Goal: Task Accomplishment & Management: Complete application form

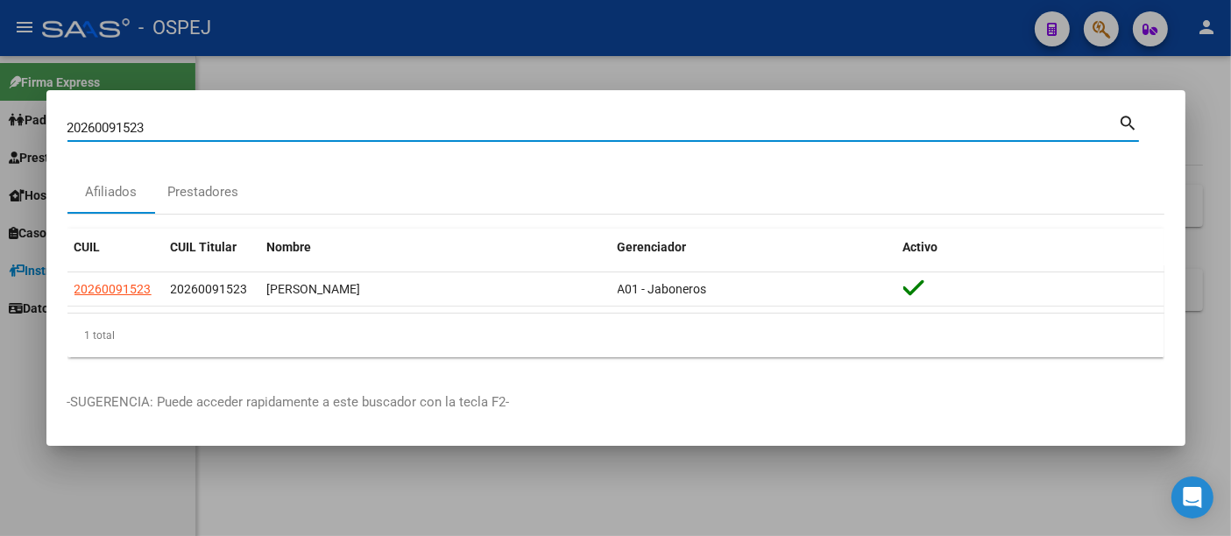
click at [400, 129] on input "20260091523" at bounding box center [592, 128] width 1051 height 16
type input "2"
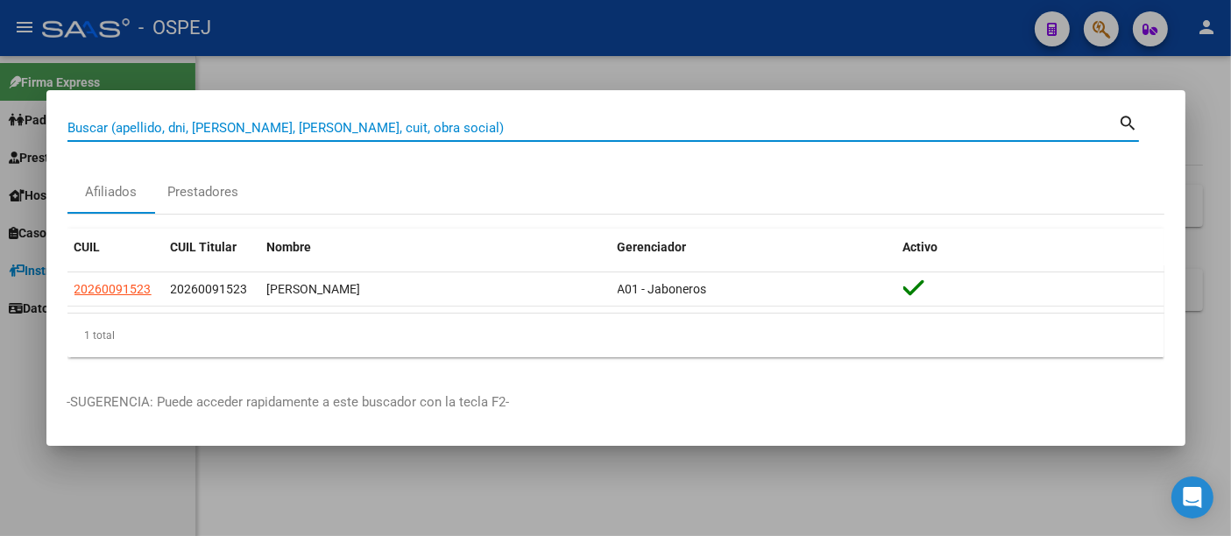
click at [360, 126] on input "Buscar (apellido, dni, [PERSON_NAME], [PERSON_NAME], cuit, obra social)" at bounding box center [592, 128] width 1051 height 16
click at [368, 124] on input "Buscar (apellido, dni, [PERSON_NAME], [PERSON_NAME], cuit, obra social)" at bounding box center [592, 128] width 1051 height 16
paste input "27-21957607-8"
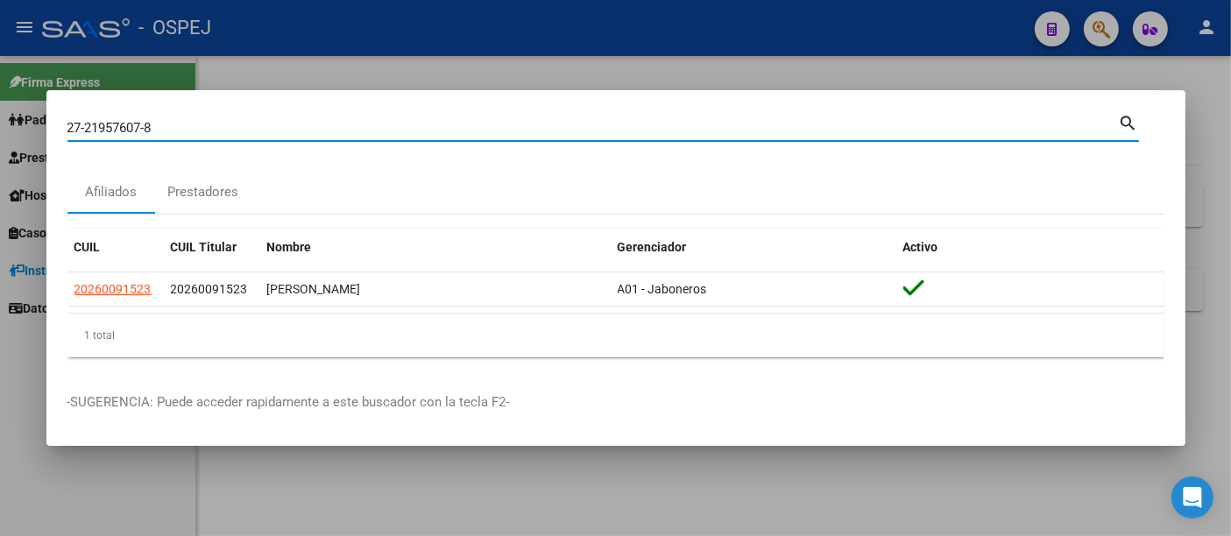
type input "27219576078"
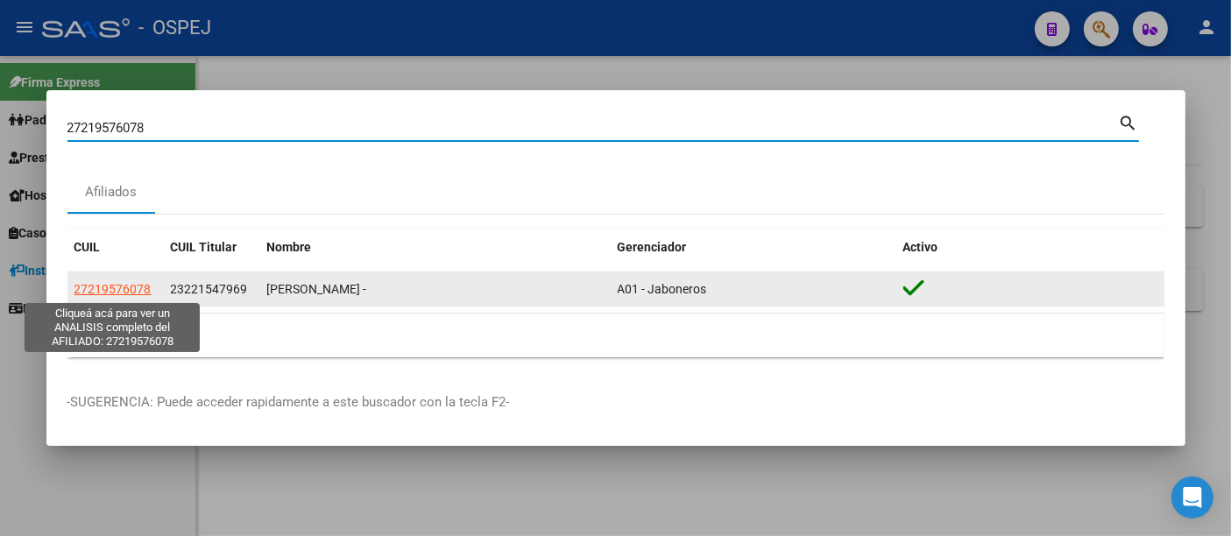
click at [110, 286] on span "27219576078" at bounding box center [112, 289] width 77 height 14
type textarea "27219576078"
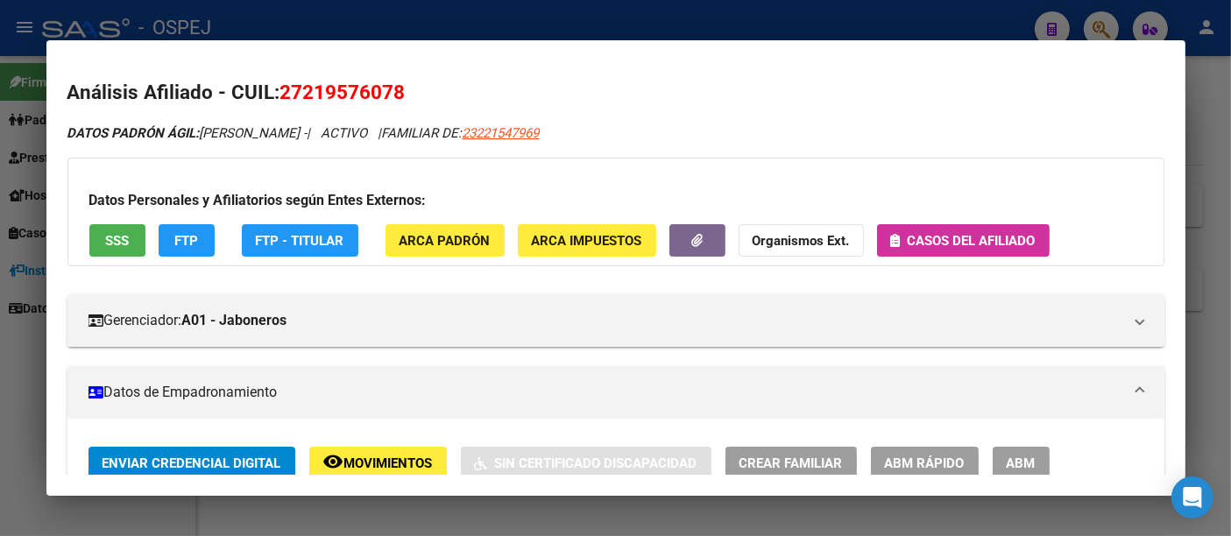
click at [937, 244] on span "Casos del afiliado" at bounding box center [972, 241] width 128 height 16
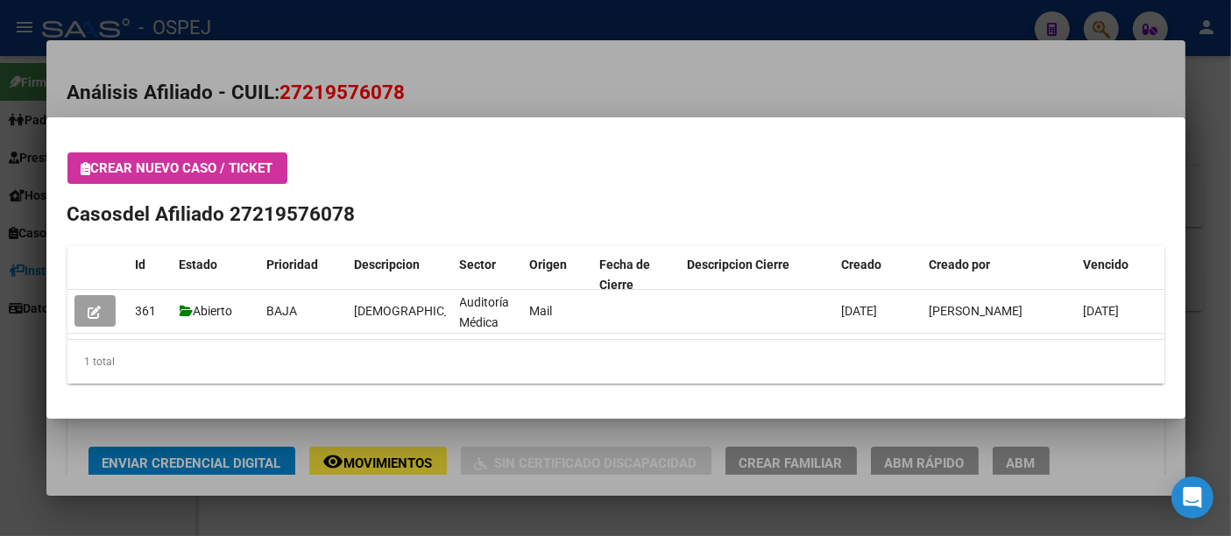
click at [527, 23] on div at bounding box center [615, 268] width 1231 height 536
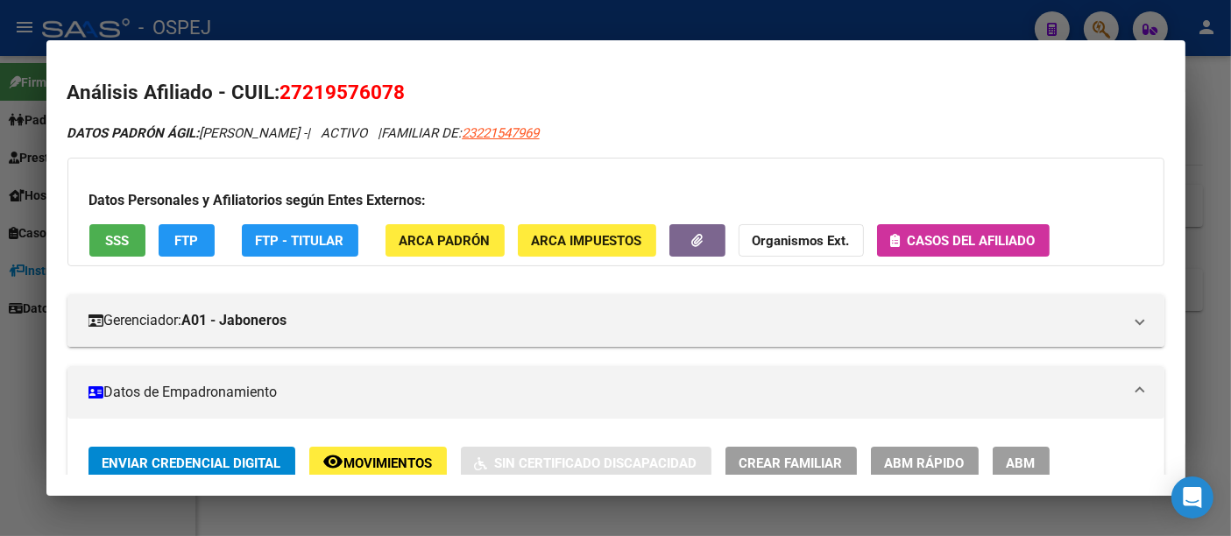
click at [471, 19] on div at bounding box center [615, 268] width 1231 height 536
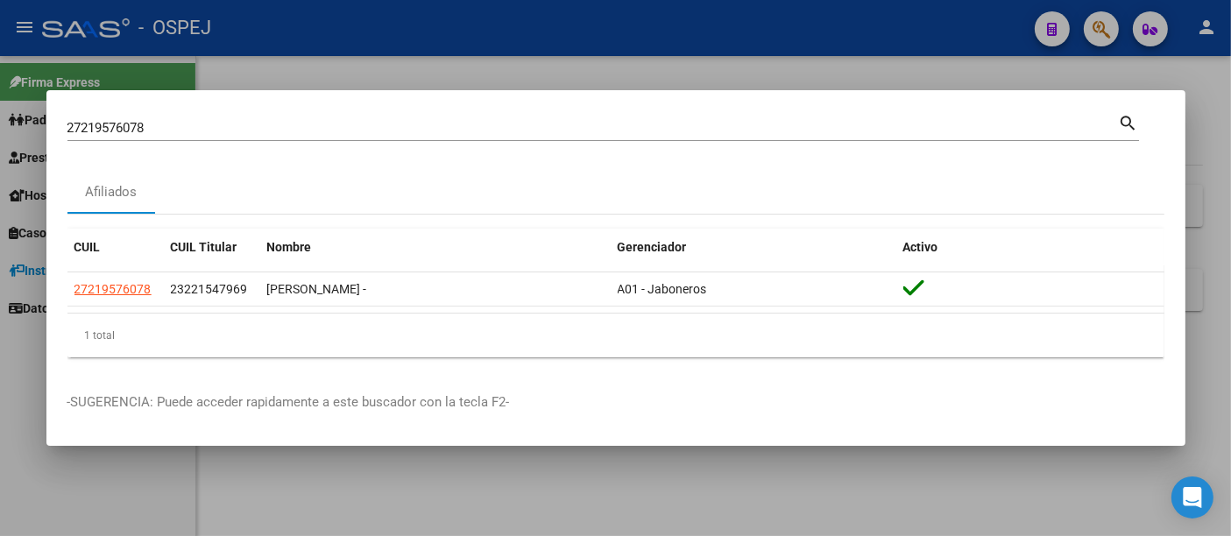
click at [379, 129] on input "27219576078" at bounding box center [592, 128] width 1051 height 16
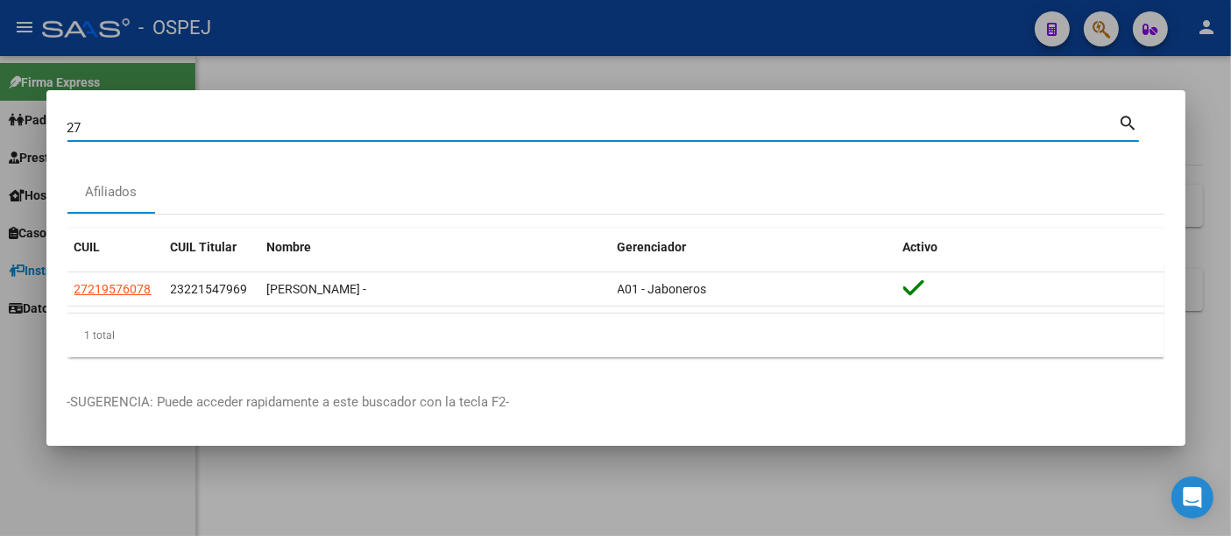
type input "2"
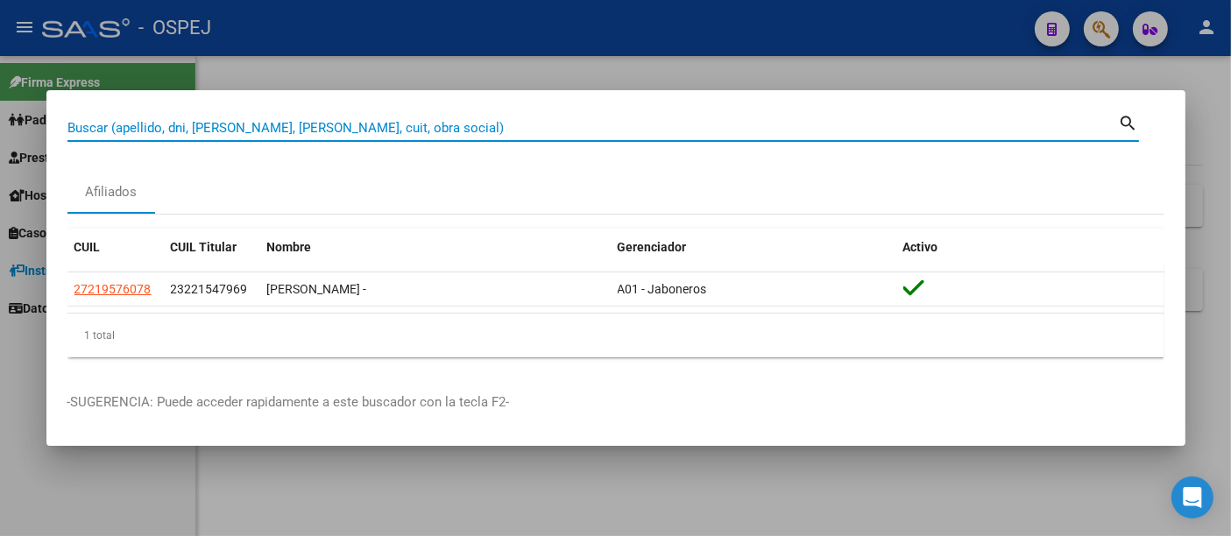
paste input "20-34037023-7"
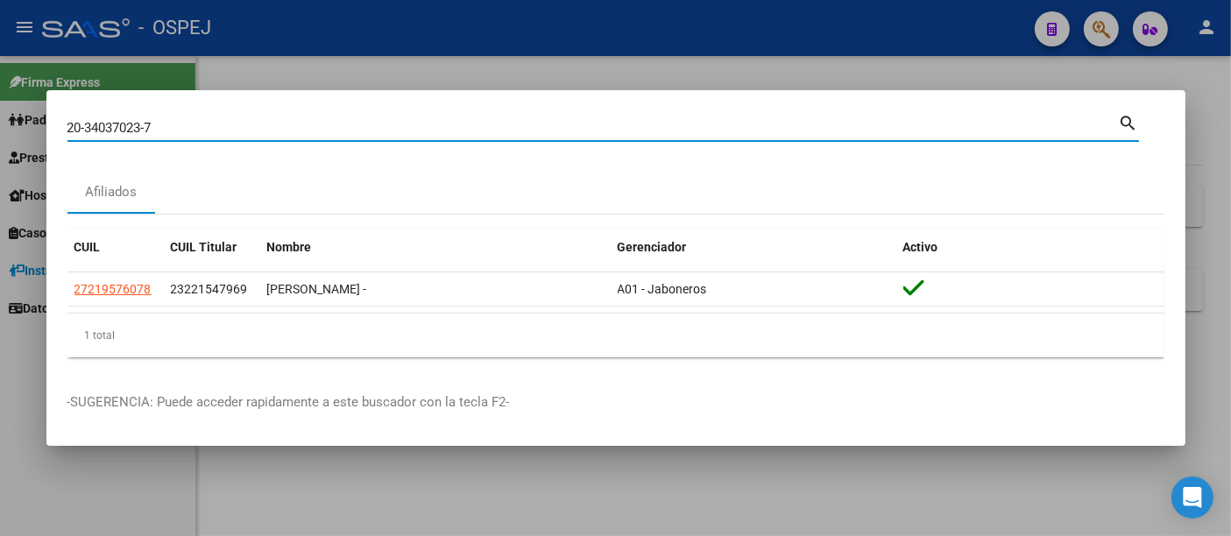
type input "20340370237"
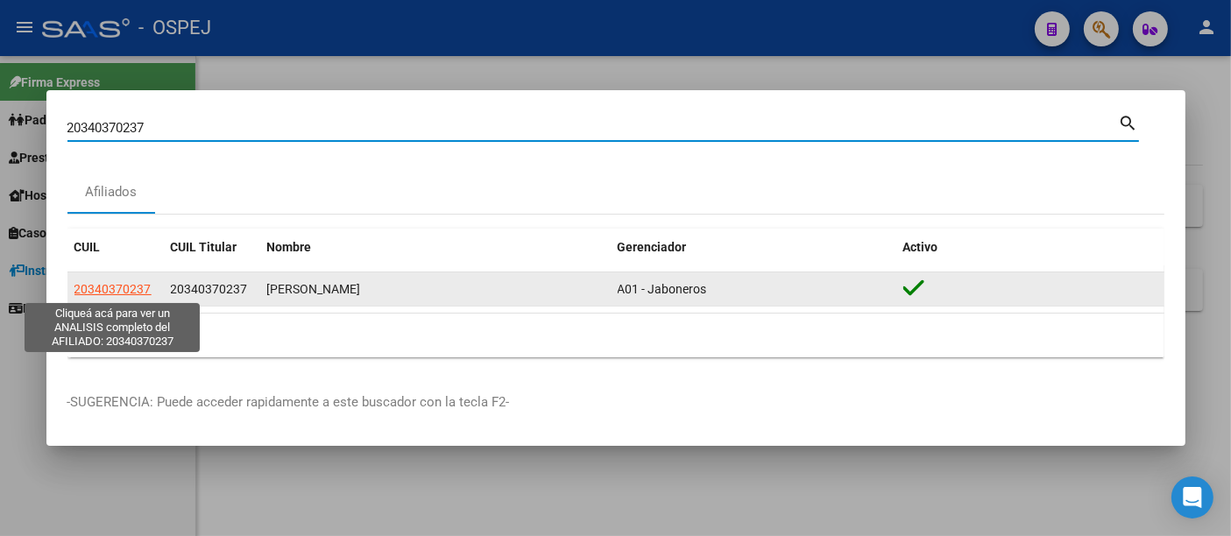
click at [106, 283] on span "20340370237" at bounding box center [112, 289] width 77 height 14
type textarea "20340370237"
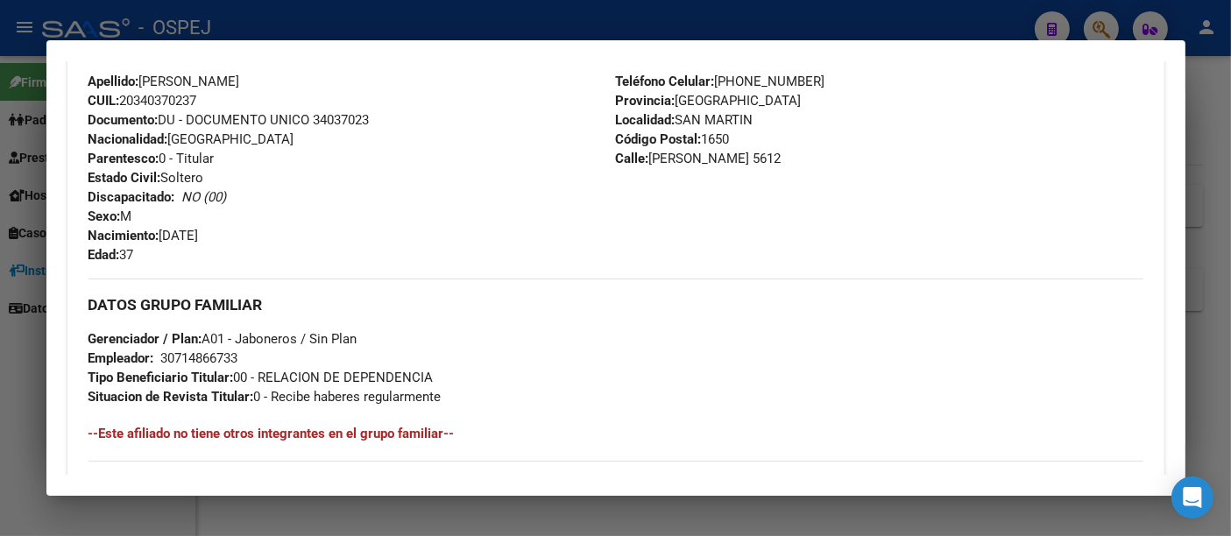
scroll to position [584, 0]
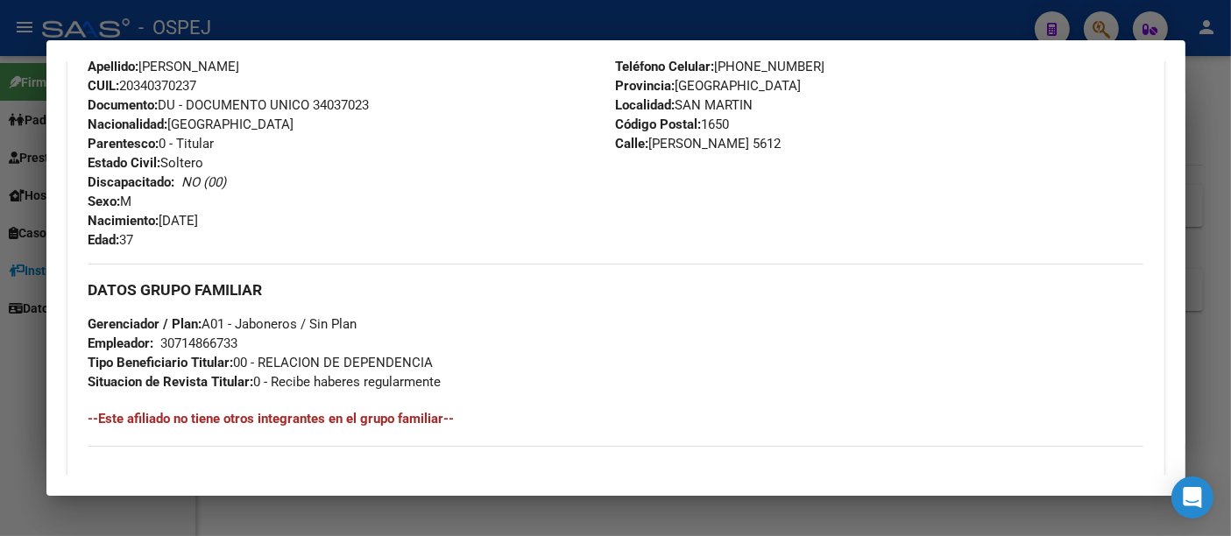
click at [195, 339] on div "30714866733" at bounding box center [199, 343] width 77 height 19
click at [600, 317] on div "DATOS GRUPO FAMILIAR Gerenciador / Plan: A01 - Jaboneros / Sin Plan Empleador: …" at bounding box center [615, 328] width 1055 height 128
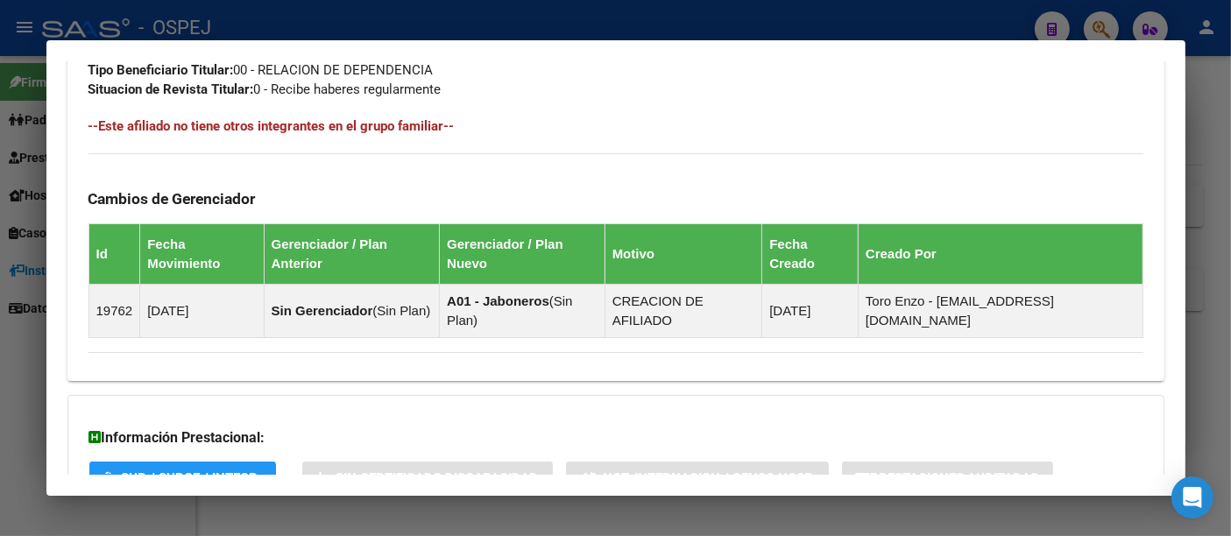
scroll to position [971, 0]
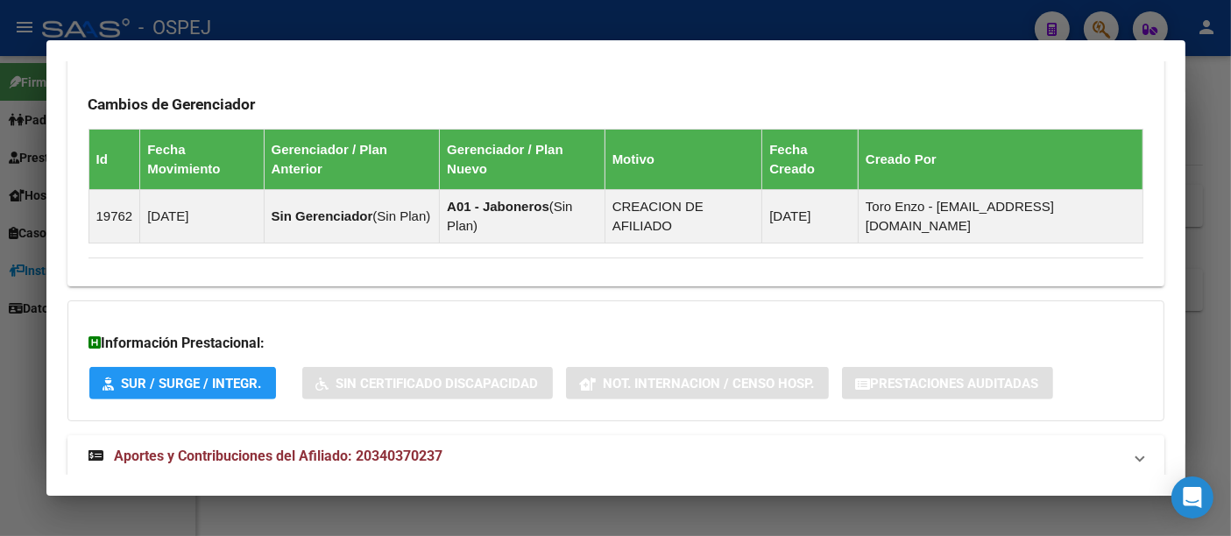
click at [381, 448] on span "Aportes y Contribuciones del Afiliado: 20340370237" at bounding box center [279, 456] width 329 height 17
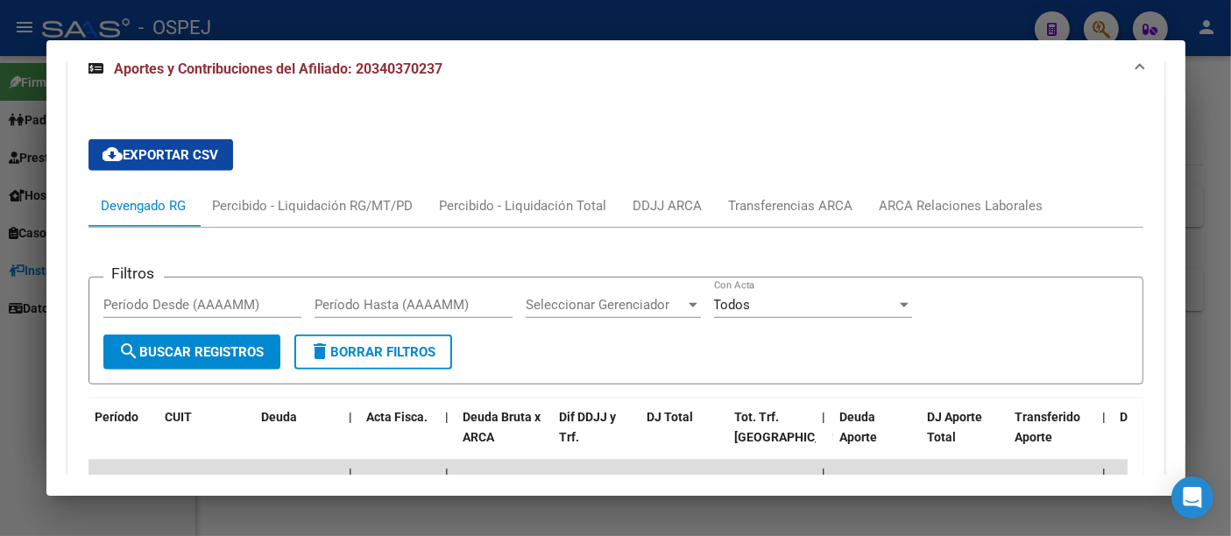
scroll to position [1355, 0]
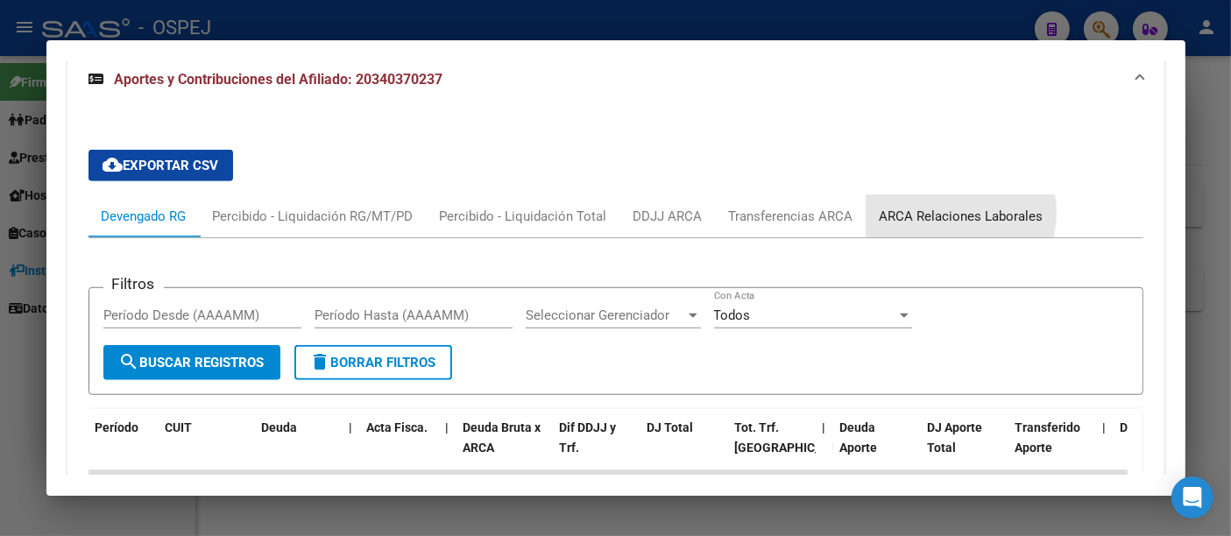
click at [936, 207] on div "ARCA Relaciones Laborales" at bounding box center [962, 216] width 164 height 19
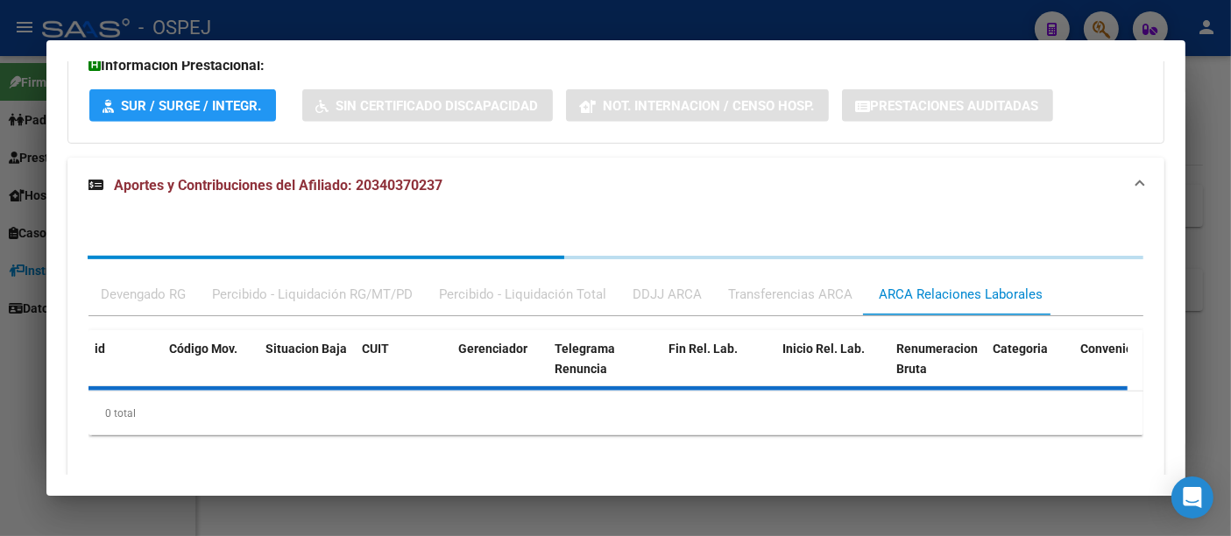
scroll to position [1336, 0]
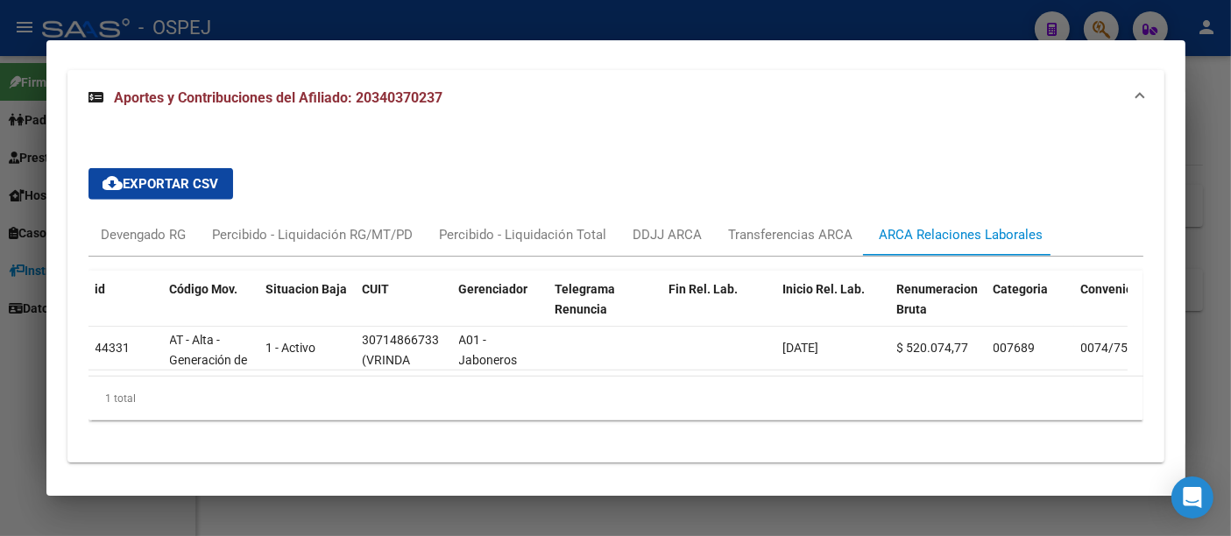
click at [533, 26] on div at bounding box center [615, 268] width 1231 height 536
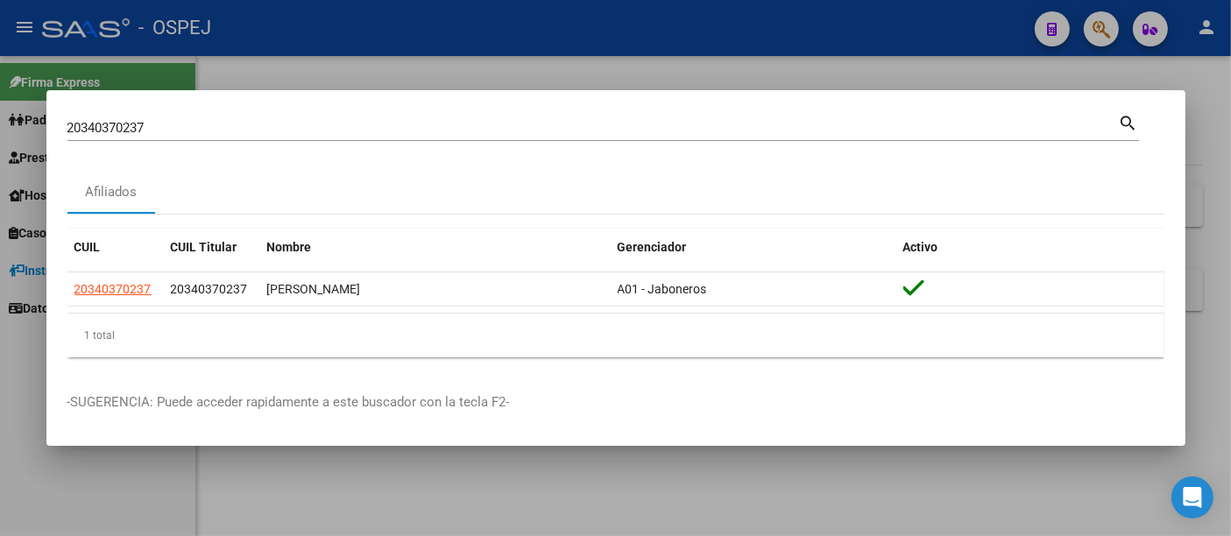
click at [506, 41] on div at bounding box center [615, 268] width 1231 height 536
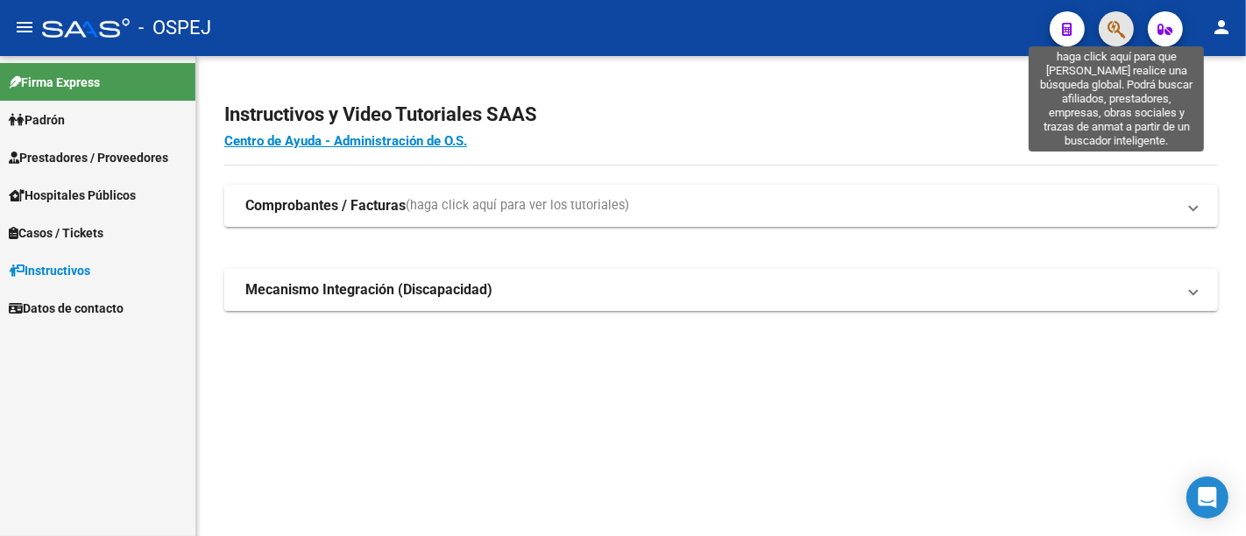
click at [1115, 28] on icon "button" at bounding box center [1116, 29] width 18 height 20
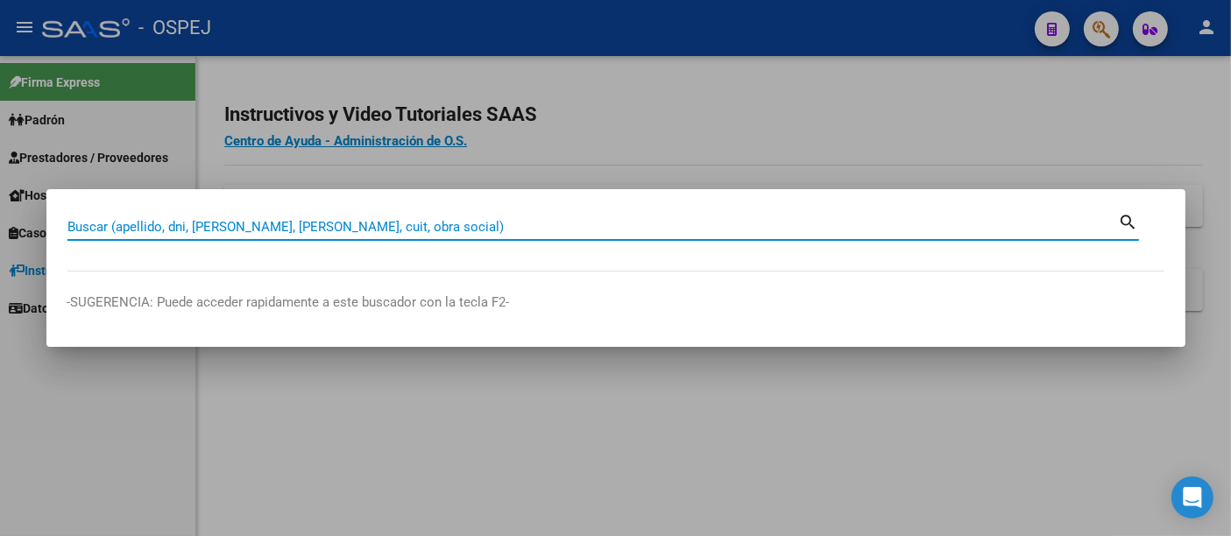
paste input "20-34037023-7"
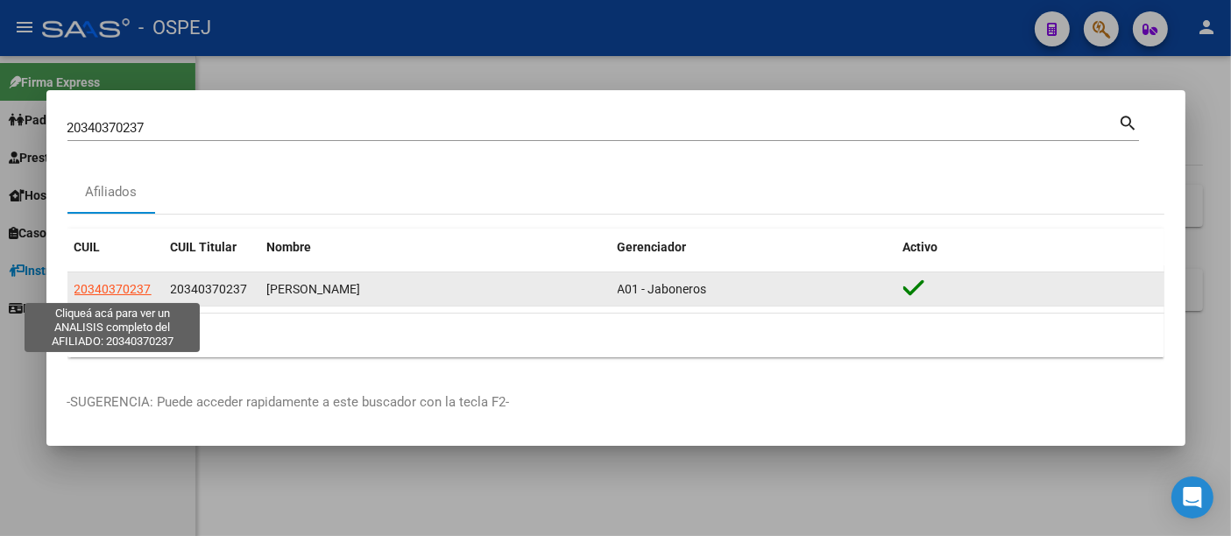
click at [92, 282] on span "20340370237" at bounding box center [112, 289] width 77 height 14
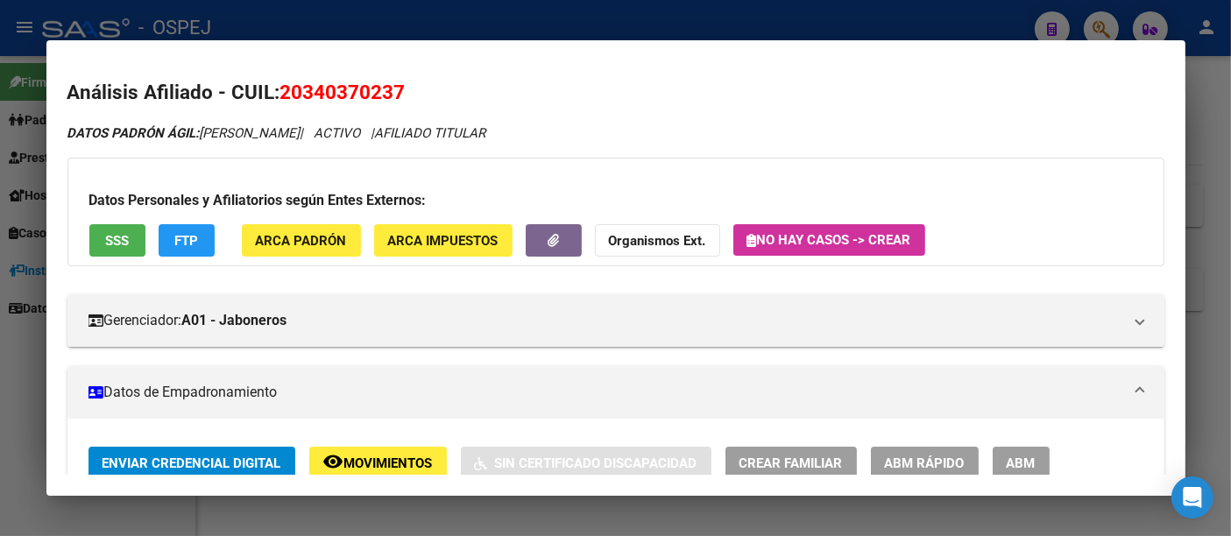
click at [580, 27] on div at bounding box center [615, 268] width 1231 height 536
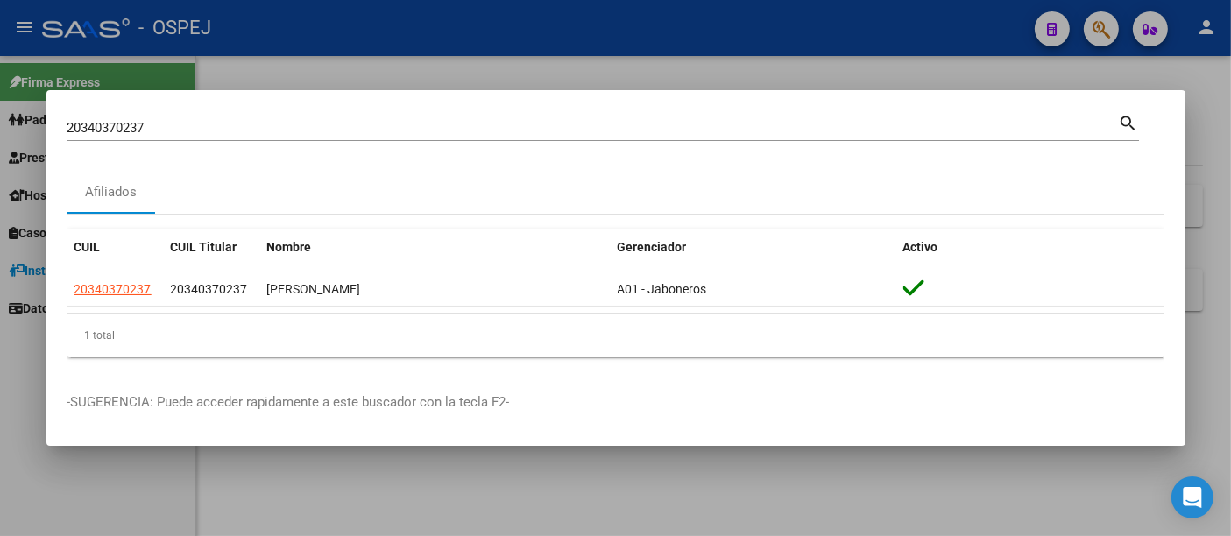
click at [383, 122] on input "20340370237" at bounding box center [592, 128] width 1051 height 16
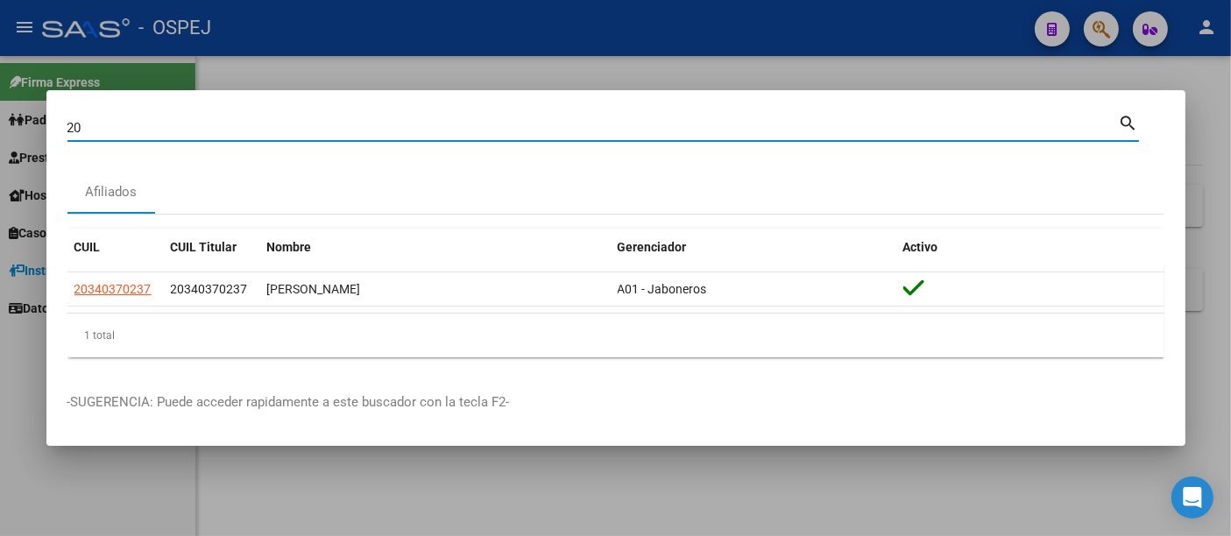
type input "2"
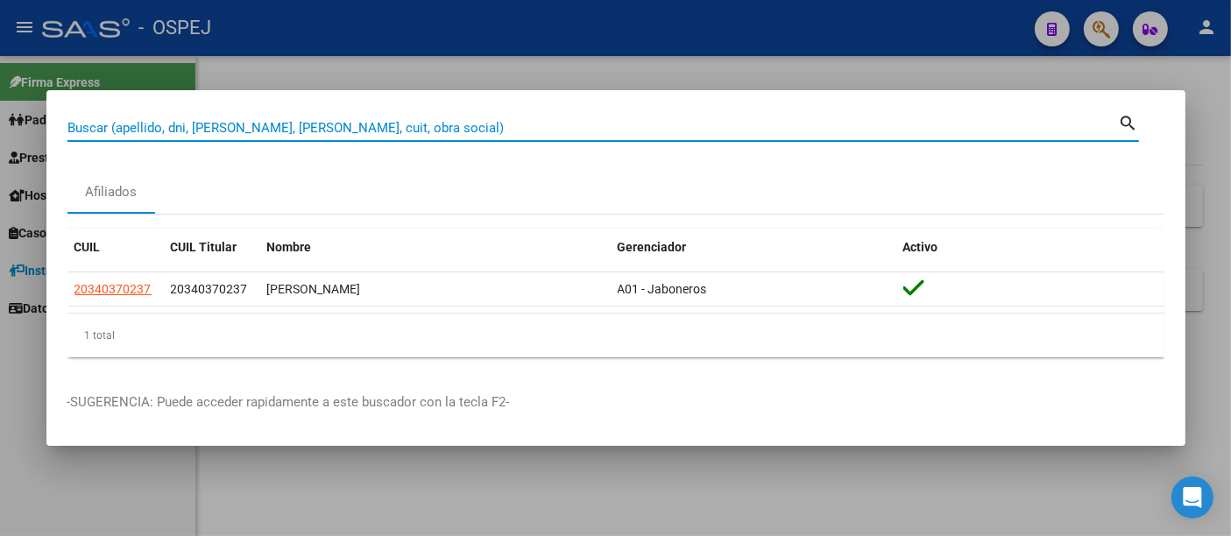
paste input "27-21957607-8"
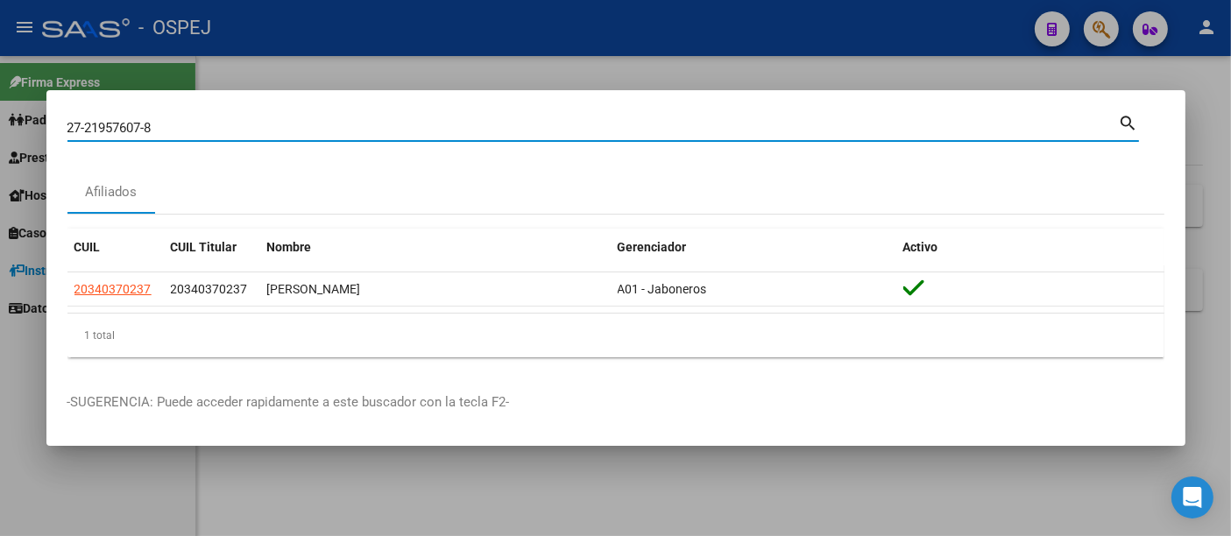
type input "27219576078"
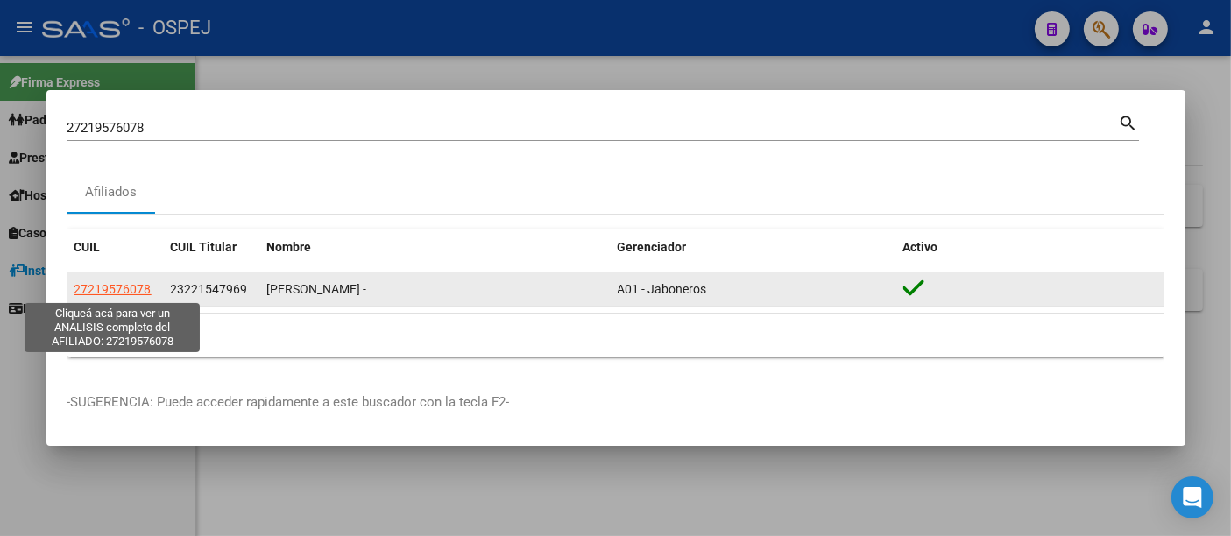
click at [127, 287] on span "27219576078" at bounding box center [112, 289] width 77 height 14
type textarea "27219576078"
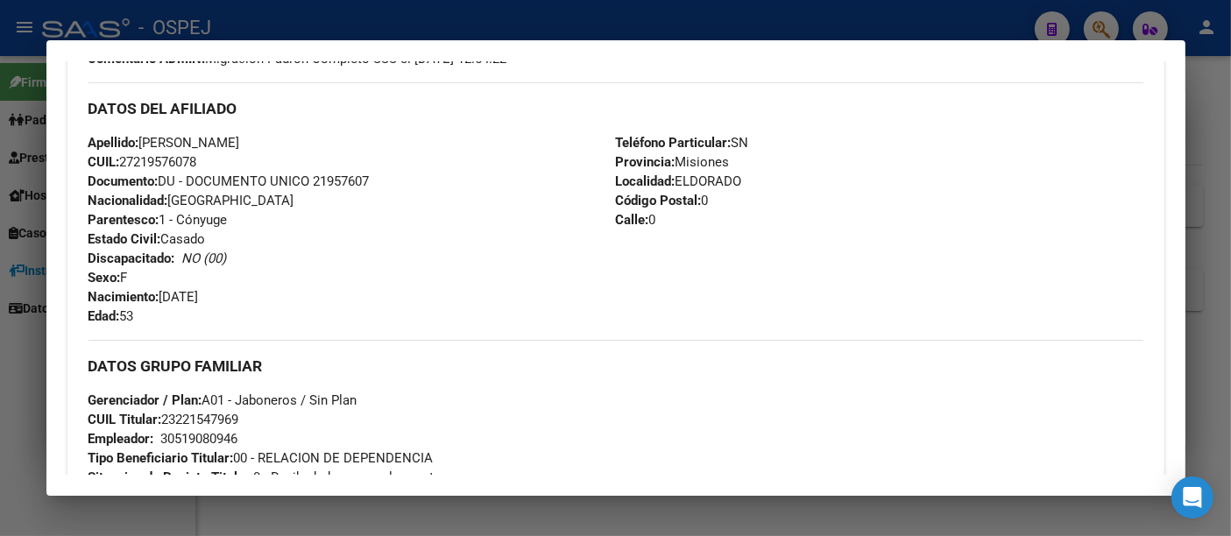
scroll to position [681, 0]
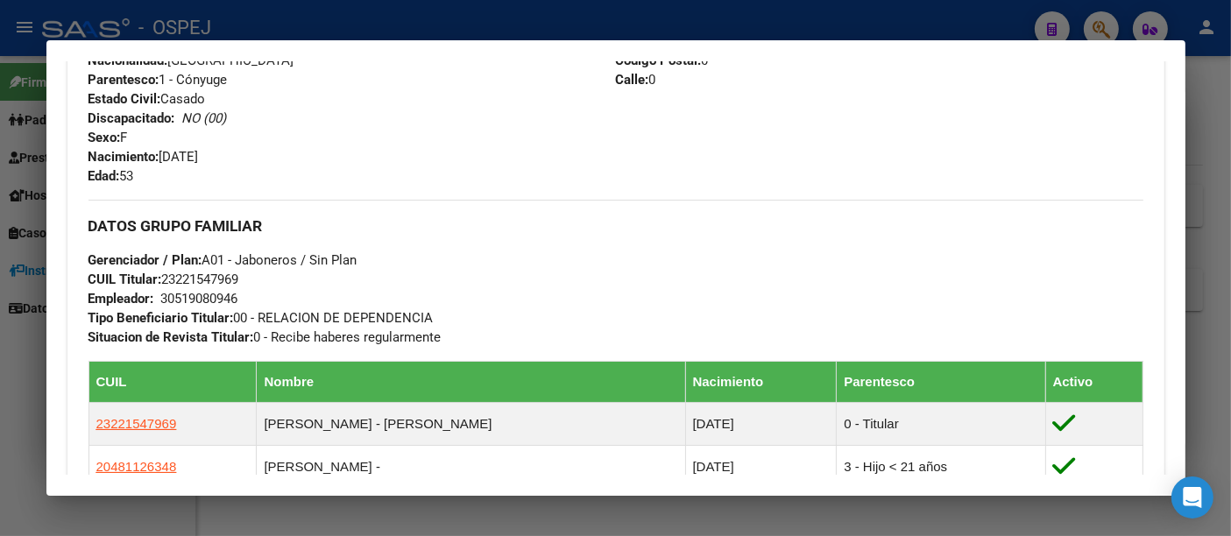
click at [205, 296] on div "30519080946" at bounding box center [199, 298] width 77 height 19
click at [442, 8] on div at bounding box center [615, 268] width 1231 height 536
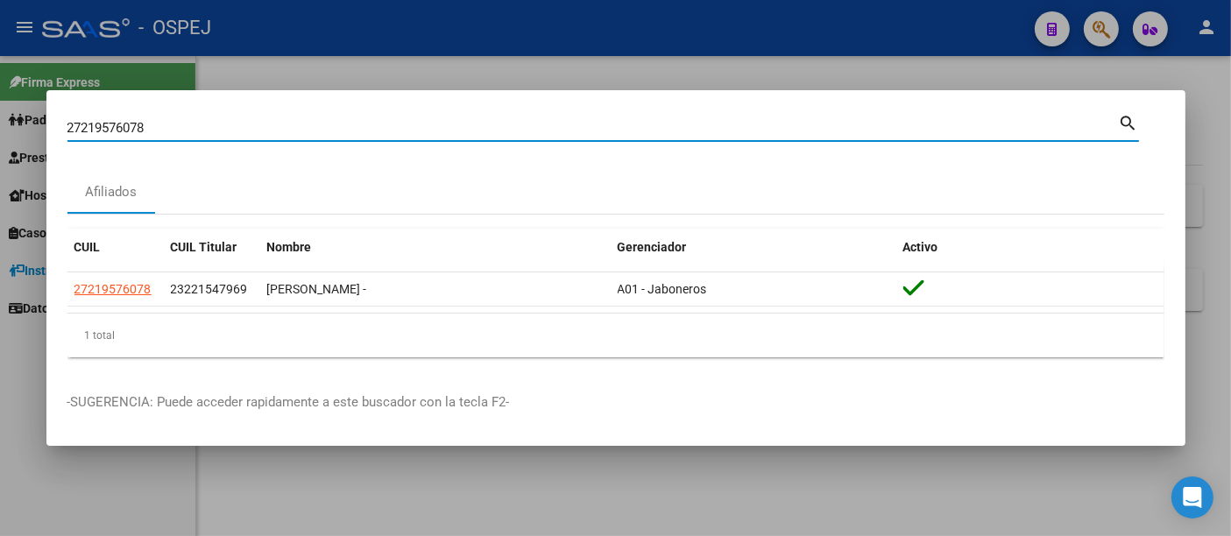
click at [320, 124] on input "27219576078" at bounding box center [592, 128] width 1051 height 16
type input "2"
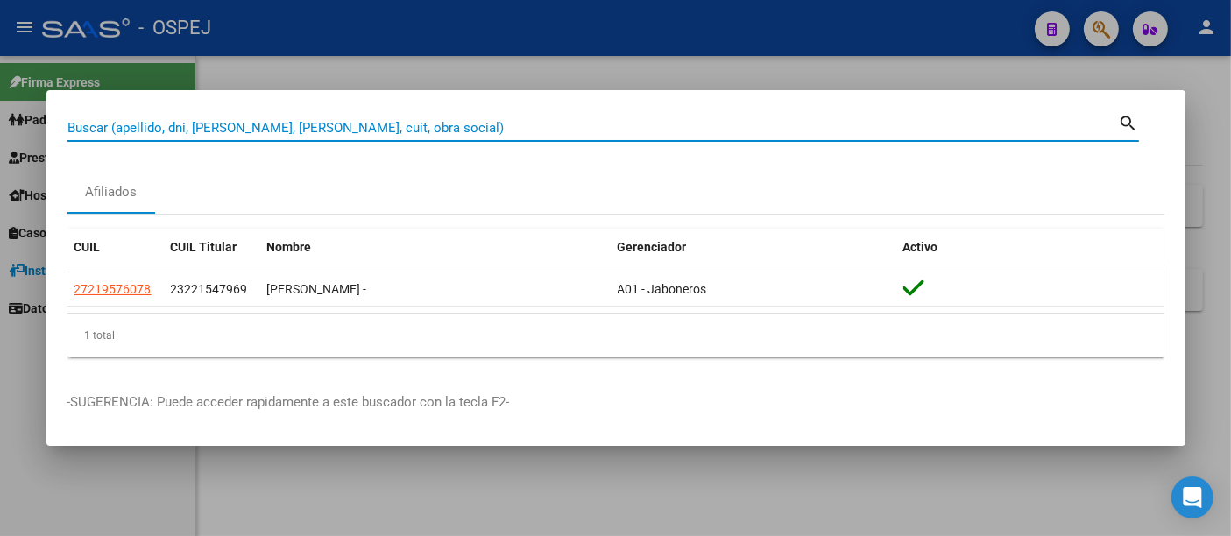
paste input "33126663"
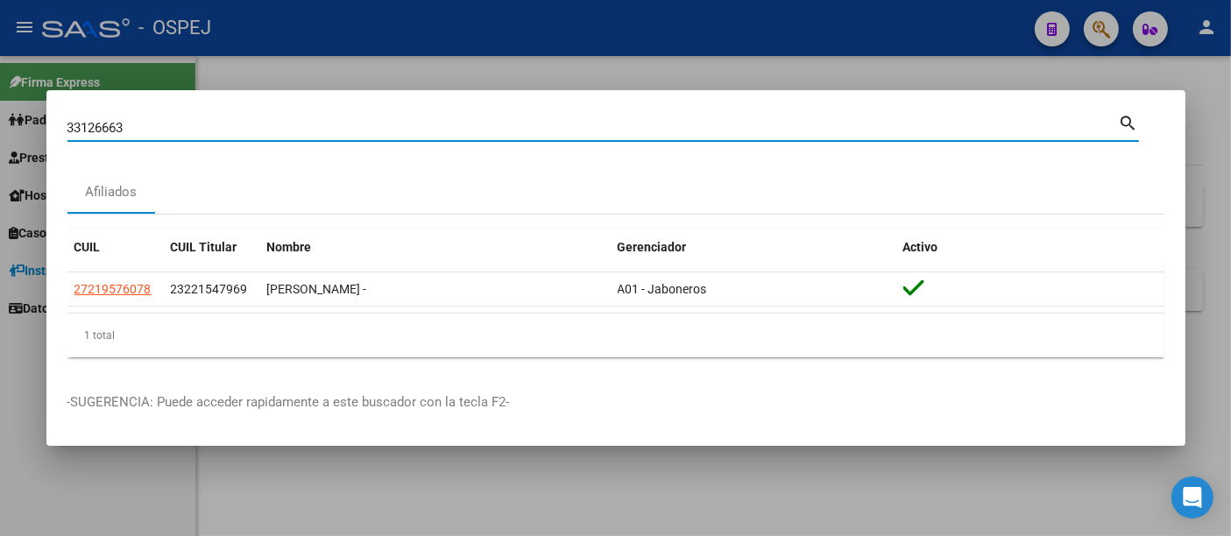
type input "33126663"
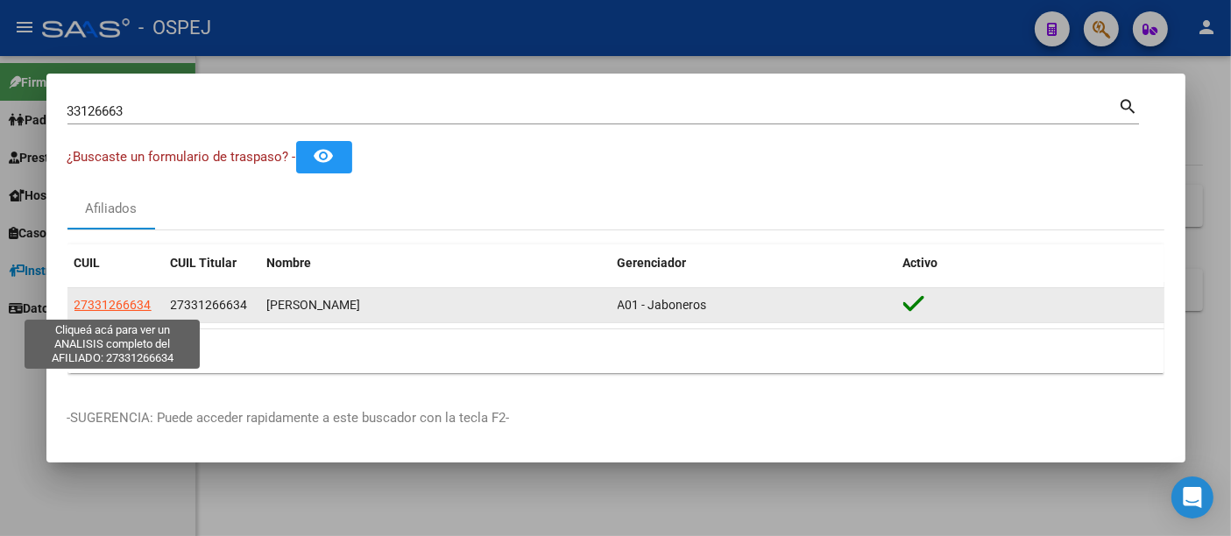
click at [127, 307] on span "27331266634" at bounding box center [112, 305] width 77 height 14
type textarea "27331266634"
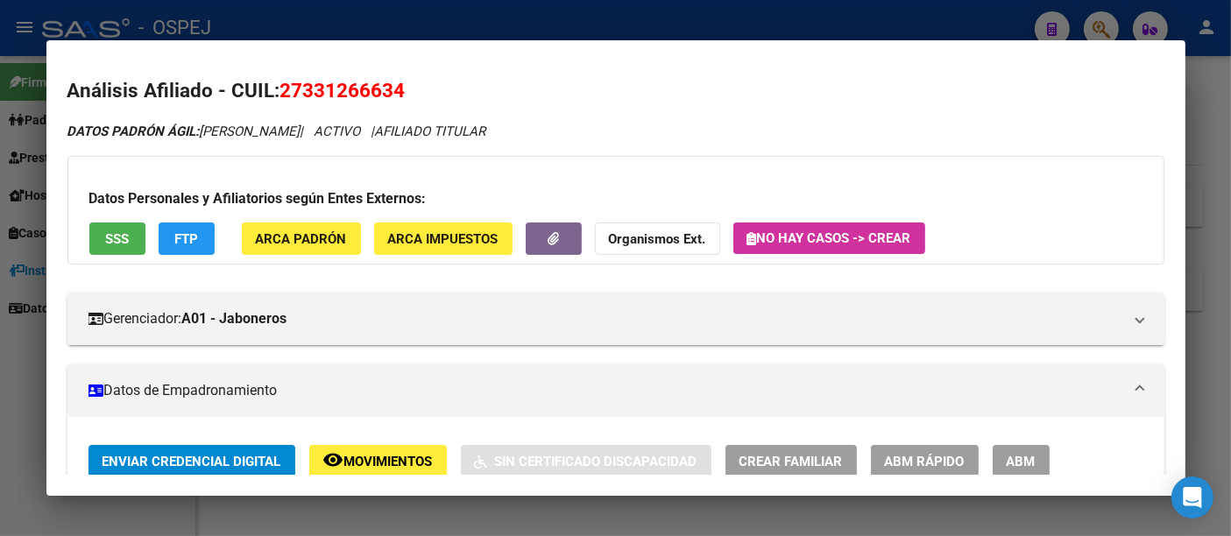
scroll to position [0, 0]
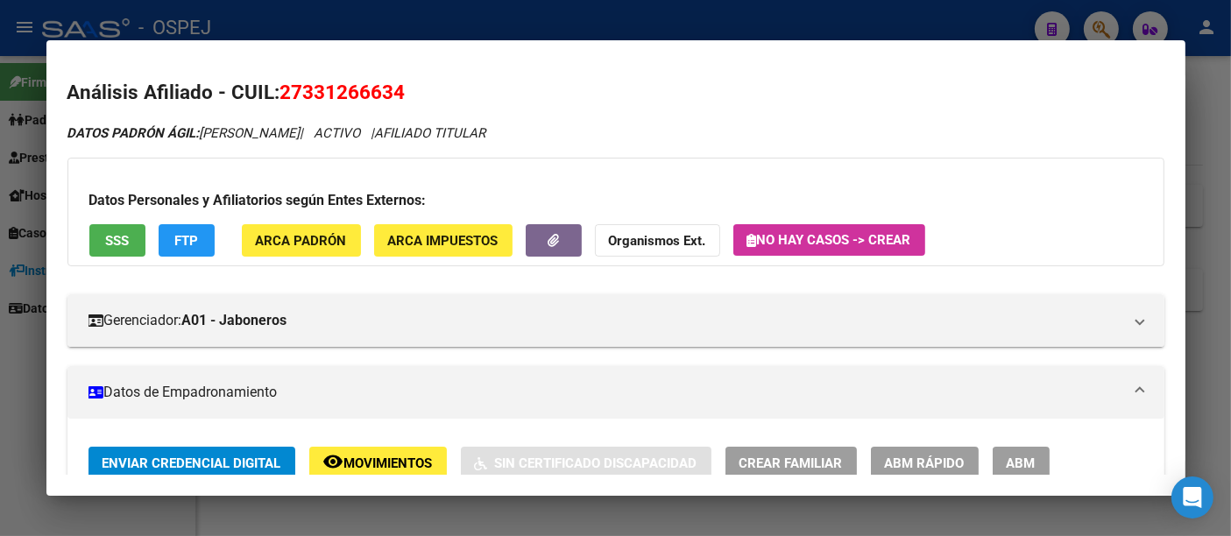
click at [479, 13] on div at bounding box center [615, 268] width 1231 height 536
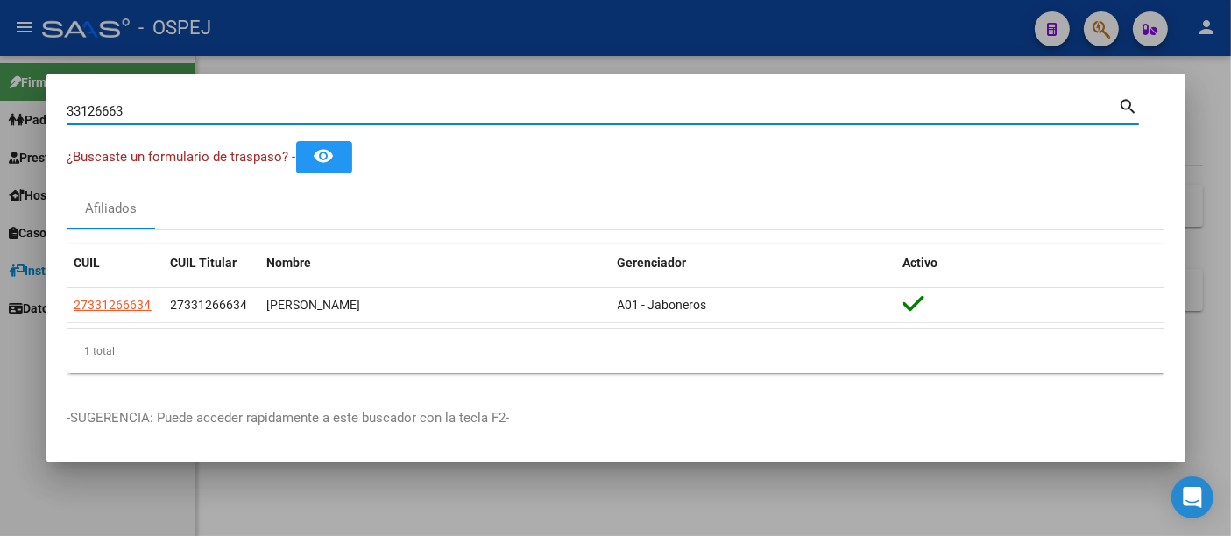
click at [328, 116] on input "33126663" at bounding box center [592, 111] width 1051 height 16
type input "3"
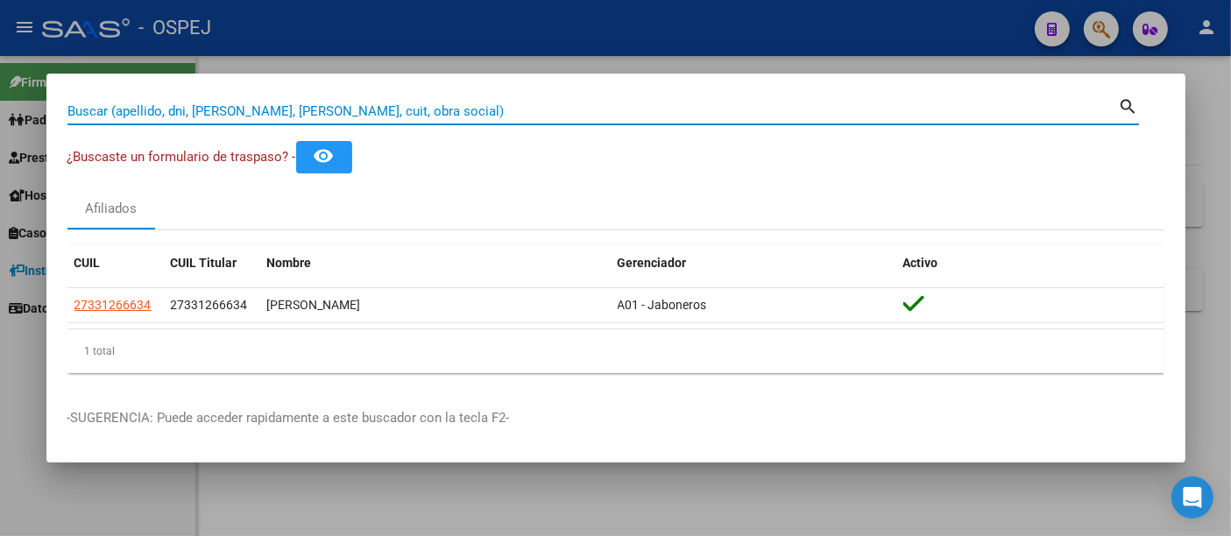
paste input "[EMAIL_ADDRESS][DOMAIN_NAME]"
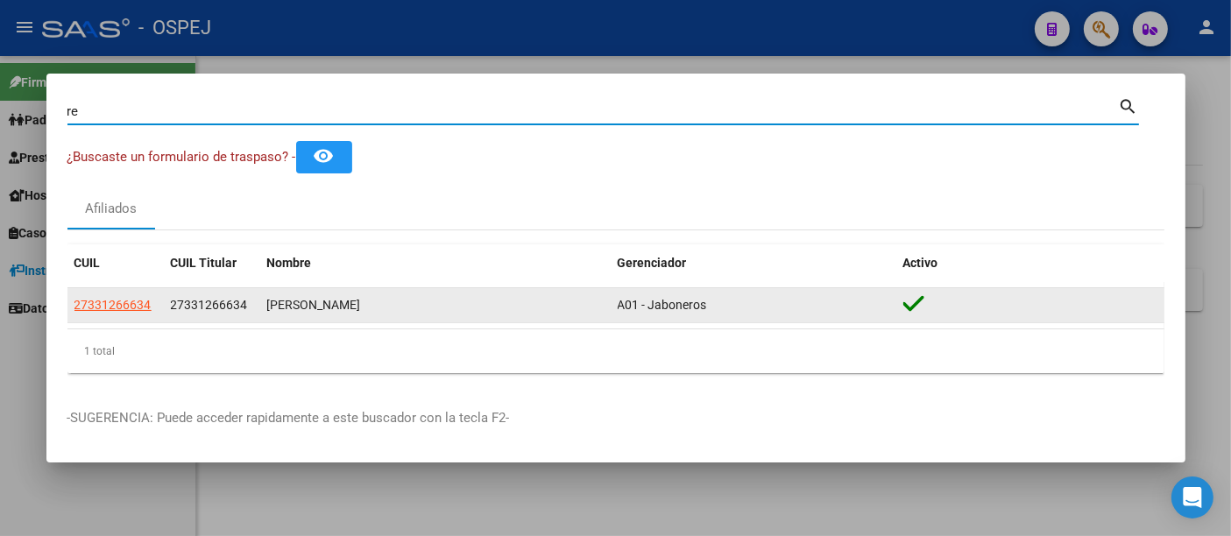
type input "r"
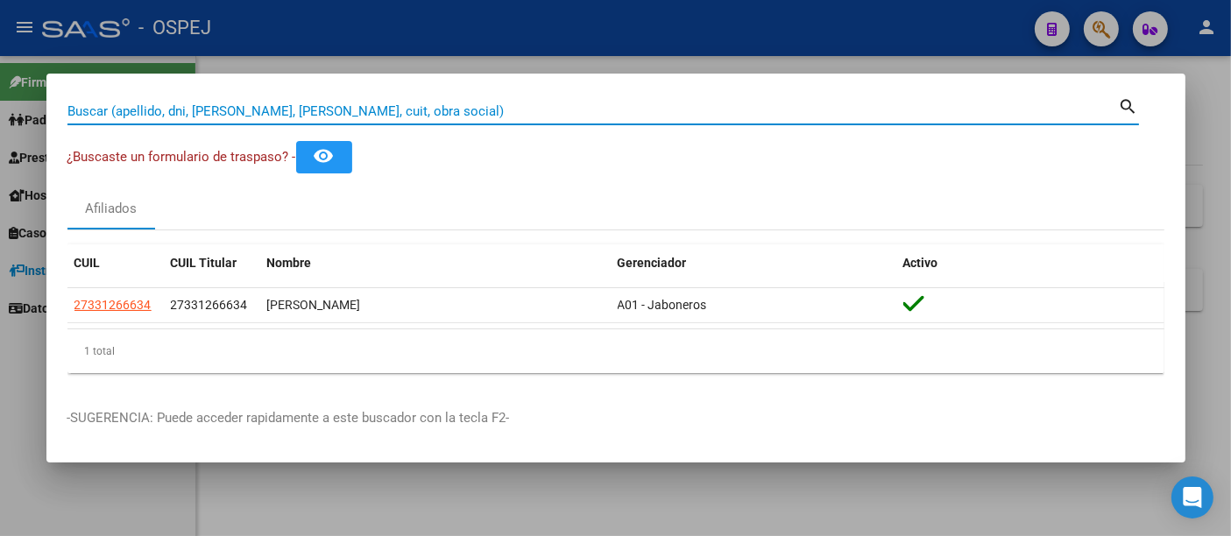
click at [372, 107] on input "Buscar (apellido, dni, [PERSON_NAME], [PERSON_NAME], cuit, obra social)" at bounding box center [592, 111] width 1051 height 16
paste input "43060460"
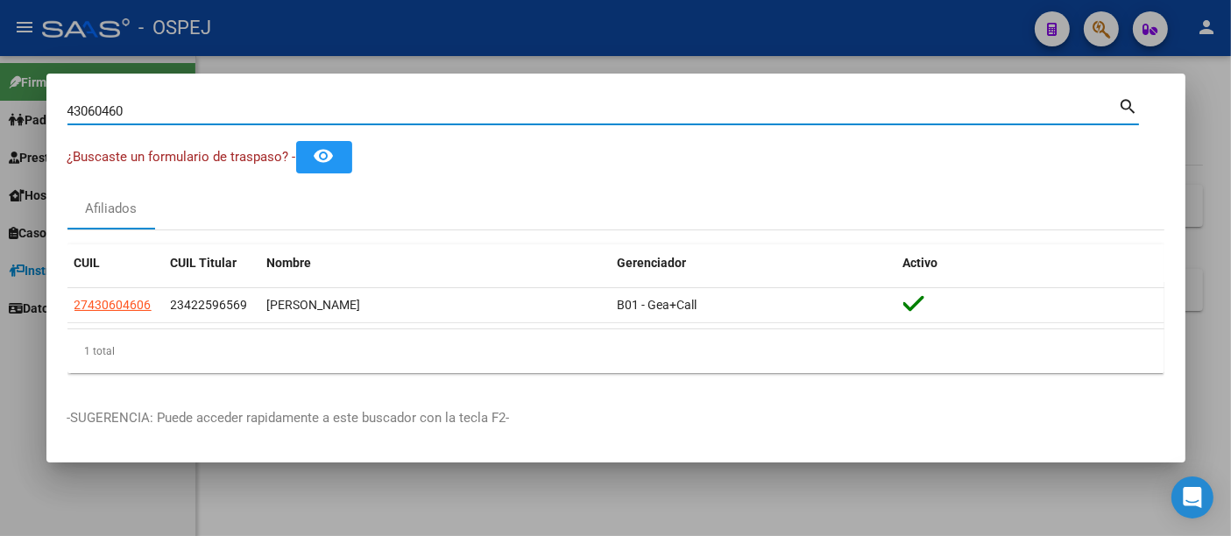
click at [488, 104] on input "43060460" at bounding box center [592, 111] width 1051 height 16
type input "4"
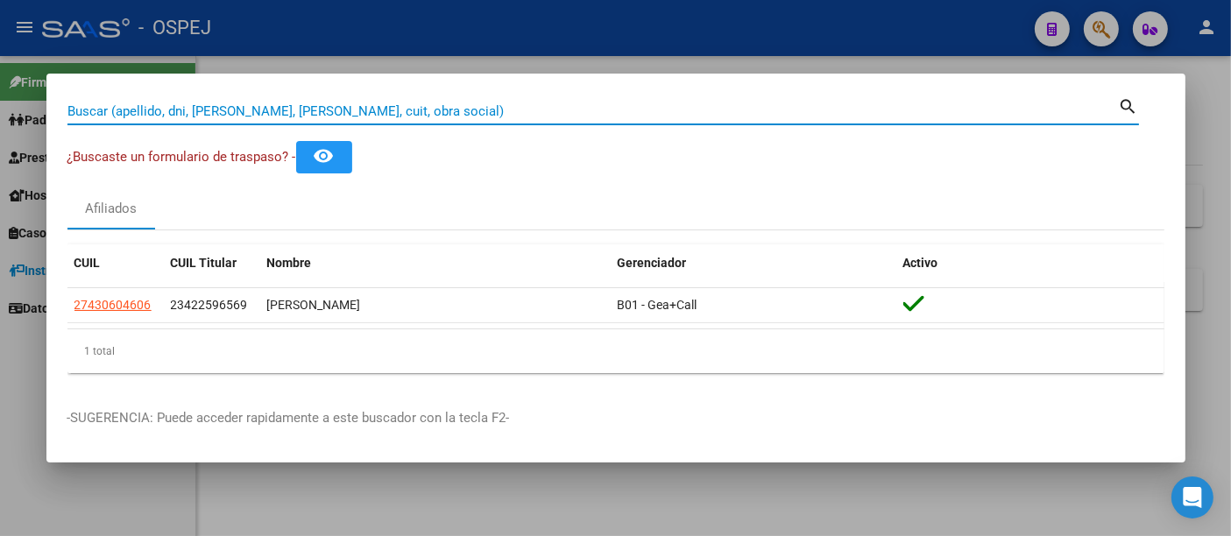
paste input "27-43068553-3"
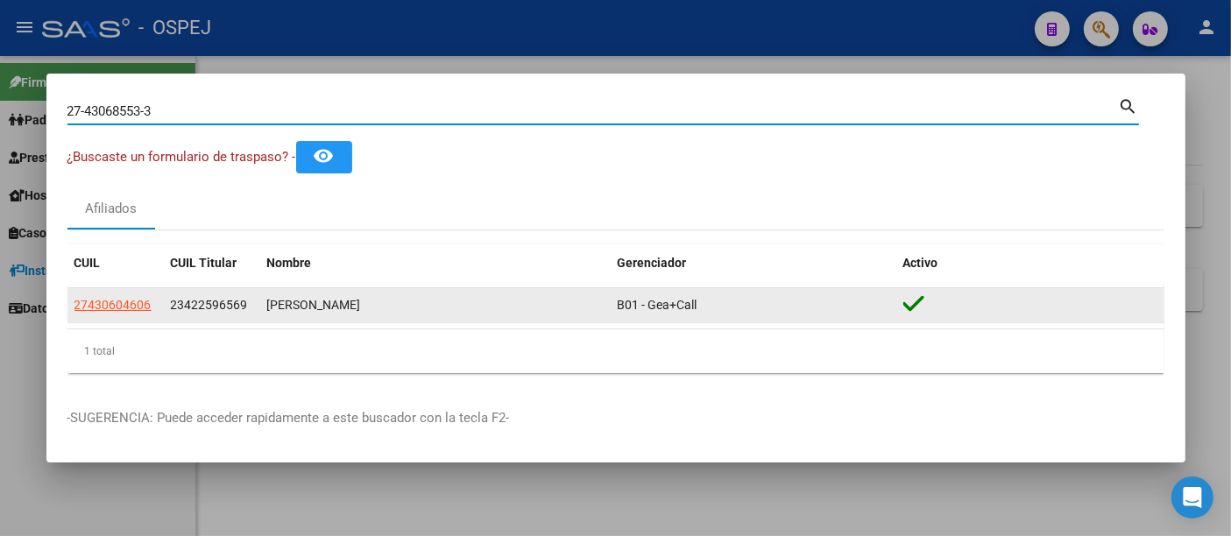
type input "27430685533"
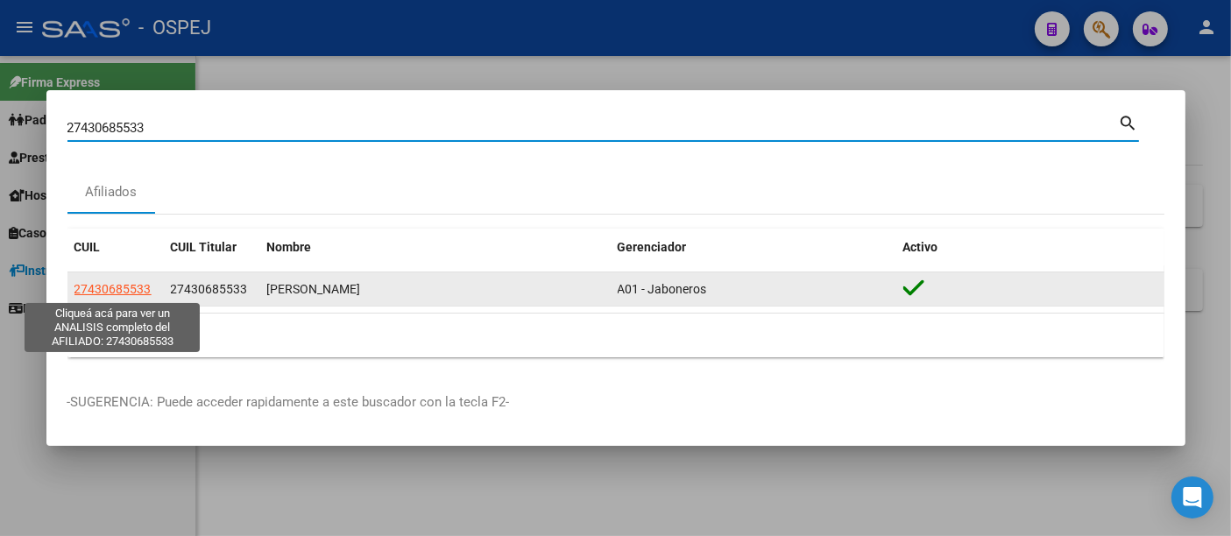
click at [121, 286] on span "27430685533" at bounding box center [112, 289] width 77 height 14
type textarea "27430685533"
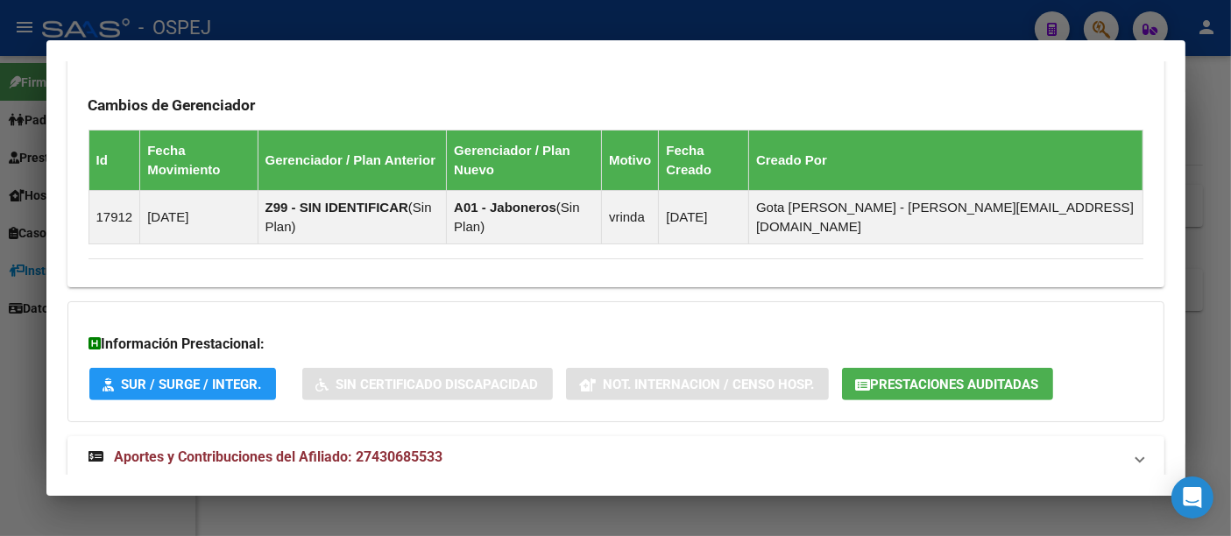
scroll to position [1003, 0]
click at [395, 449] on span "Aportes y Contribuciones del Afiliado: 27430685533" at bounding box center [279, 457] width 329 height 17
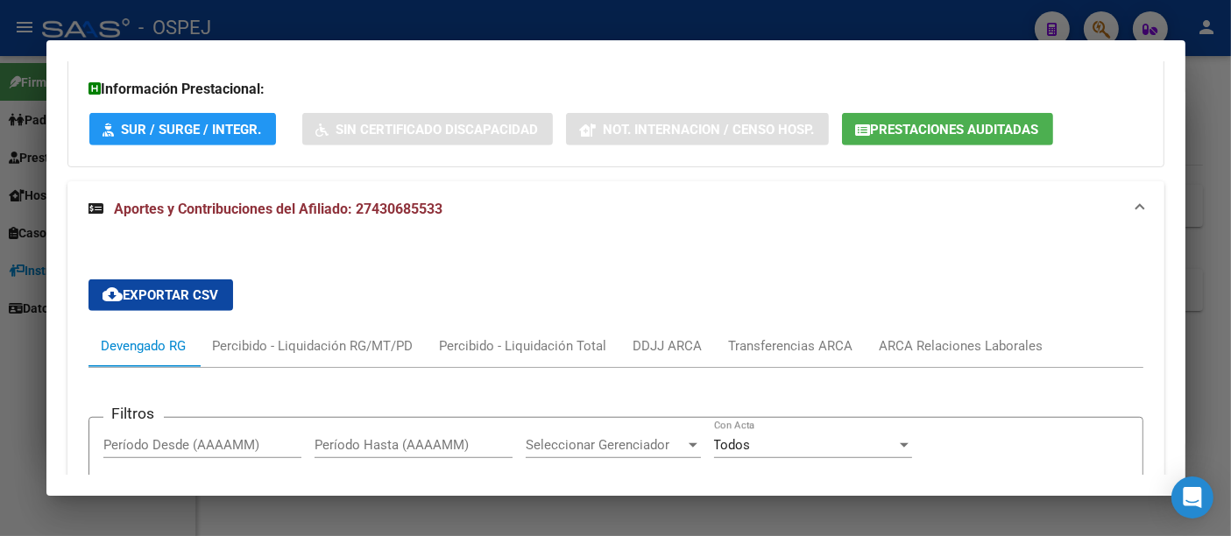
scroll to position [906, 0]
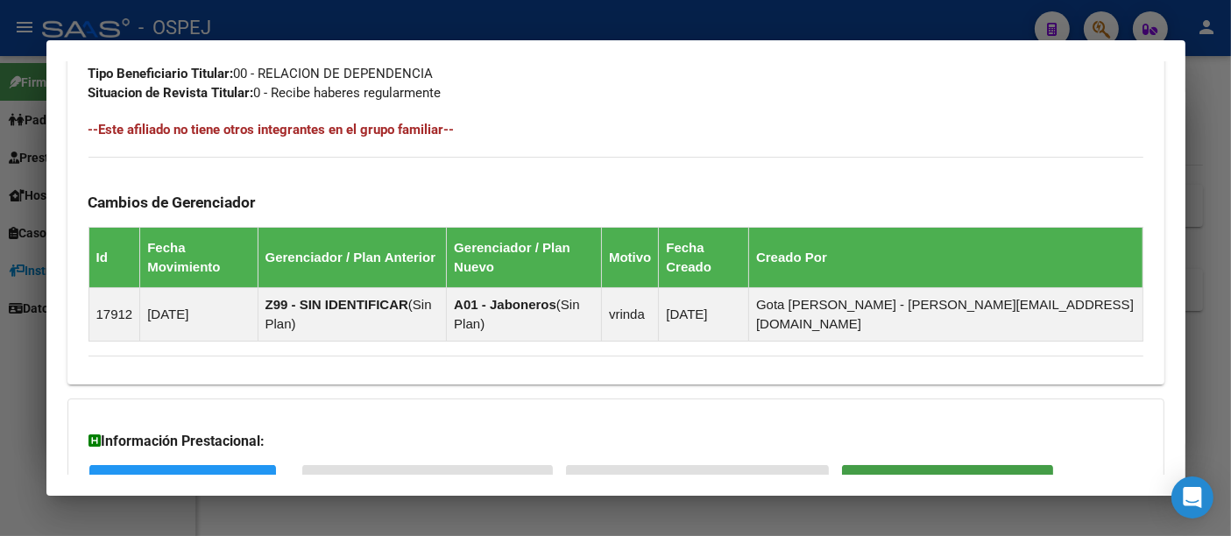
click at [897, 474] on span "Prestaciones Auditadas" at bounding box center [955, 482] width 168 height 16
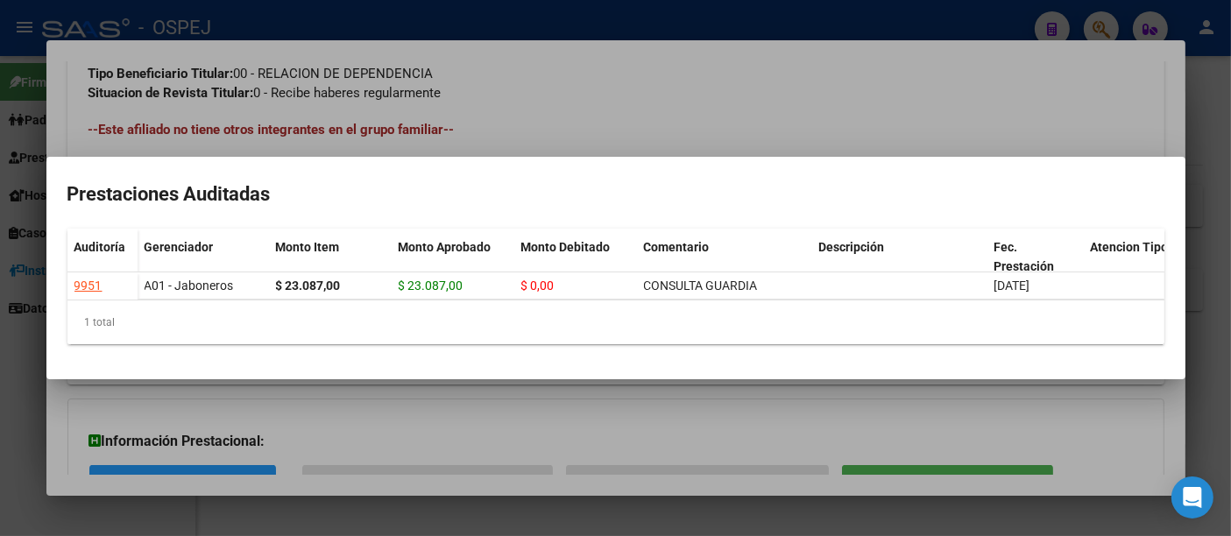
click at [484, 24] on div at bounding box center [615, 268] width 1231 height 536
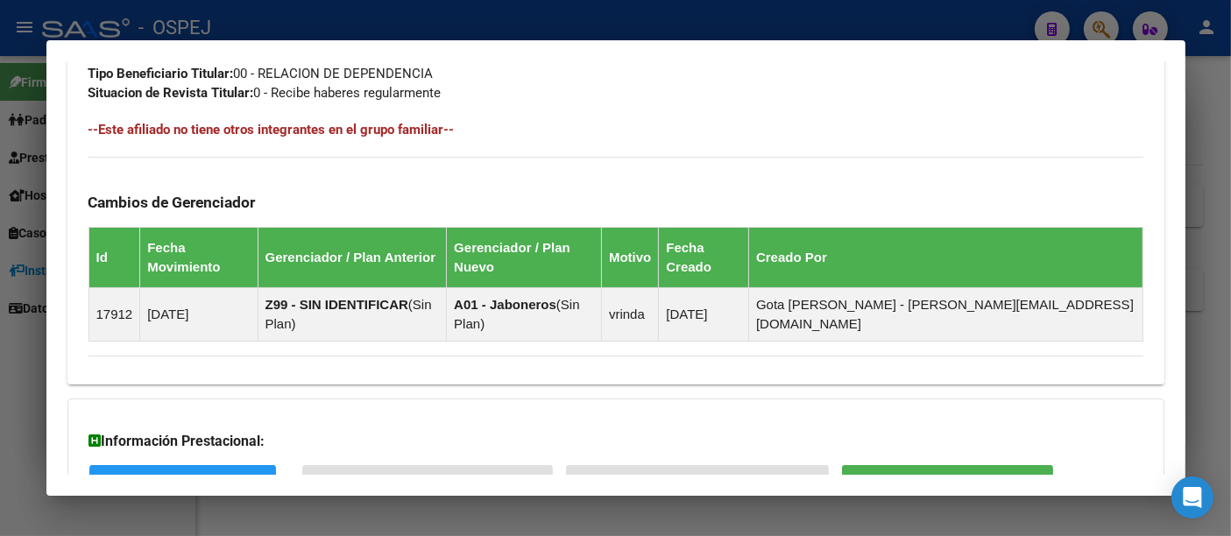
click at [524, 25] on div at bounding box center [615, 268] width 1231 height 536
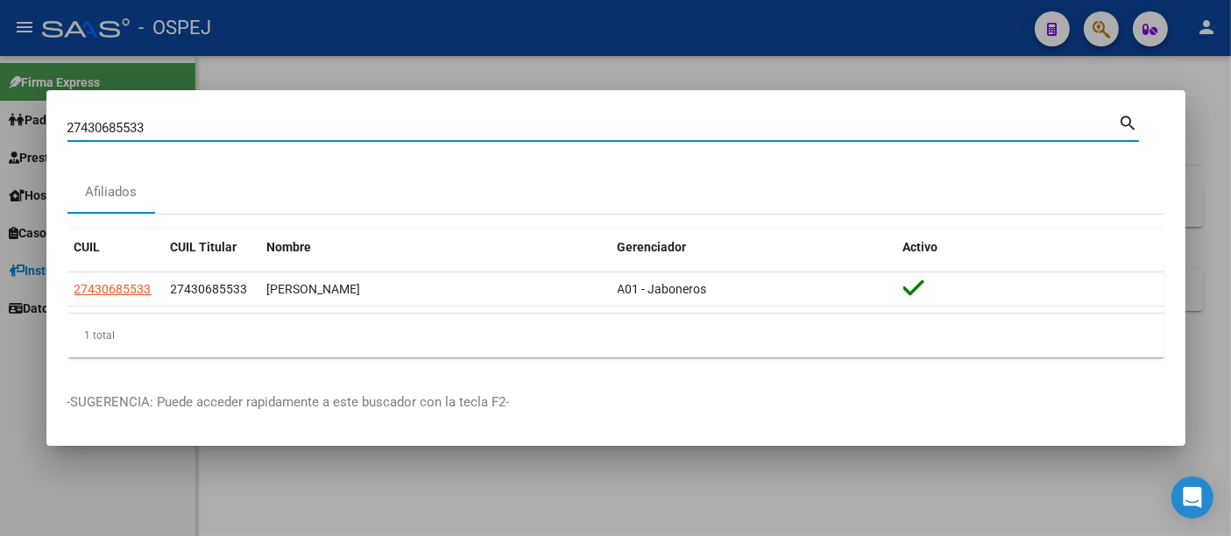
click at [403, 126] on input "27430685533" at bounding box center [592, 128] width 1051 height 16
type input "2"
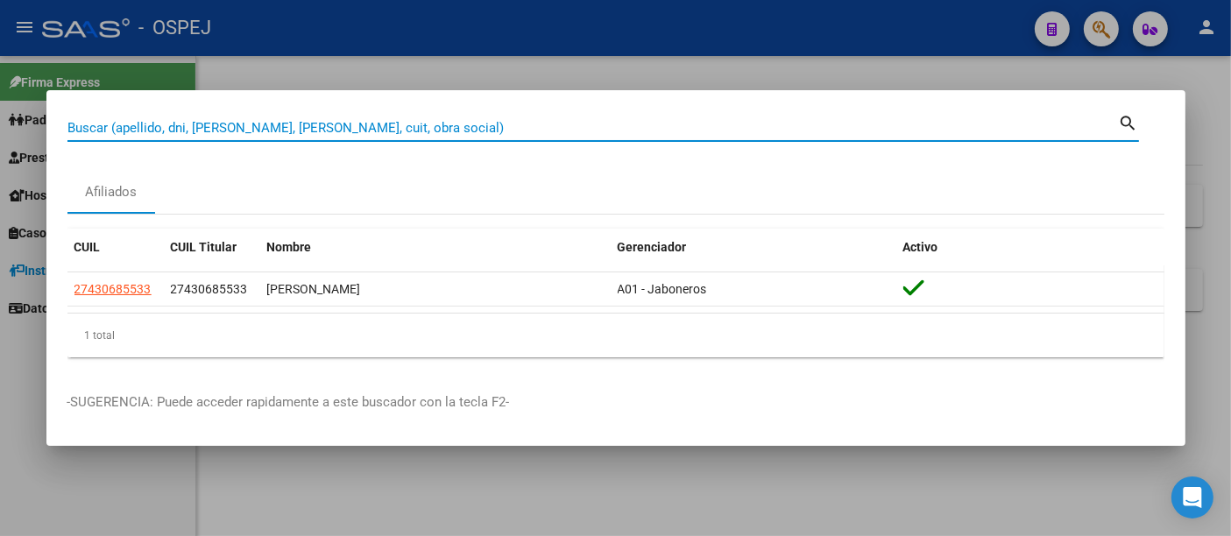
paste input "20 20458871"
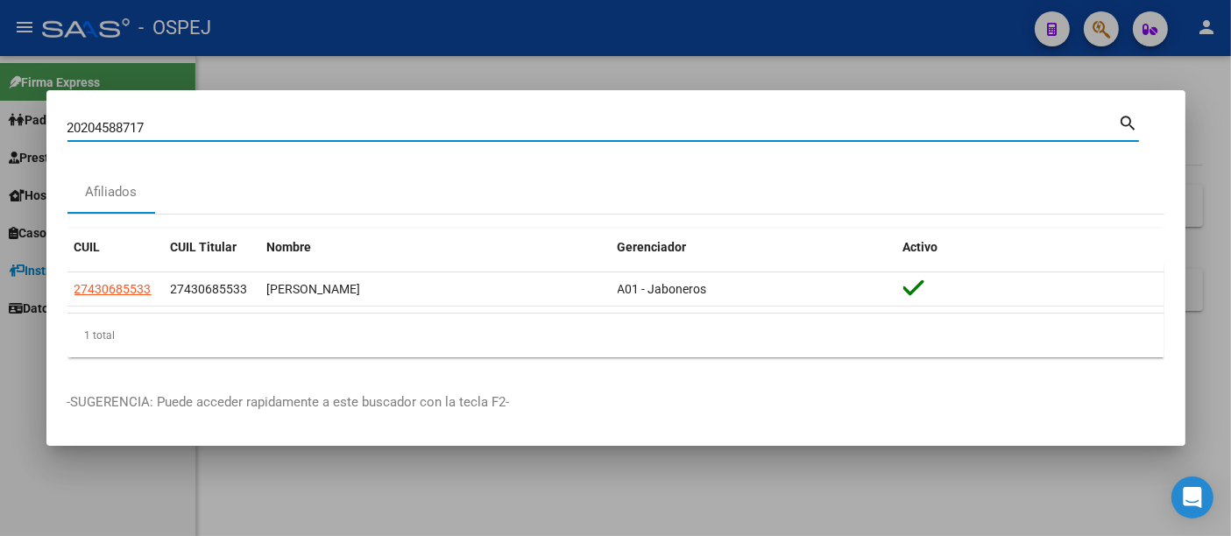
type input "20204588717"
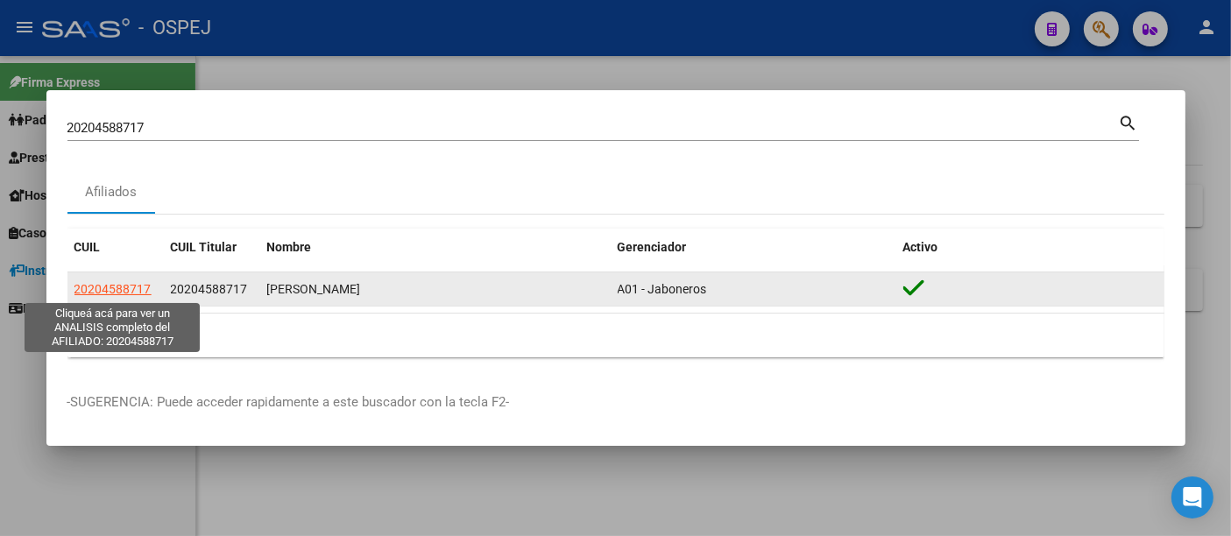
click at [91, 286] on span "20204588717" at bounding box center [112, 289] width 77 height 14
type textarea "20204588717"
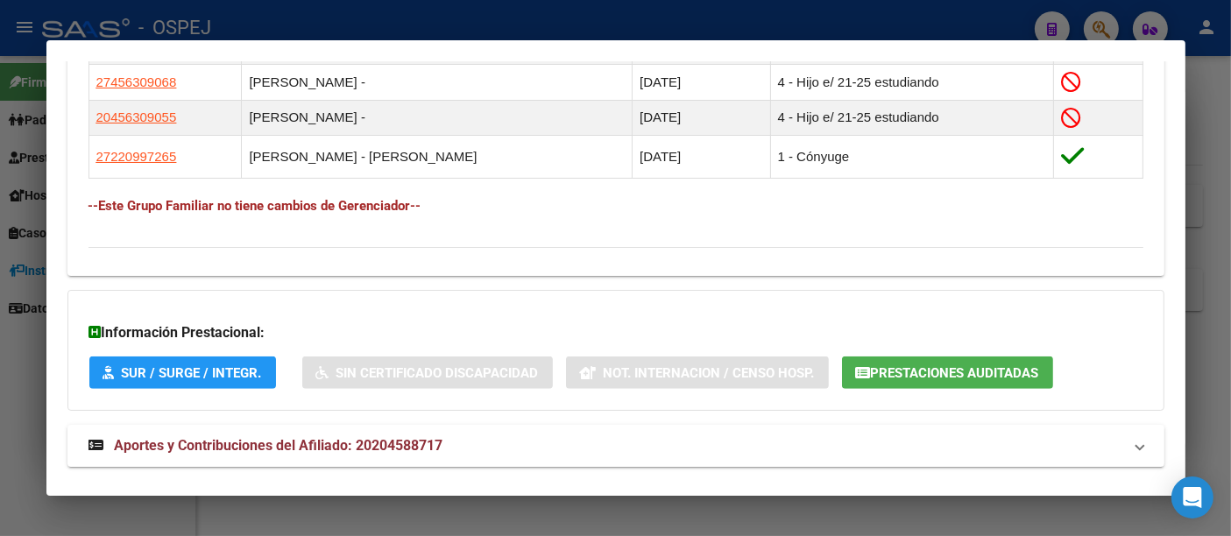
scroll to position [1061, 0]
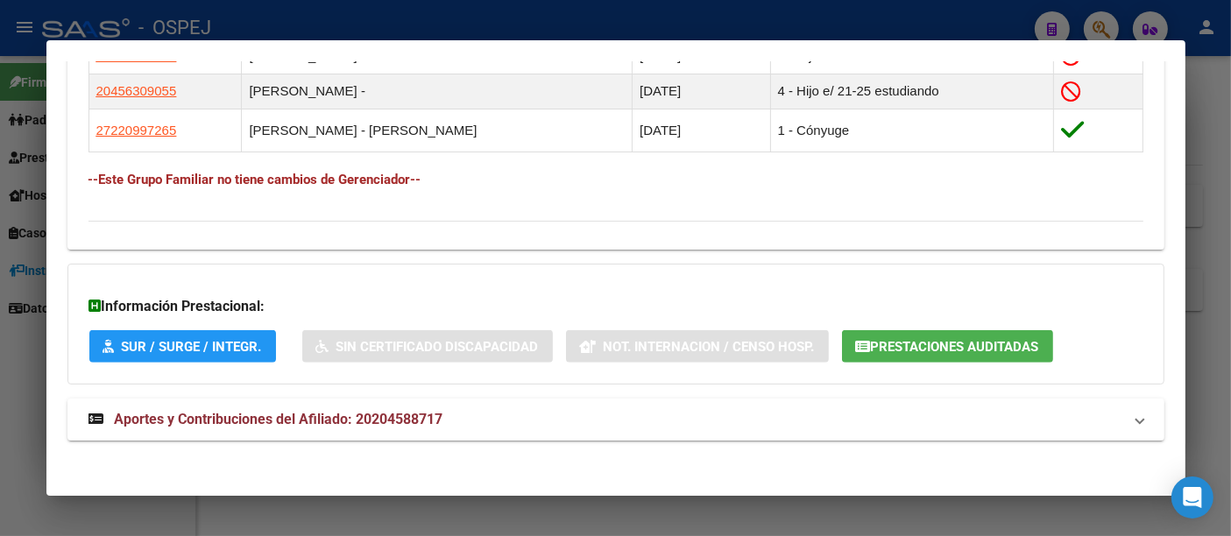
click at [899, 342] on span "Prestaciones Auditadas" at bounding box center [955, 347] width 168 height 16
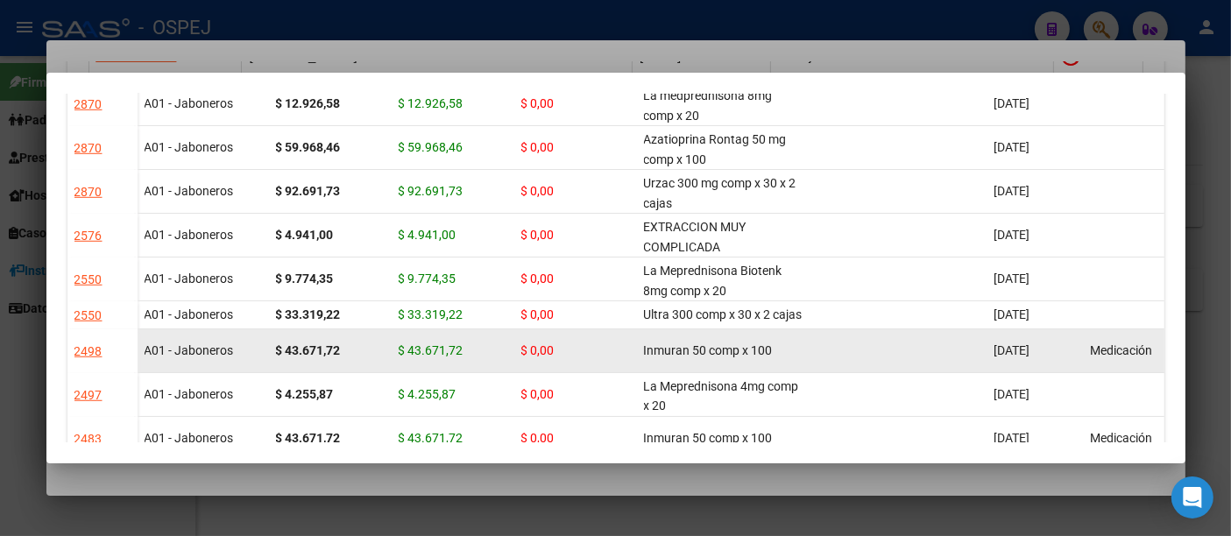
scroll to position [1460, 0]
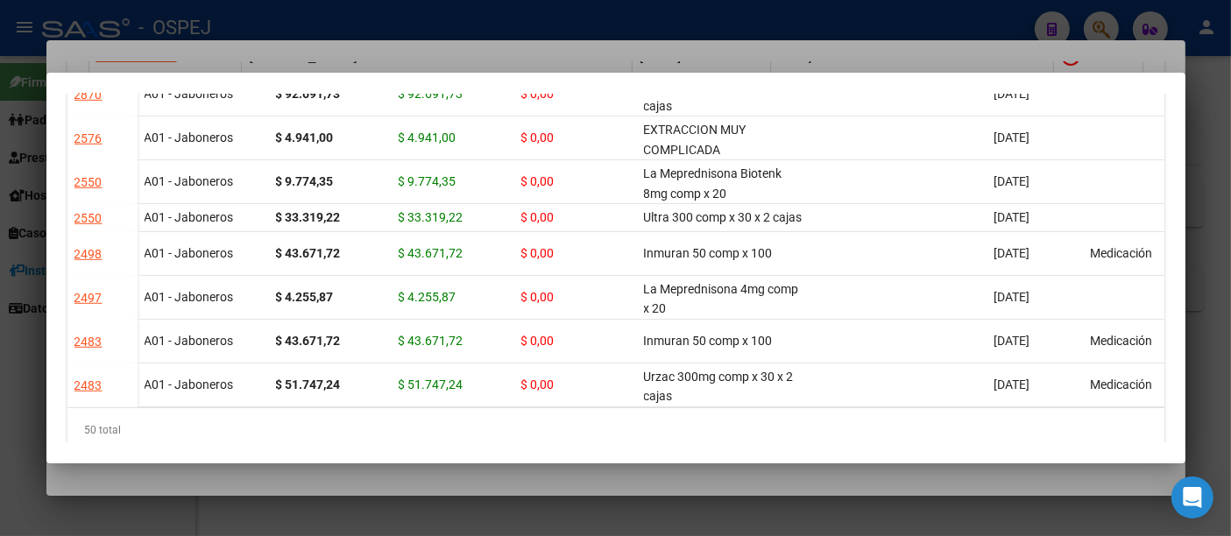
click at [506, 46] on div at bounding box center [615, 268] width 1231 height 536
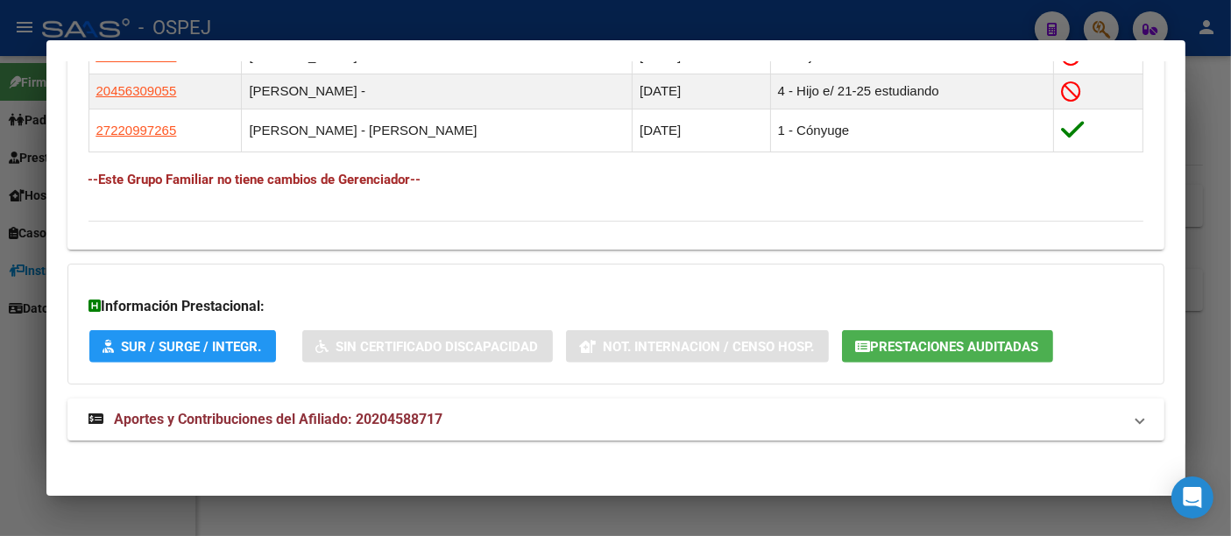
click at [513, 17] on div at bounding box center [615, 268] width 1231 height 536
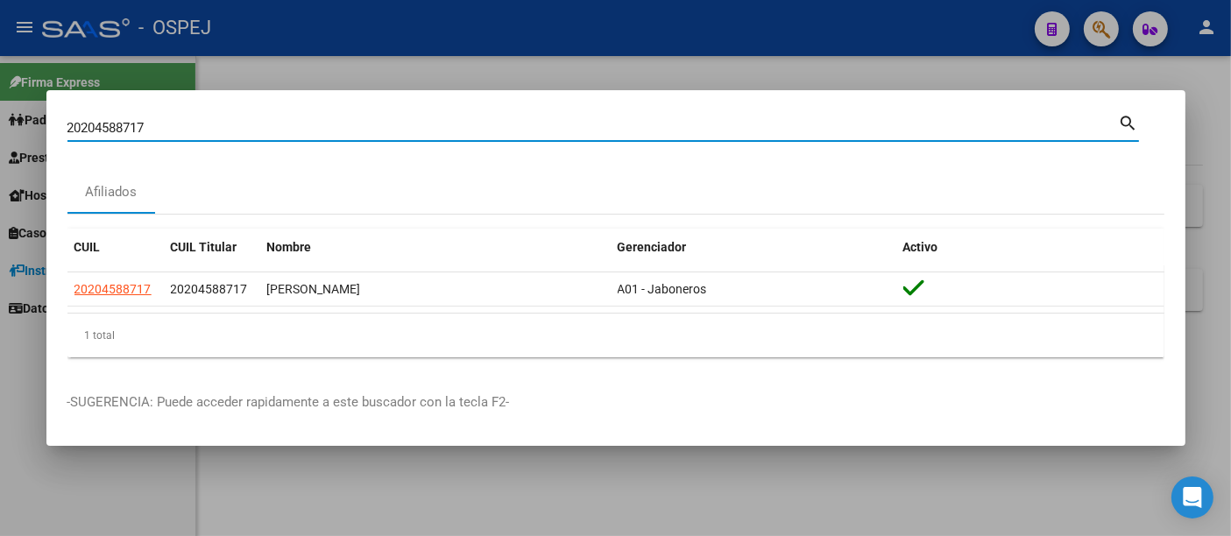
click at [286, 130] on input "20204588717" at bounding box center [592, 128] width 1051 height 16
type input "2"
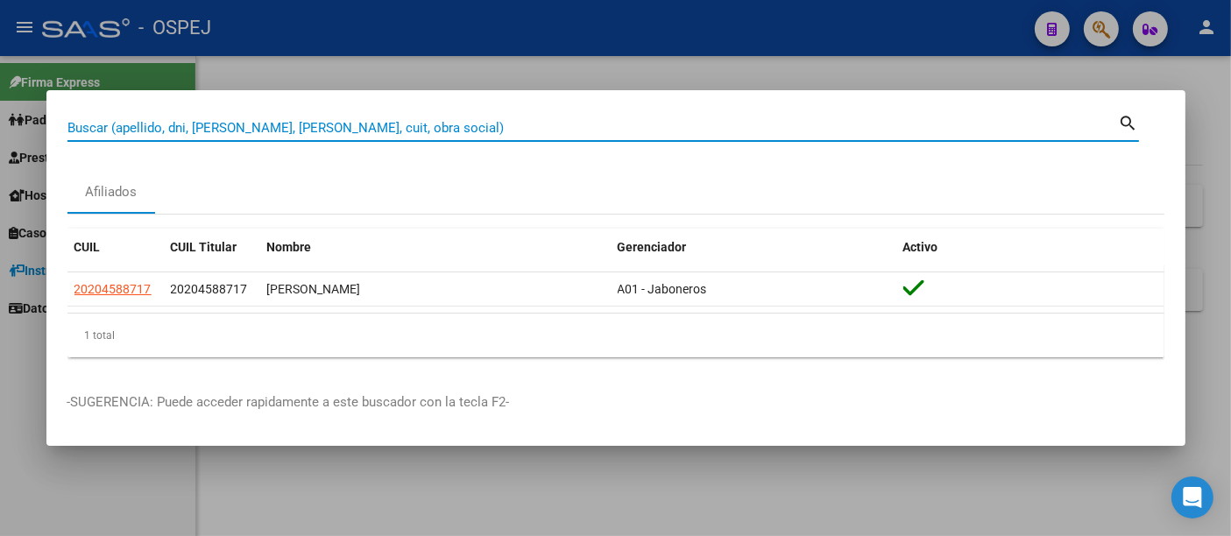
paste input "20 20458871"
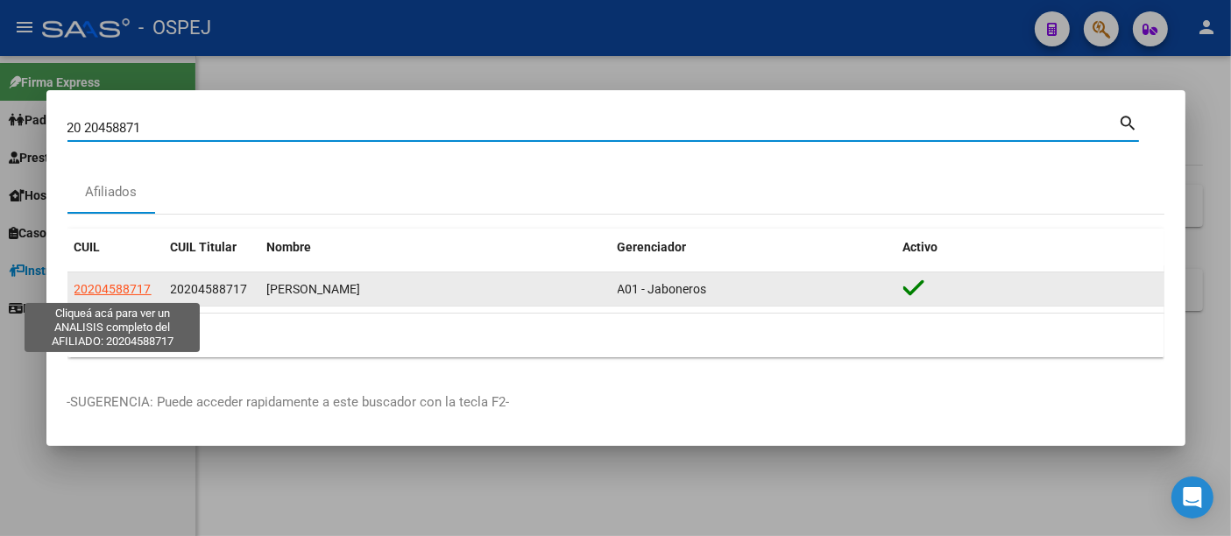
type input "20 20458871"
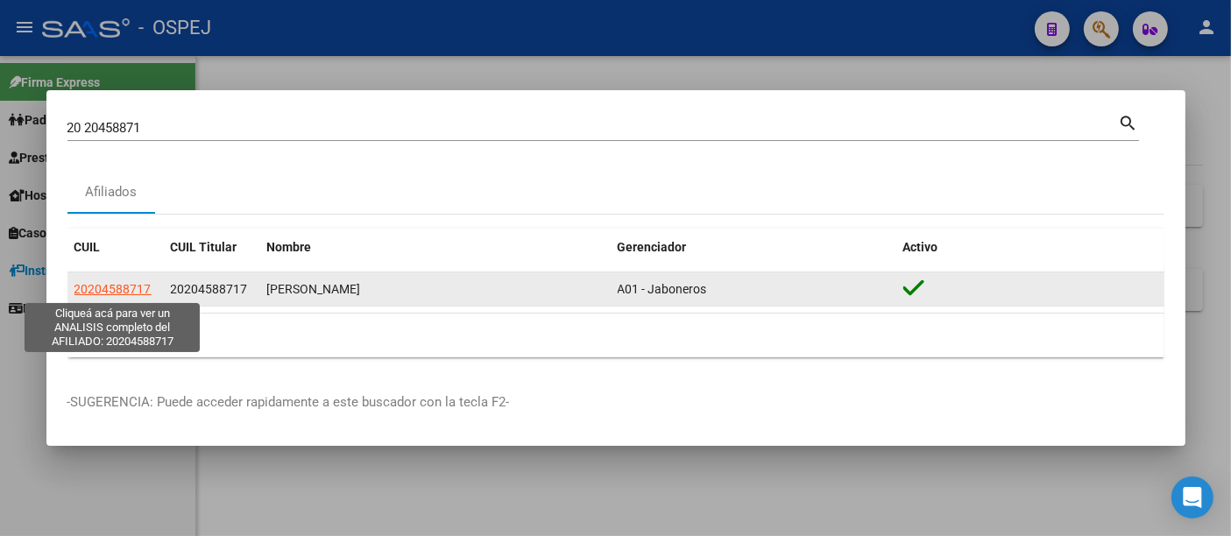
click at [140, 289] on span "20204588717" at bounding box center [112, 289] width 77 height 14
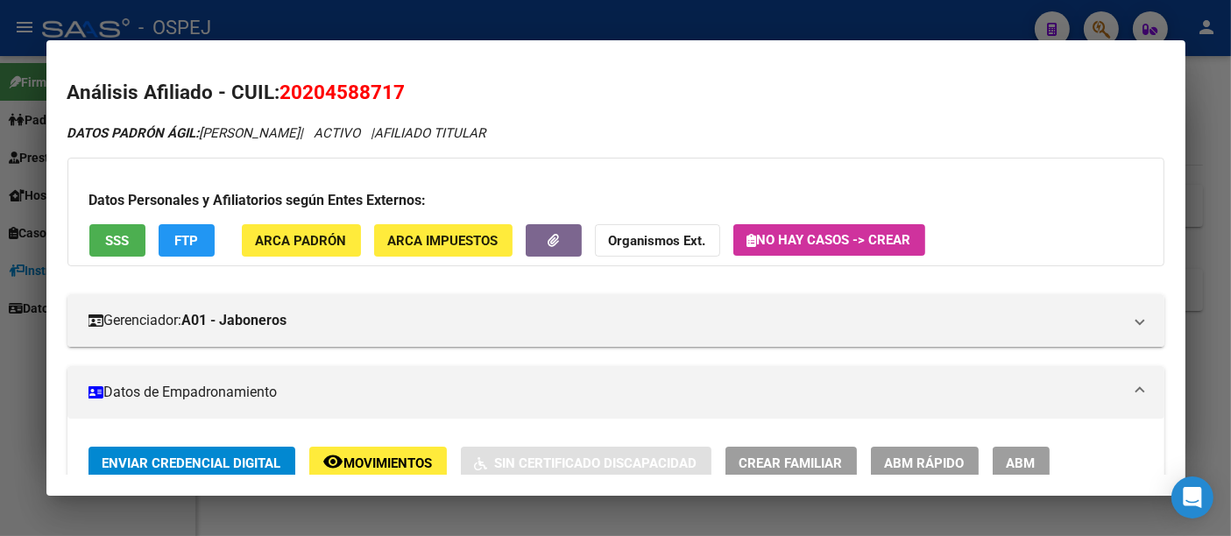
click at [820, 232] on span "No hay casos -> Crear" at bounding box center [829, 240] width 164 height 16
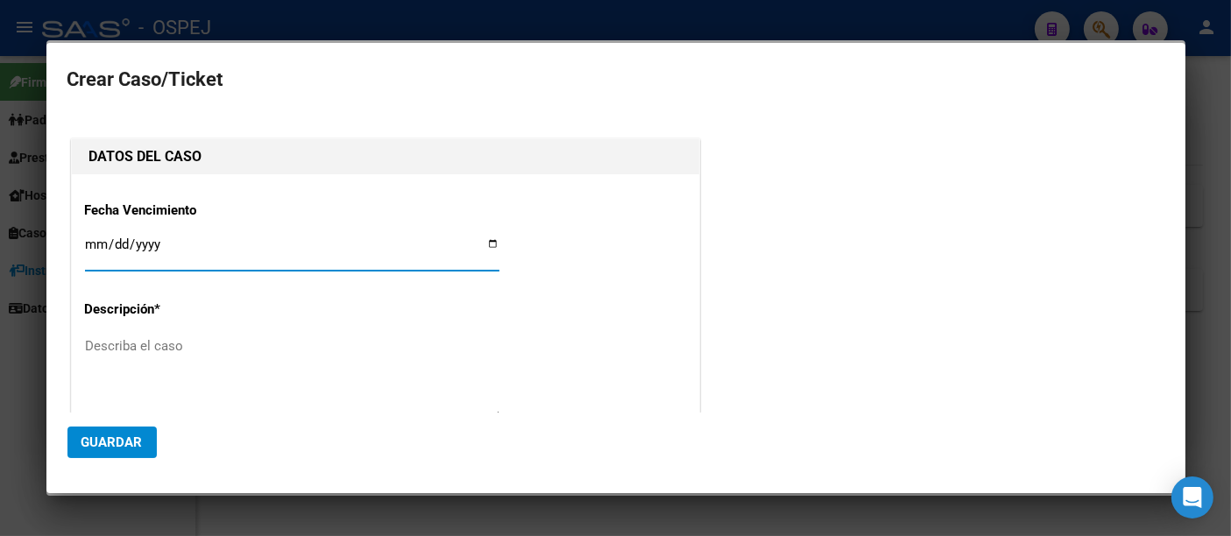
type input "20-20458871-7"
type input "[PERSON_NAME]"
type input "[DATE]"
click at [176, 350] on textarea "Describa el caso" at bounding box center [292, 377] width 414 height 82
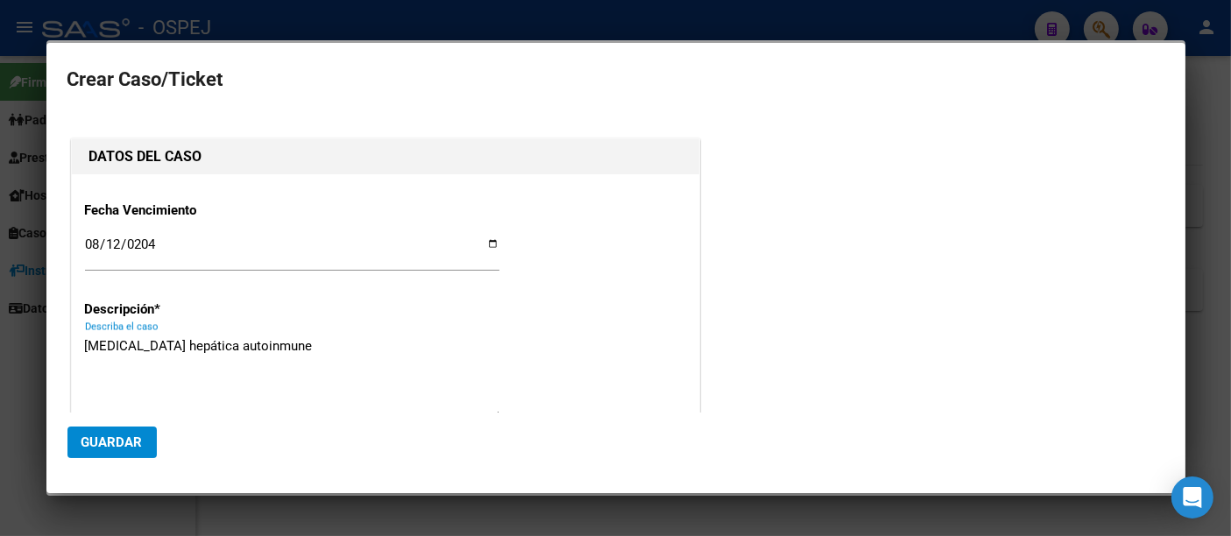
click at [184, 347] on textarea "[MEDICAL_DATA] hepática autoinmune" at bounding box center [292, 377] width 414 height 82
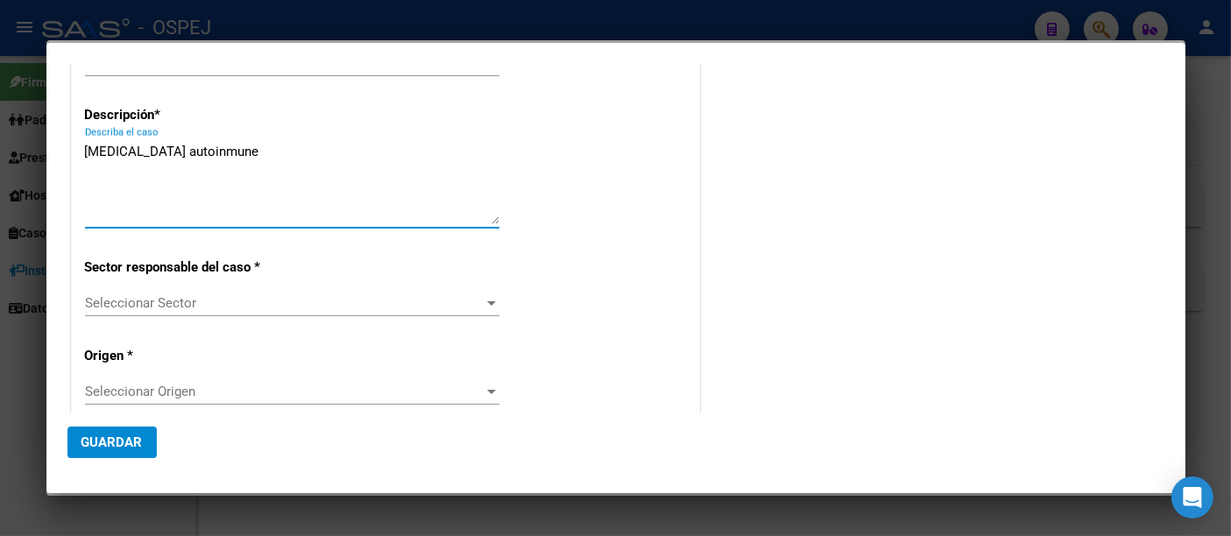
type textarea "[MEDICAL_DATA] autoinmune"
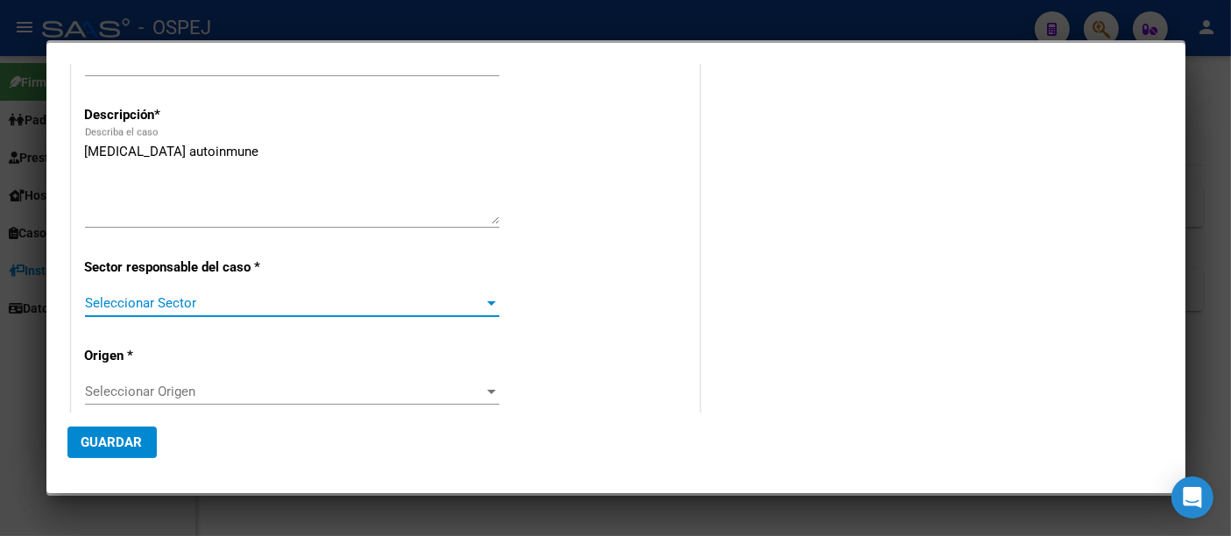
click at [187, 296] on span "Seleccionar Sector" at bounding box center [284, 303] width 399 height 16
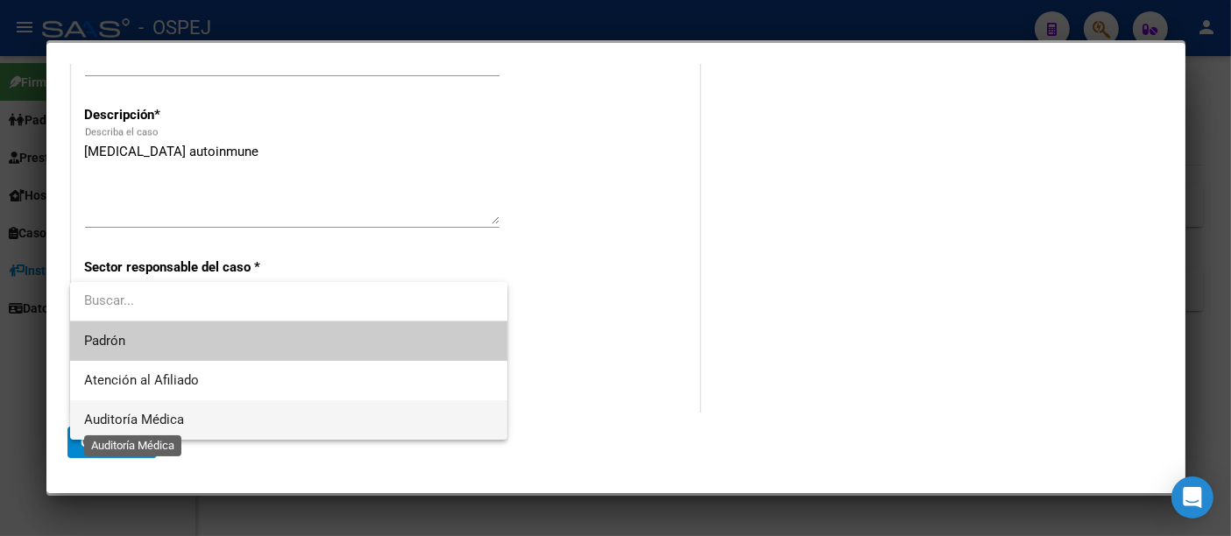
click at [173, 416] on span "Auditoría Médica" at bounding box center [134, 420] width 100 height 16
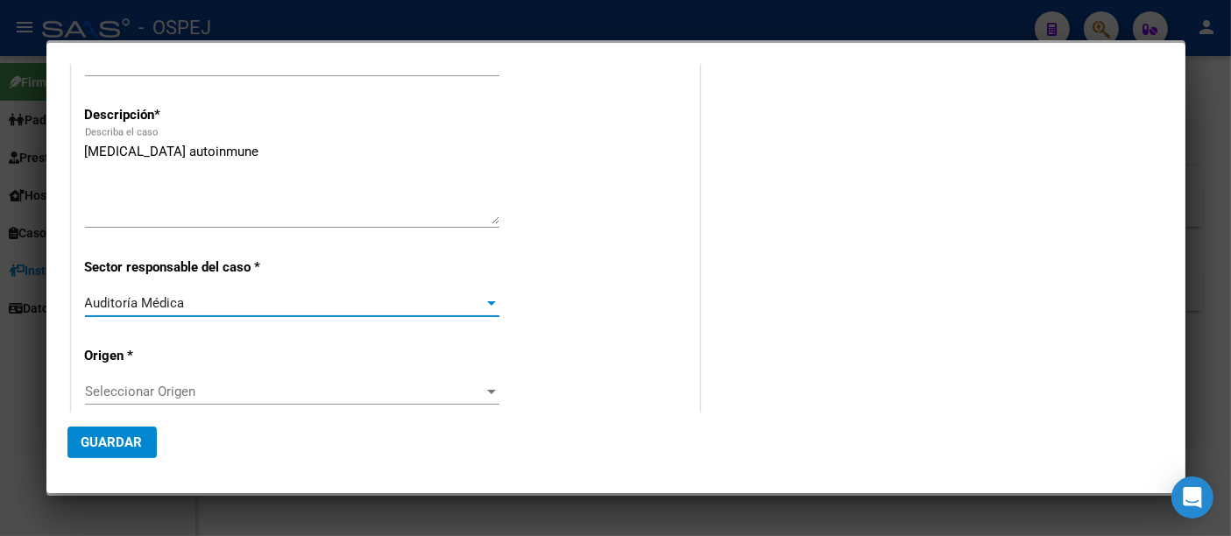
click at [162, 395] on span "Seleccionar Origen" at bounding box center [284, 392] width 399 height 16
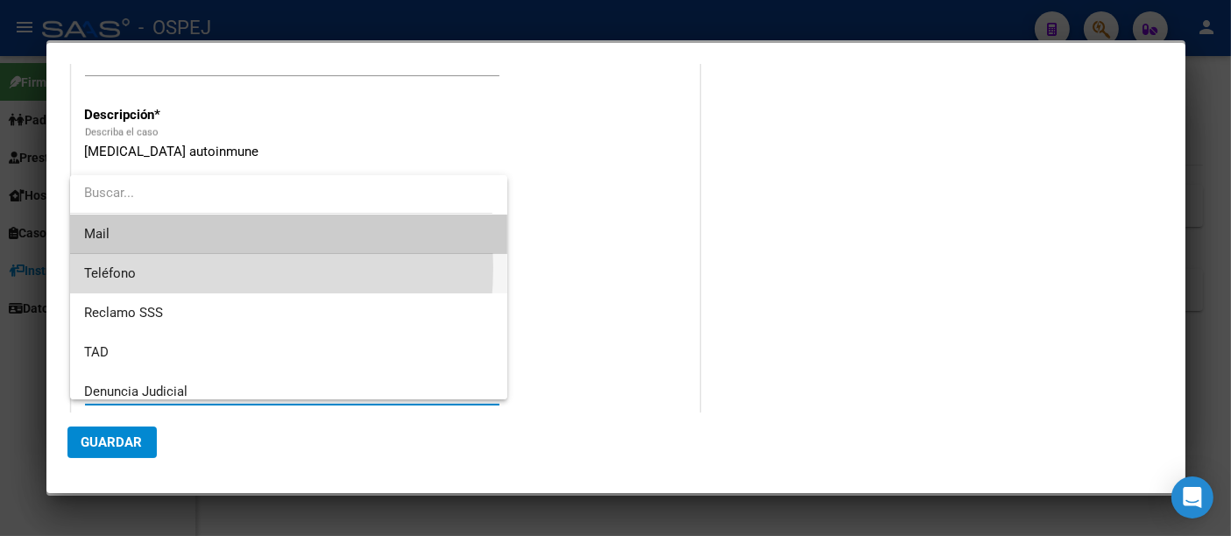
click at [155, 268] on span "Teléfono" at bounding box center [288, 273] width 409 height 39
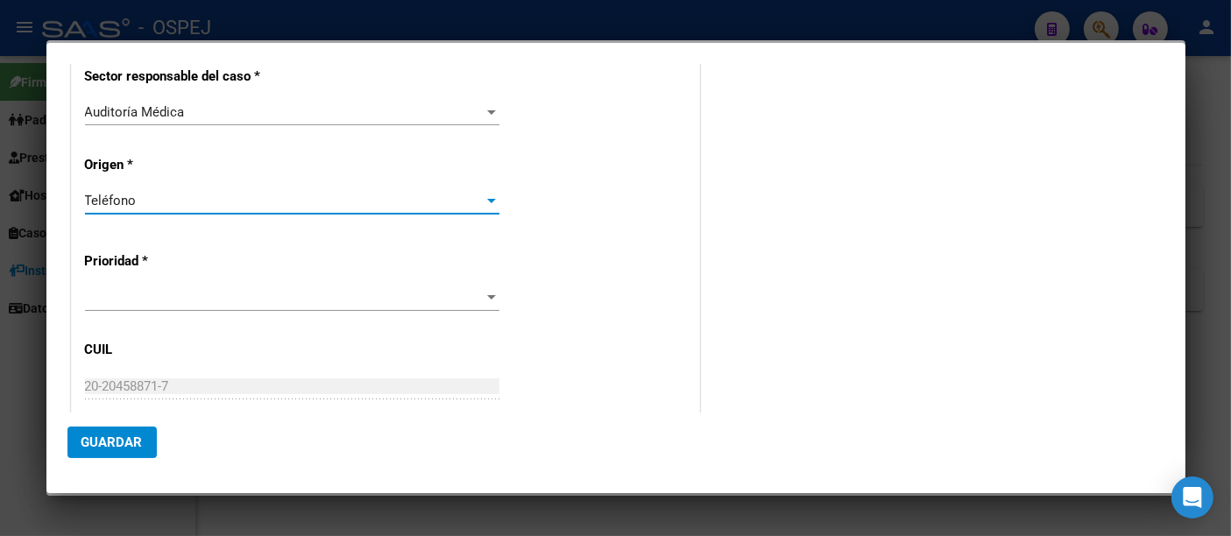
scroll to position [389, 0]
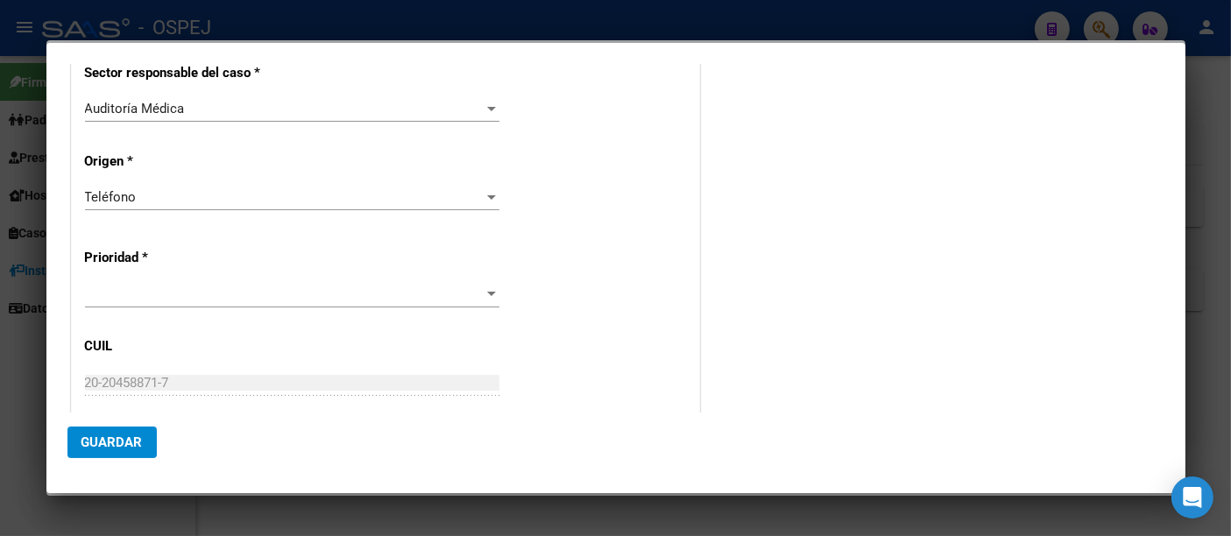
click at [132, 279] on div "Prioridad *" at bounding box center [385, 275] width 601 height 96
click at [123, 286] on span at bounding box center [284, 294] width 399 height 16
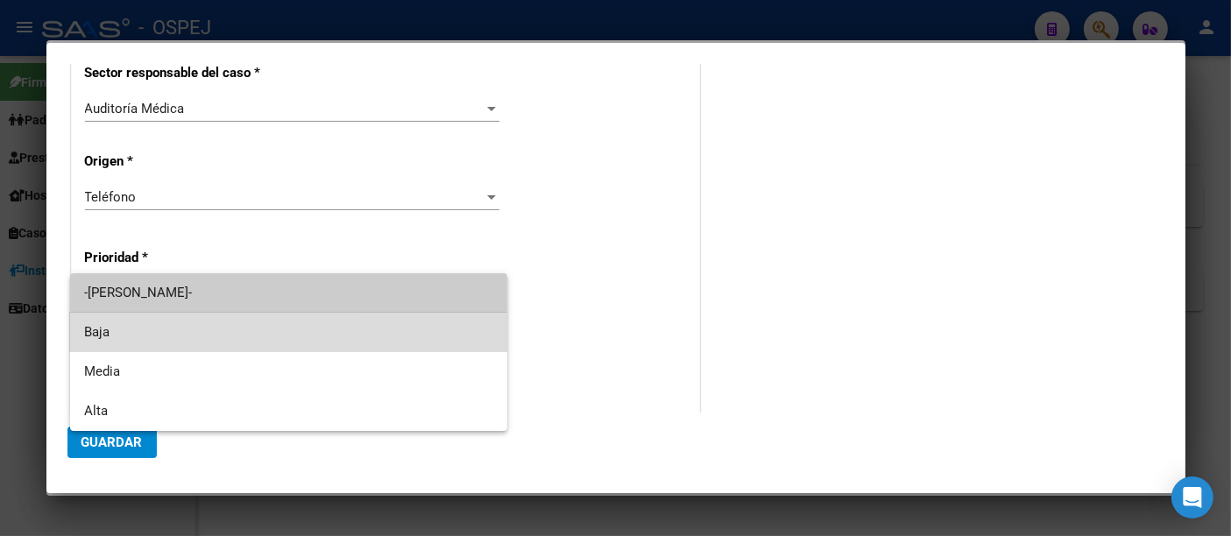
click at [101, 339] on span "Baja" at bounding box center [288, 332] width 409 height 39
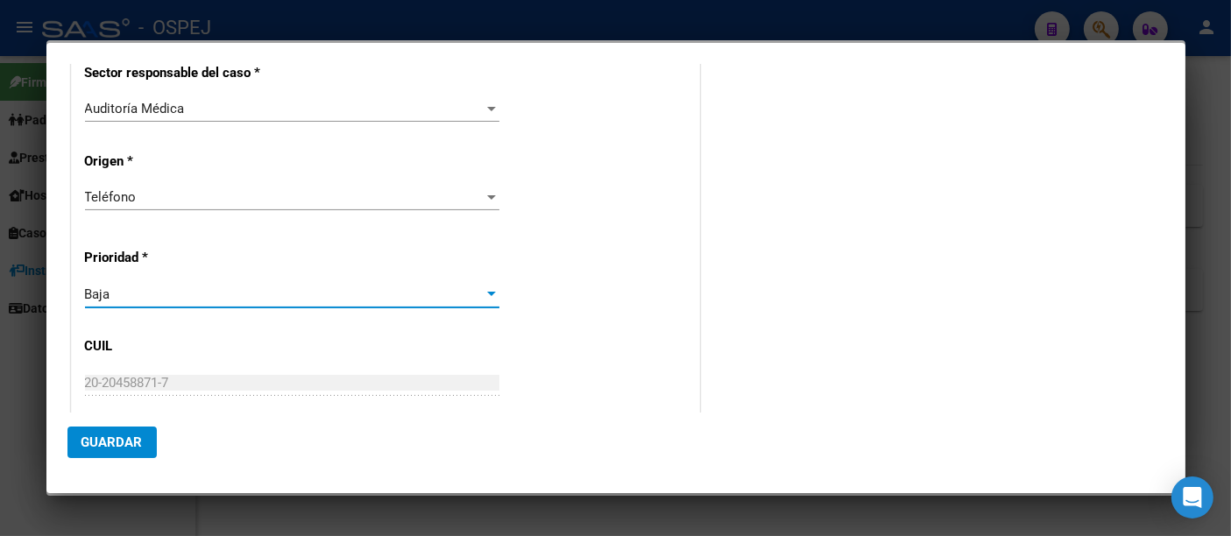
scroll to position [582, 0]
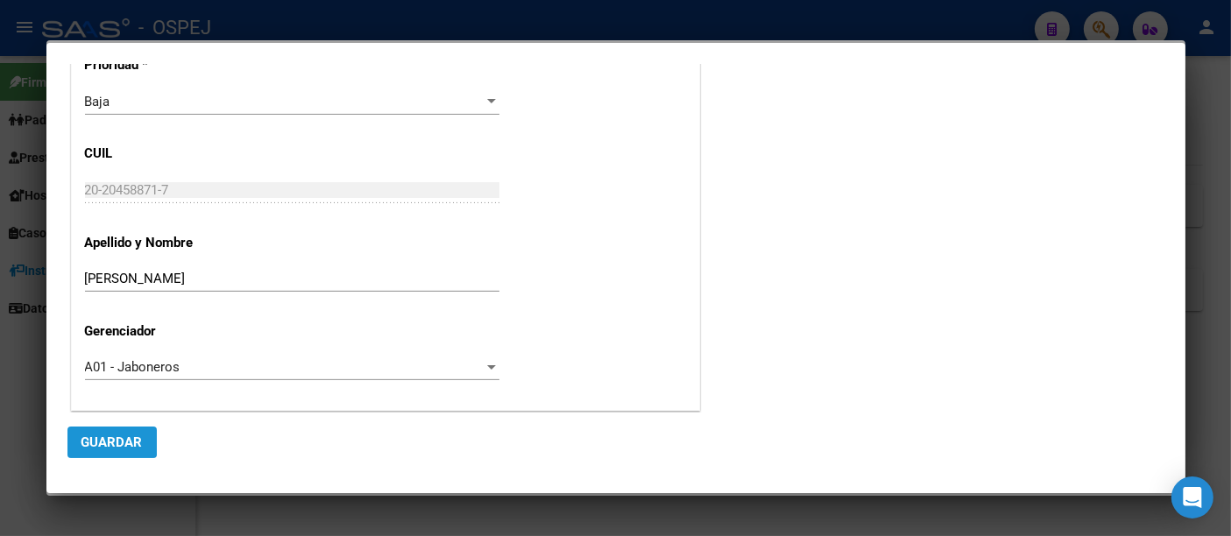
click at [103, 441] on span "Guardar" at bounding box center [111, 443] width 61 height 16
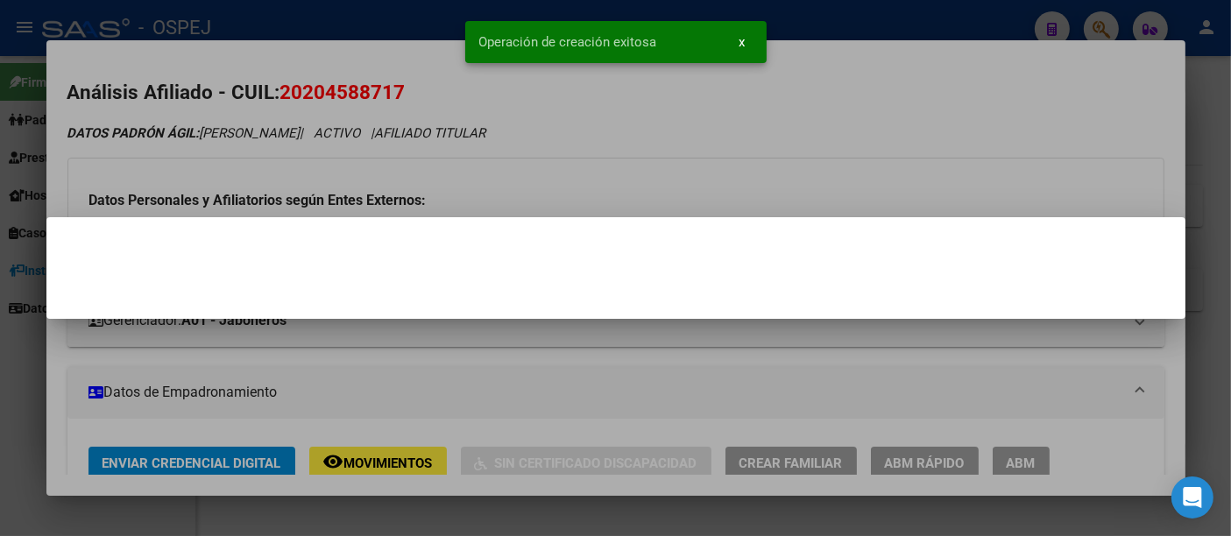
scroll to position [0, 0]
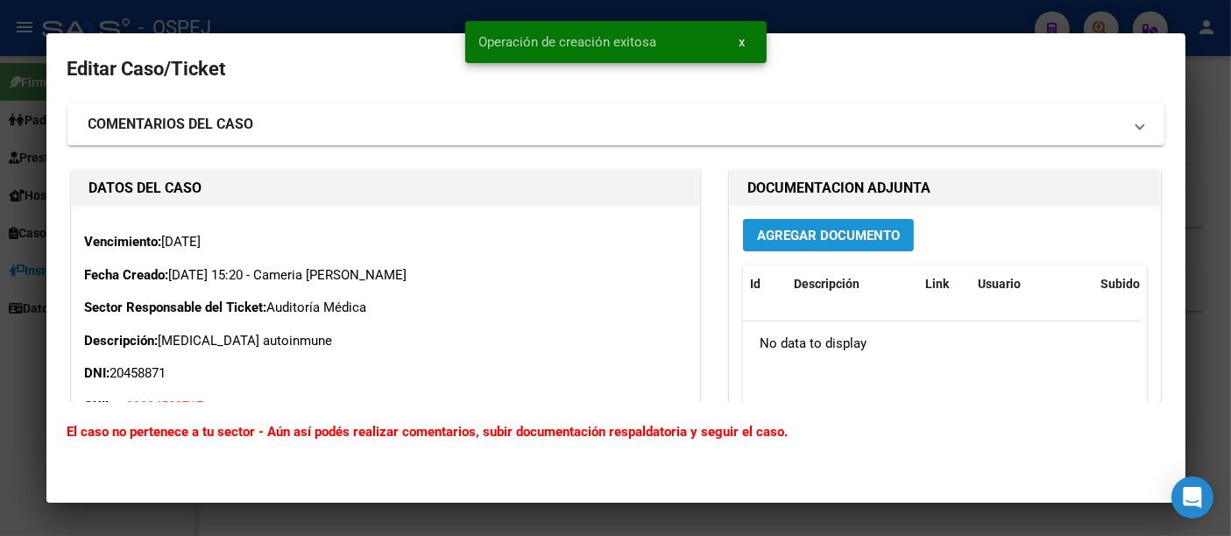
click at [843, 235] on span "Agregar Documento" at bounding box center [828, 236] width 143 height 16
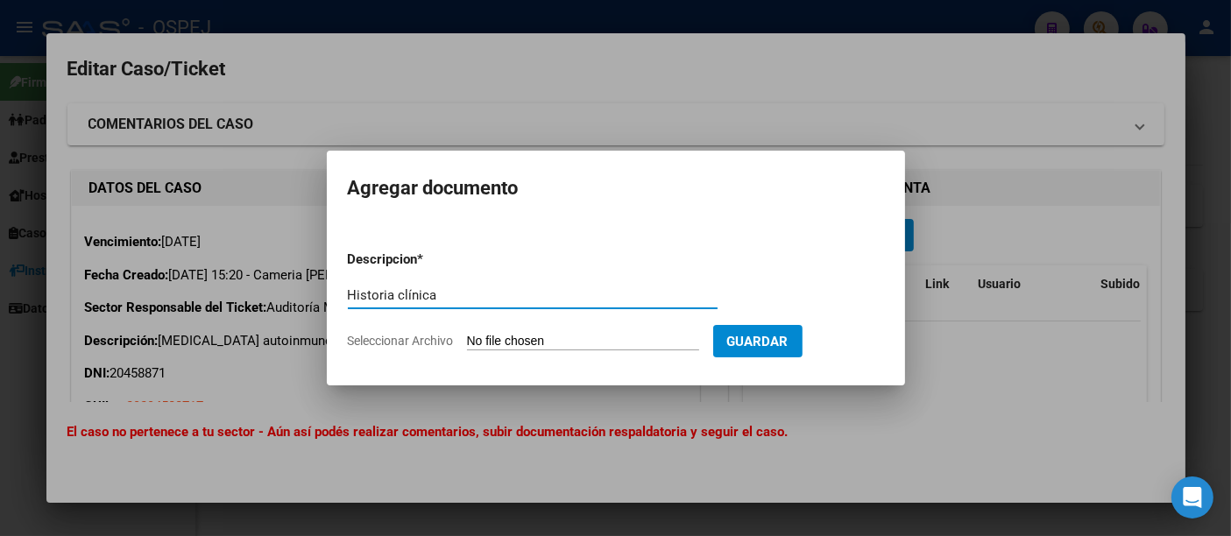
type input "Historia clínica"
click at [545, 345] on input "Seleccionar Archivo" at bounding box center [583, 342] width 232 height 17
type input "C:\fakepath\HH Hist. Clínic.pdf"
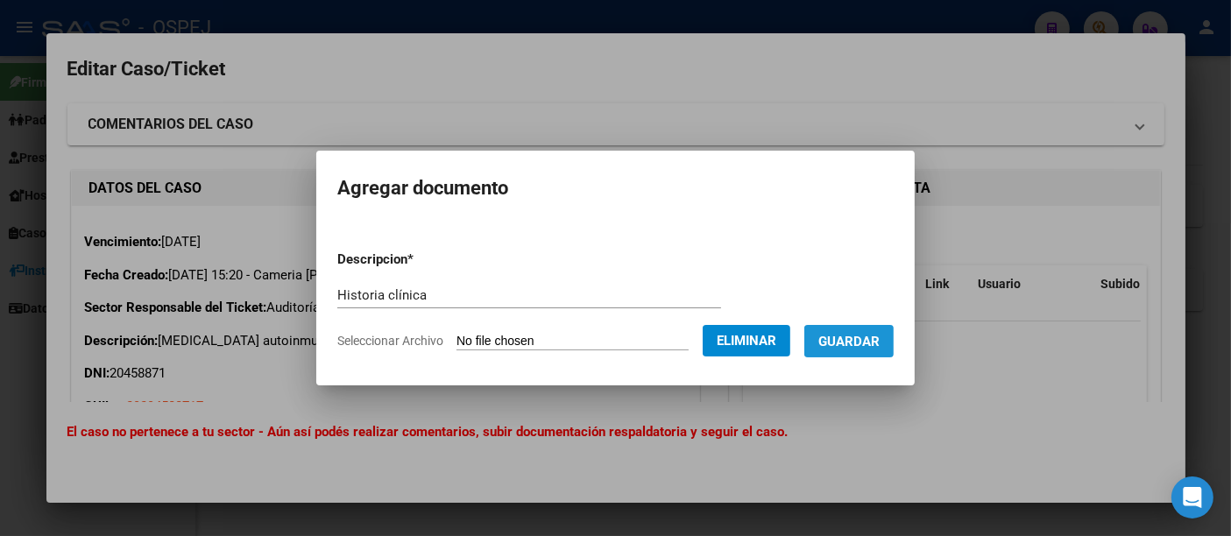
click at [859, 342] on span "Guardar" at bounding box center [848, 342] width 61 height 16
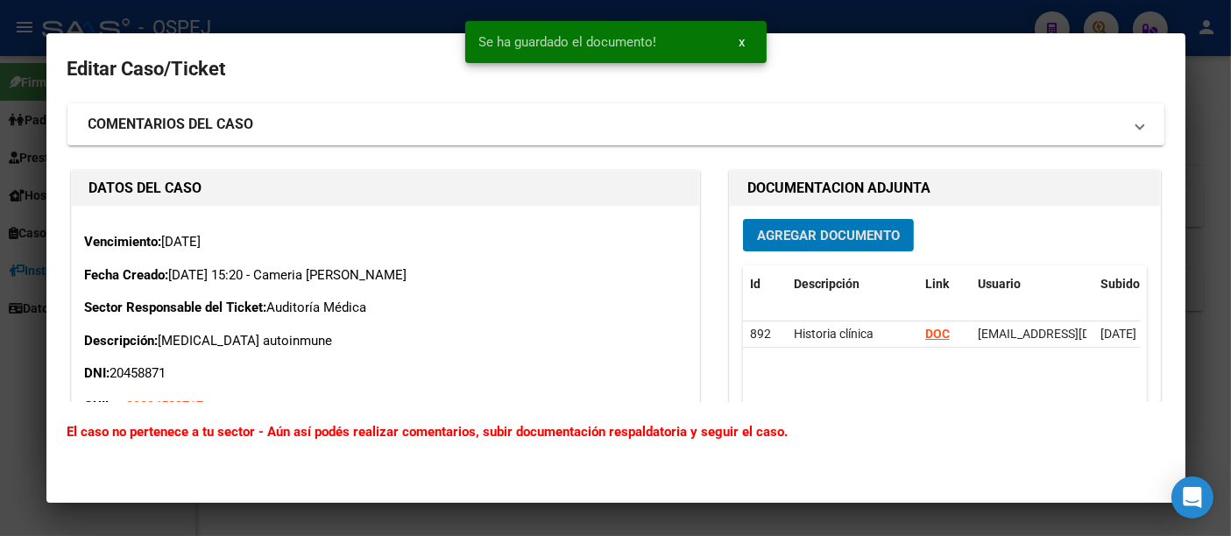
click at [838, 233] on span "Agregar Documento" at bounding box center [828, 236] width 143 height 16
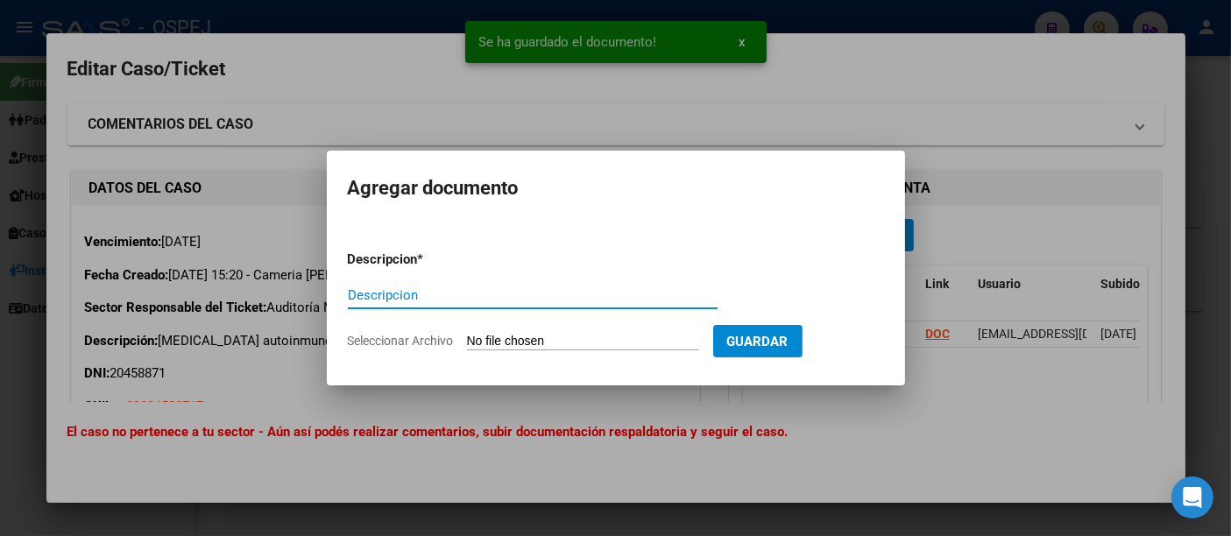
click at [395, 286] on div "Descripcion" at bounding box center [533, 295] width 370 height 26
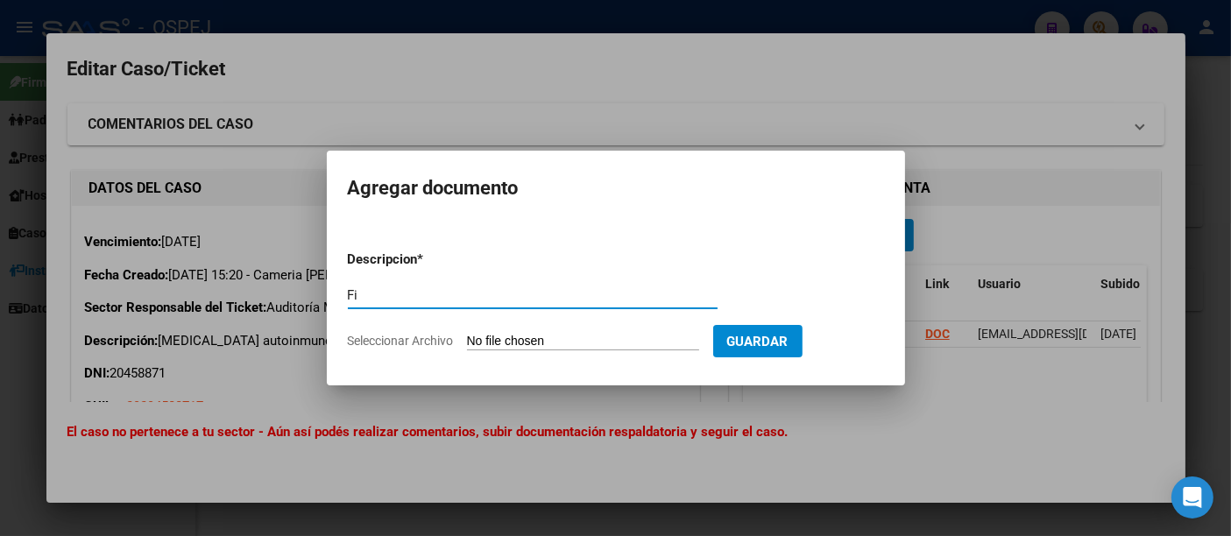
type input "F"
type input "Historia clínica (Parte final)"
click at [555, 344] on input "Seleccionar Archivo" at bounding box center [583, 342] width 232 height 17
type input "C:\fakepath\HH Hist. clínica.pdf"
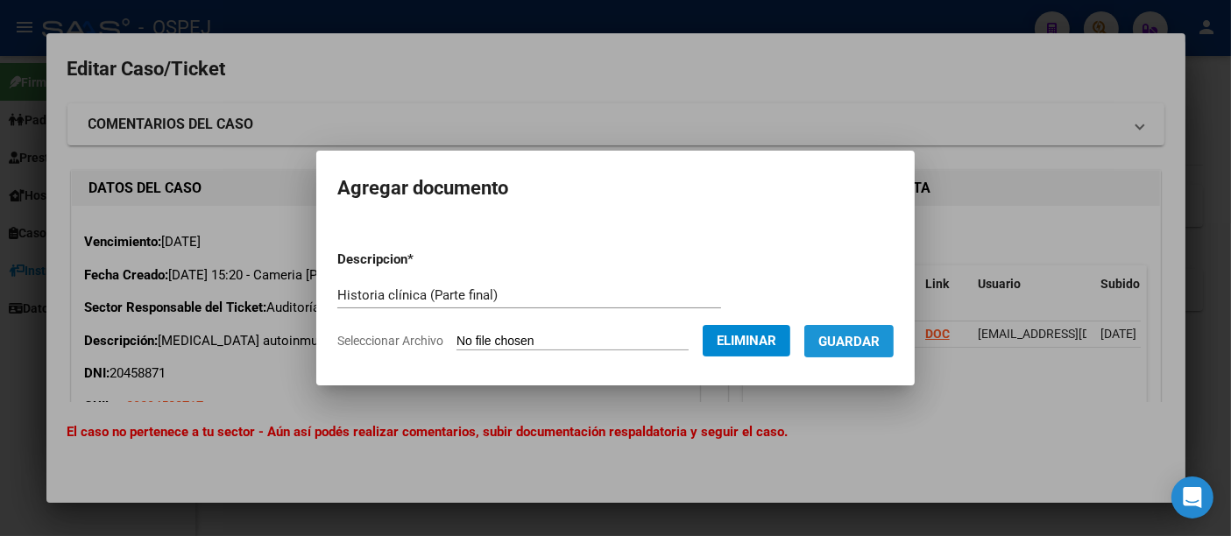
click at [875, 338] on span "Guardar" at bounding box center [848, 342] width 61 height 16
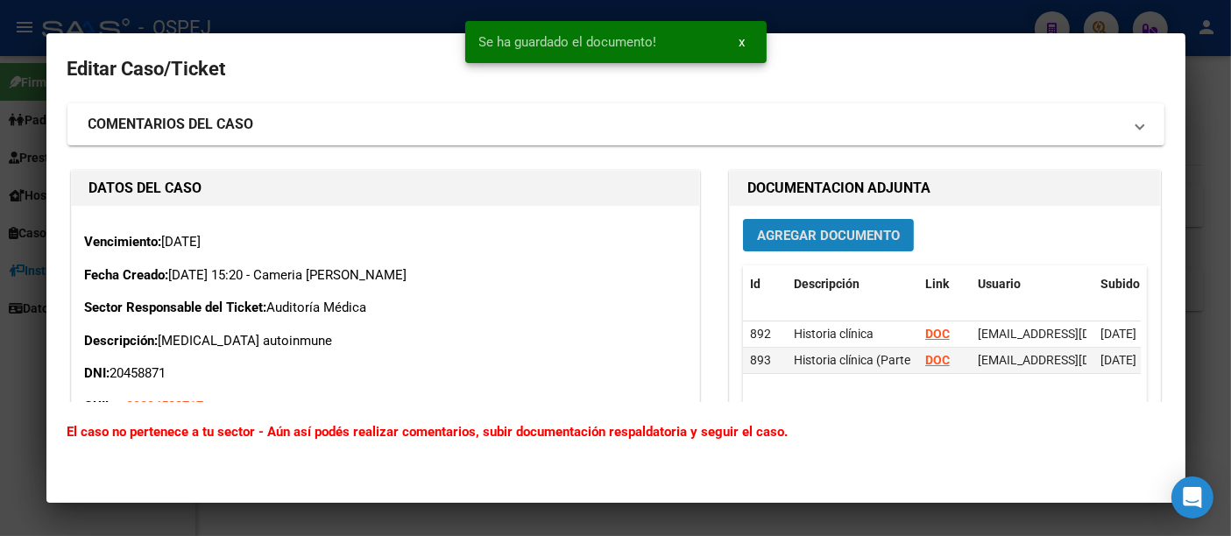
click at [803, 234] on span "Agregar Documento" at bounding box center [828, 236] width 143 height 16
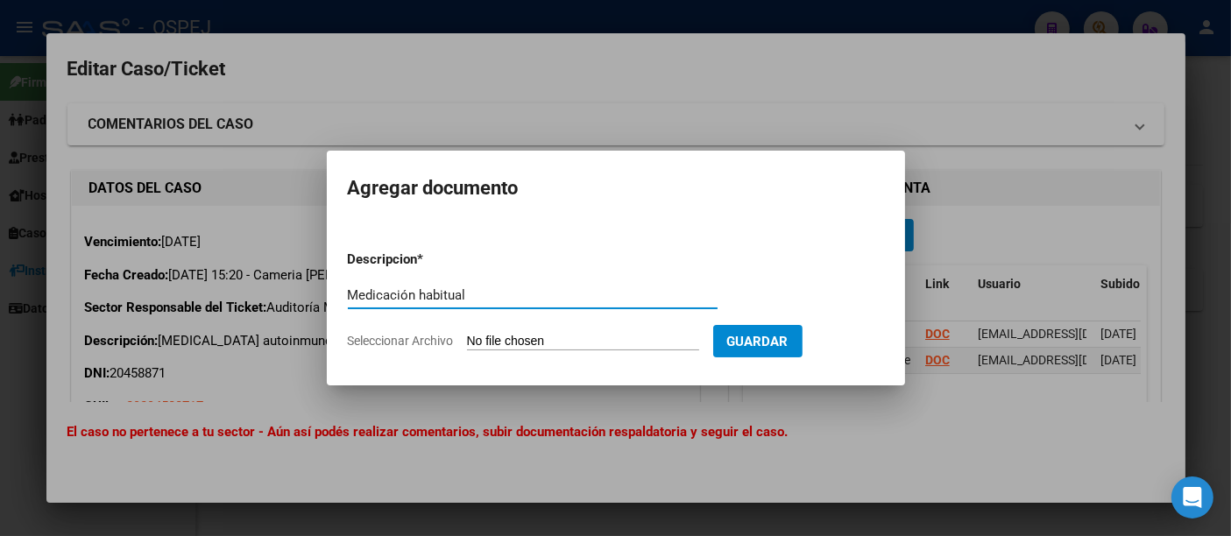
type input "Medicación habitual"
click at [598, 343] on input "Seleccionar Archivo" at bounding box center [583, 342] width 232 height 17
click at [593, 342] on input "Seleccionar Archivo" at bounding box center [583, 342] width 232 height 17
type input "C:\fakepath\Medicación.pdf"
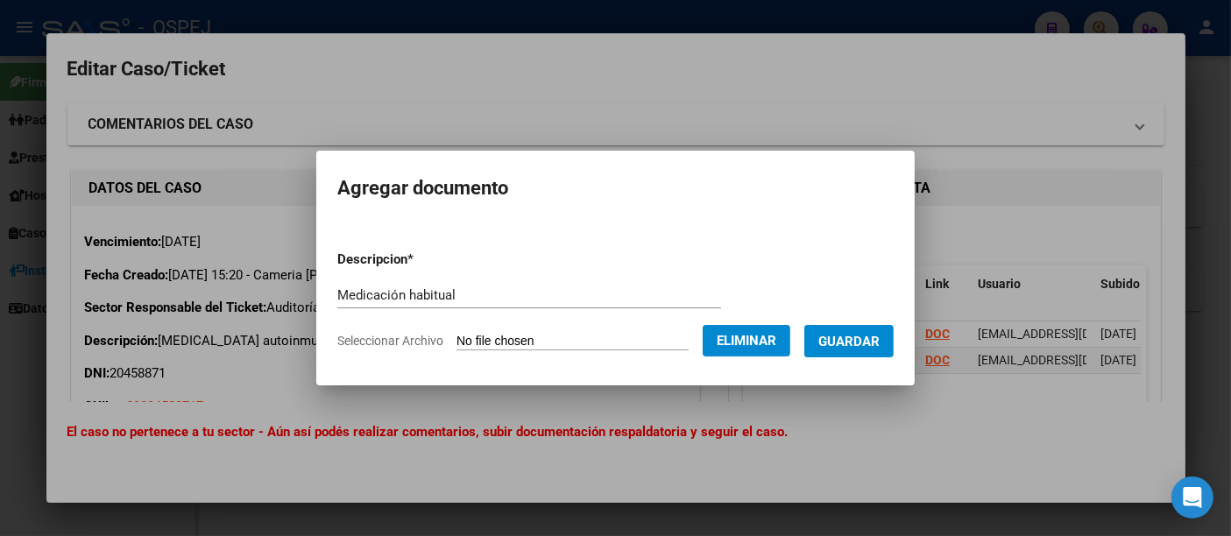
click at [861, 359] on form "Descripcion * Medicación habitual Descripcion Seleccionar Archivo Eliminar Guar…" at bounding box center [615, 301] width 556 height 128
click at [865, 340] on span "Guardar" at bounding box center [848, 342] width 61 height 16
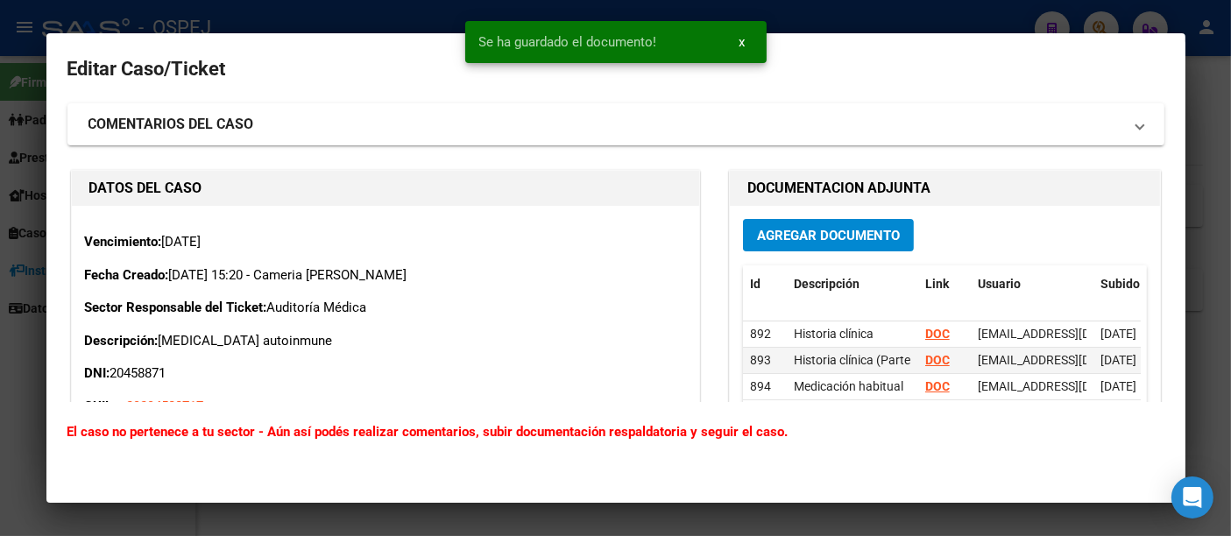
click at [891, 18] on div at bounding box center [615, 268] width 1231 height 536
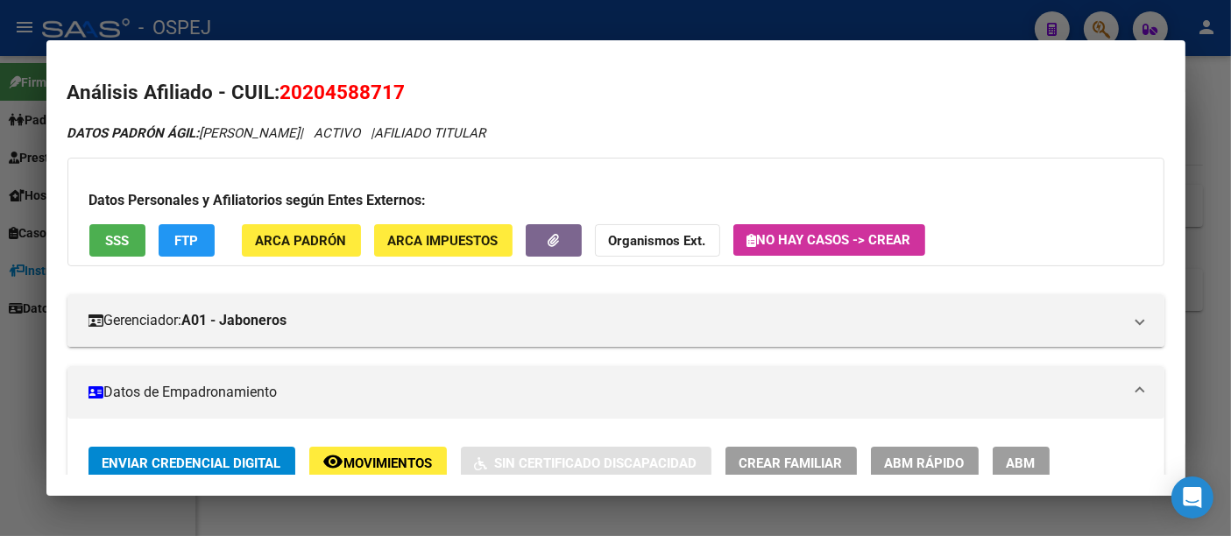
click at [475, 24] on div at bounding box center [615, 268] width 1231 height 536
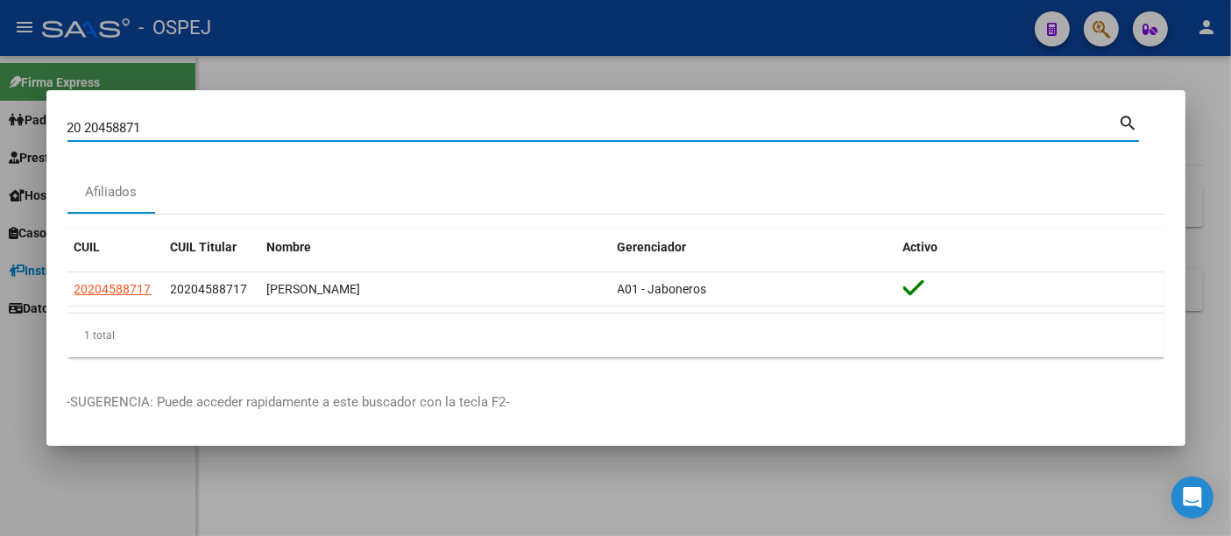
click at [330, 123] on input "20 20458871" at bounding box center [592, 128] width 1051 height 16
type input "2"
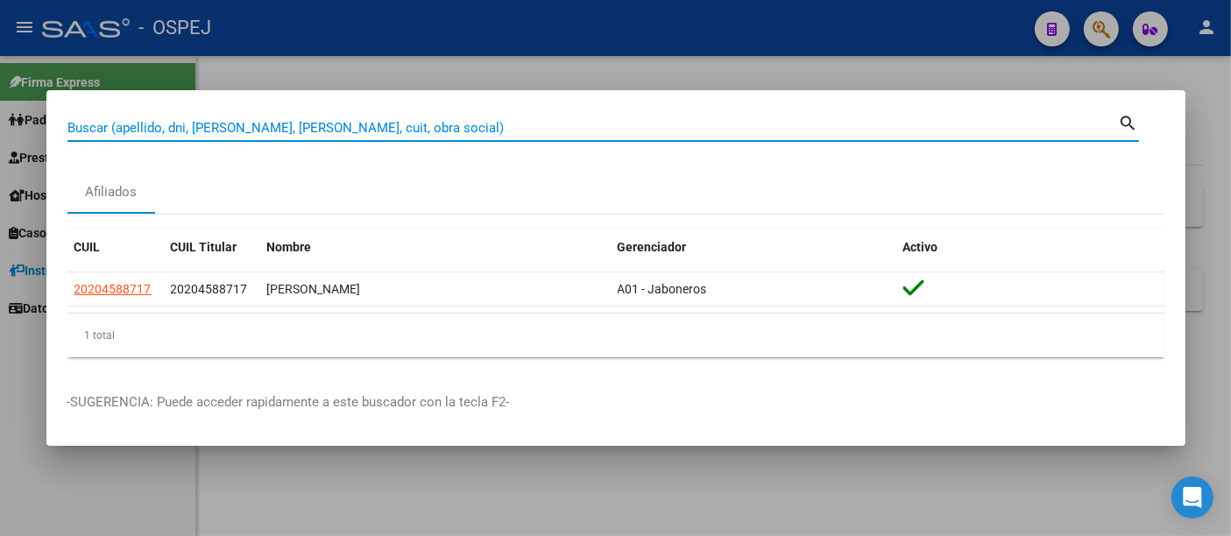
paste input "27951248490"
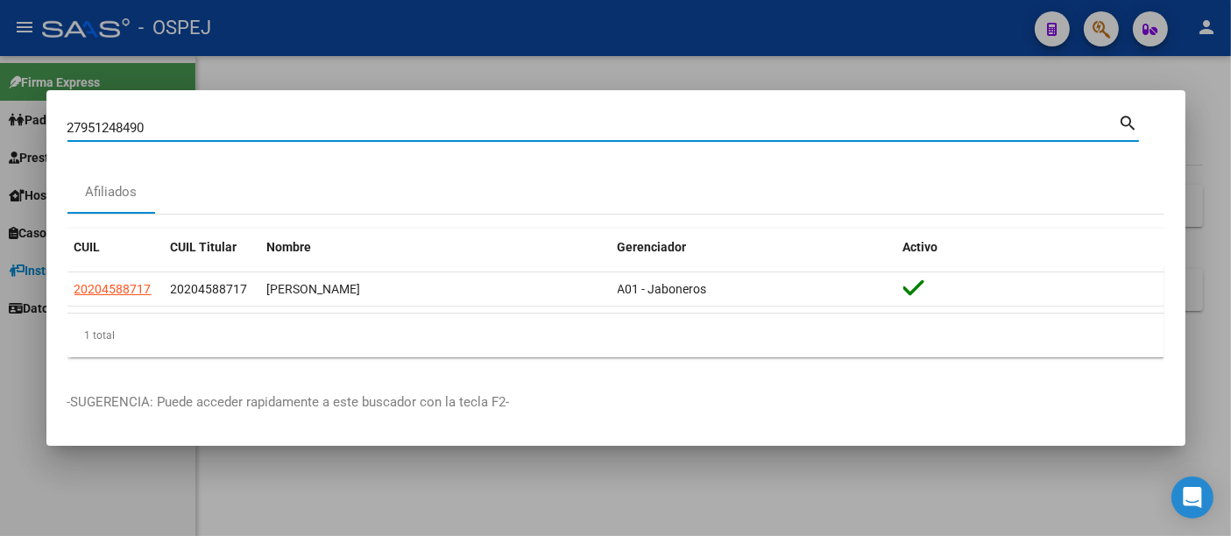
type input "27951248490"
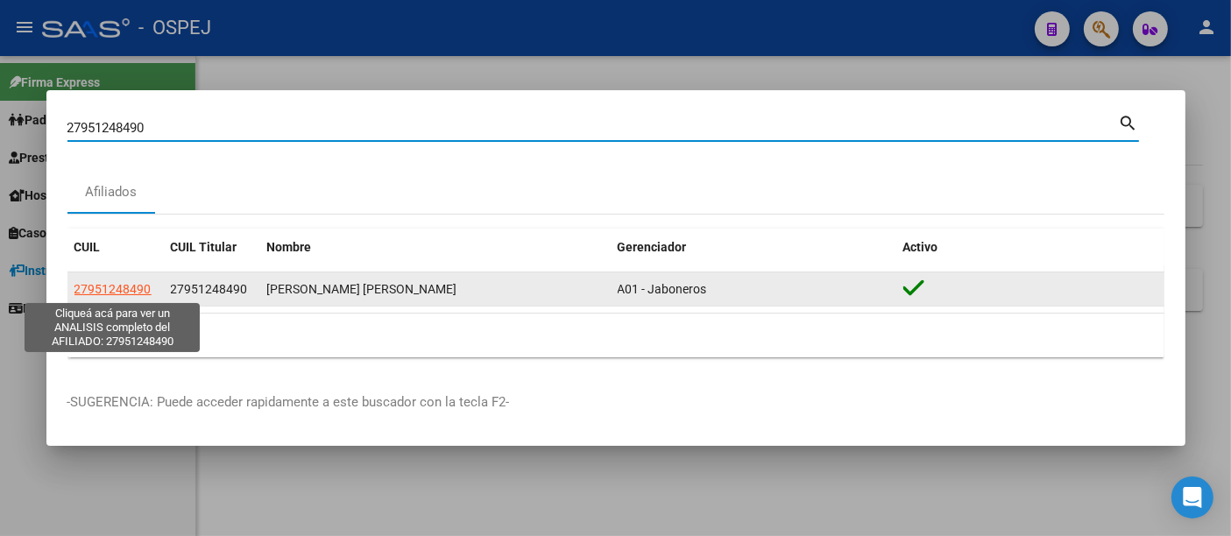
click at [103, 286] on span "27951248490" at bounding box center [112, 289] width 77 height 14
type textarea "27951248490"
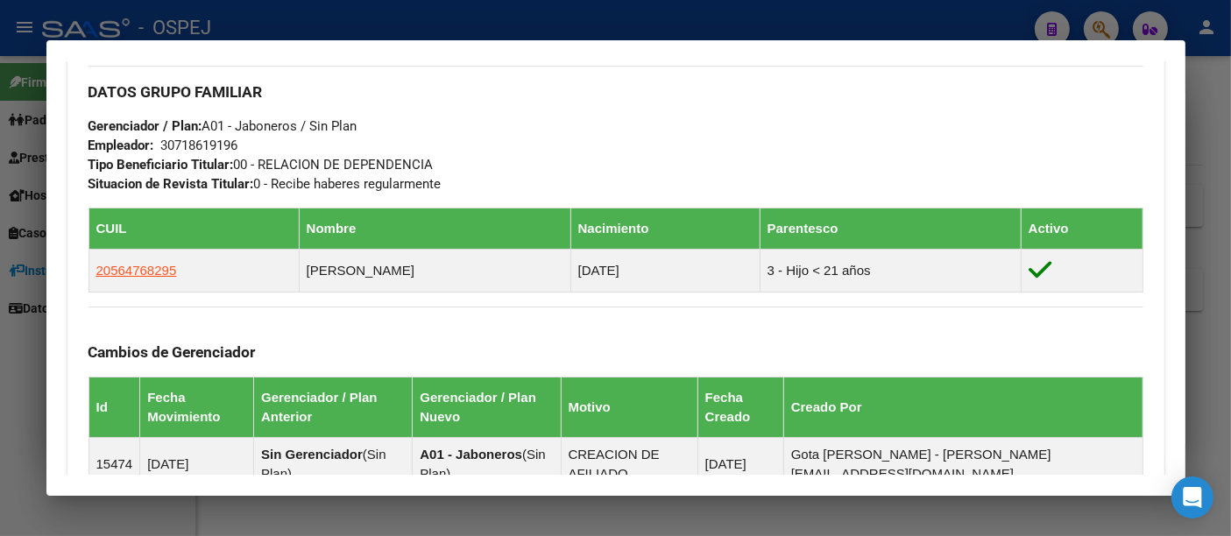
scroll to position [1067, 0]
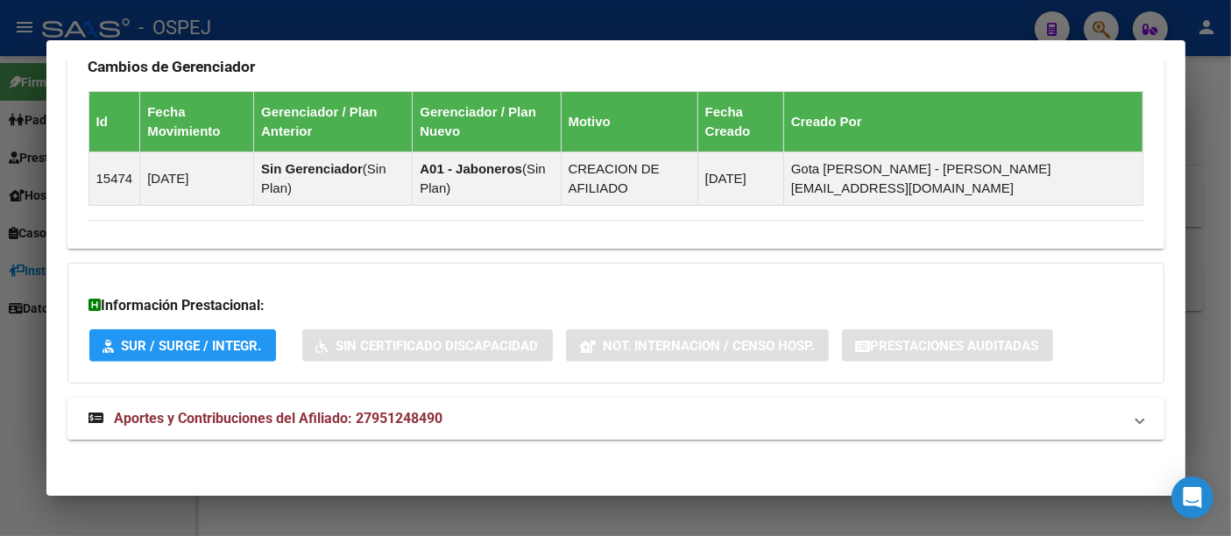
click at [411, 415] on span "Aportes y Contribuciones del Afiliado: 27951248490" at bounding box center [279, 418] width 329 height 17
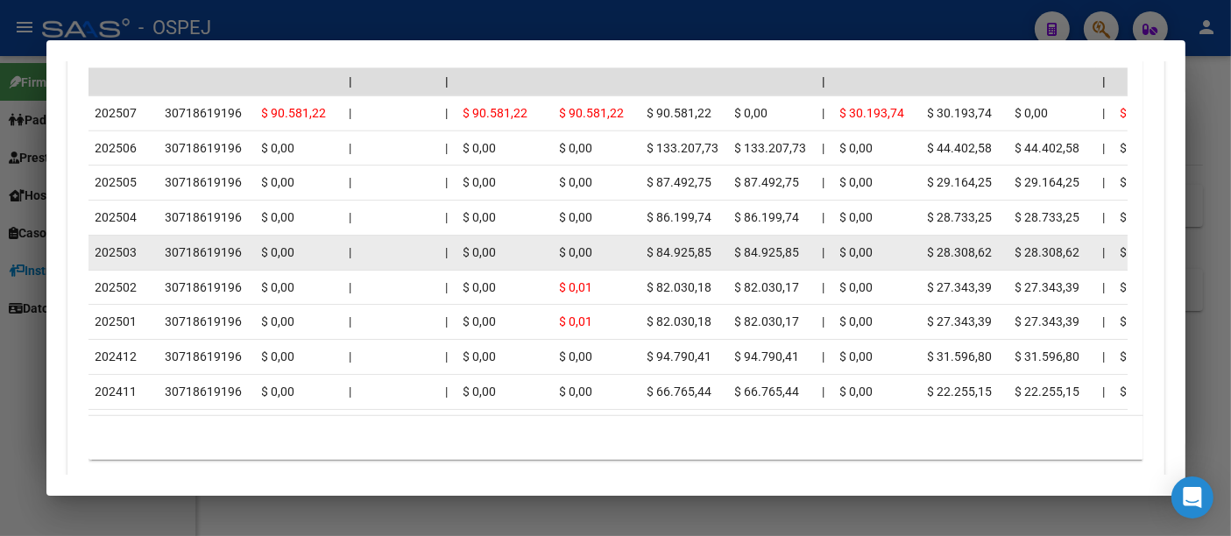
scroll to position [1846, 0]
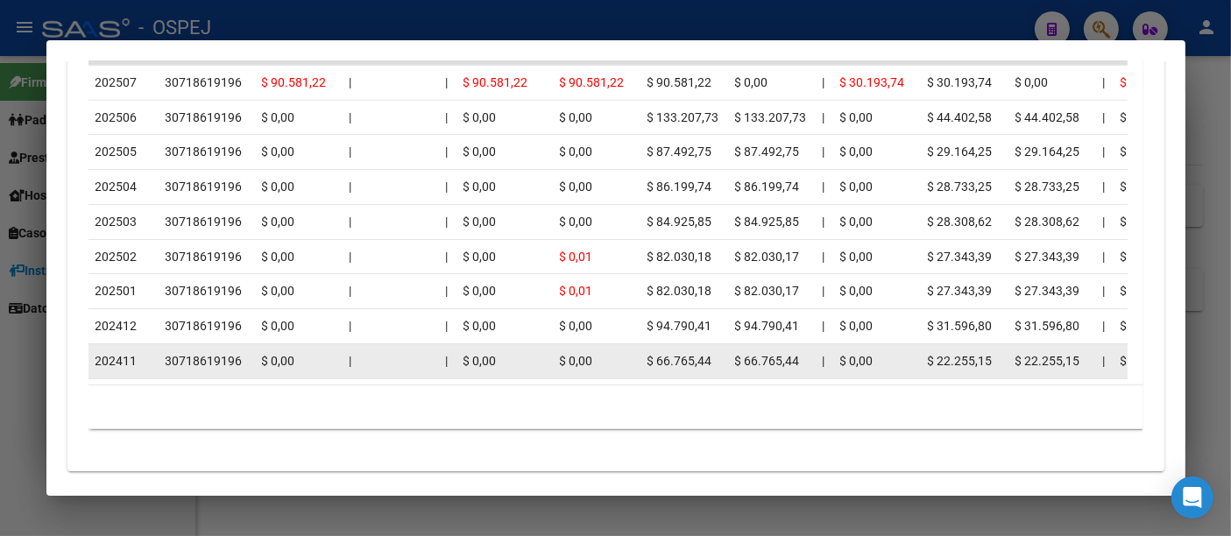
click at [195, 351] on div "30718619196" at bounding box center [204, 361] width 77 height 20
click at [194, 351] on div "30718619196" at bounding box center [204, 361] width 77 height 20
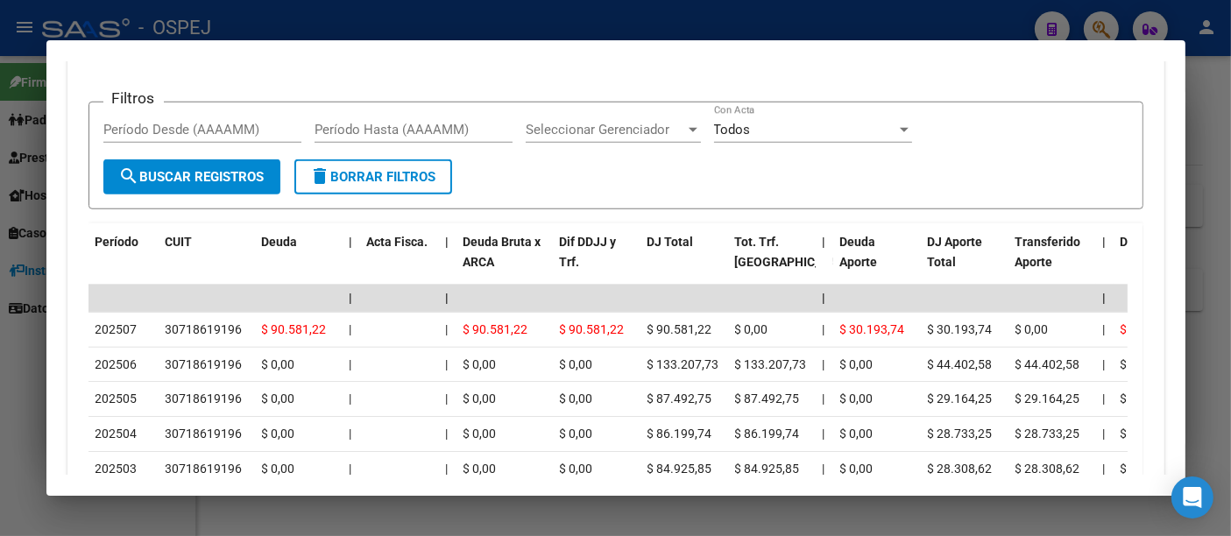
scroll to position [1554, 0]
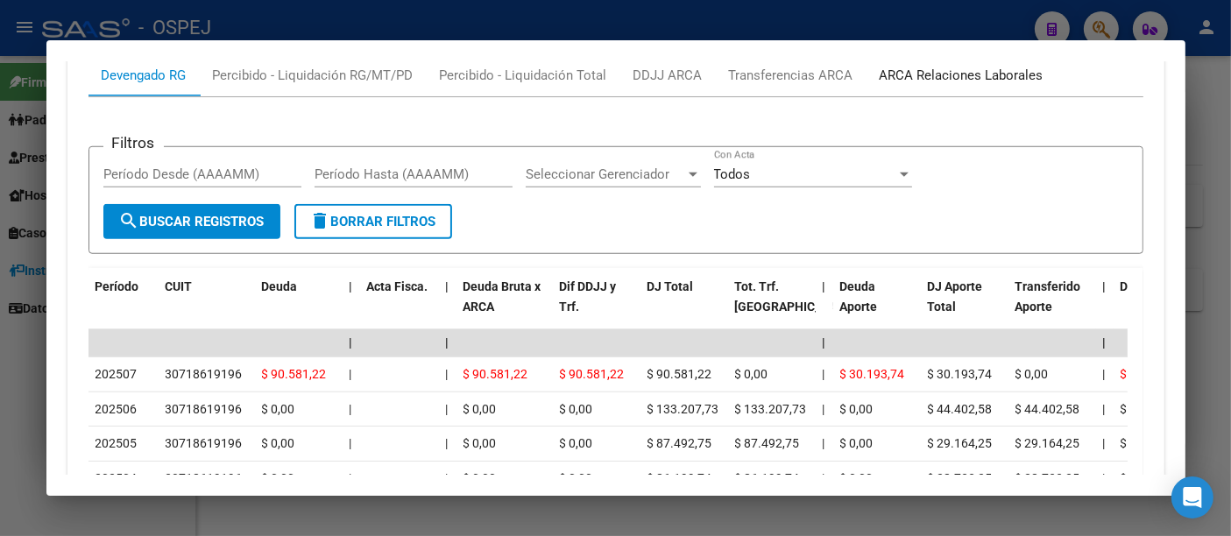
click at [966, 73] on div "ARCA Relaciones Laborales" at bounding box center [962, 75] width 164 height 19
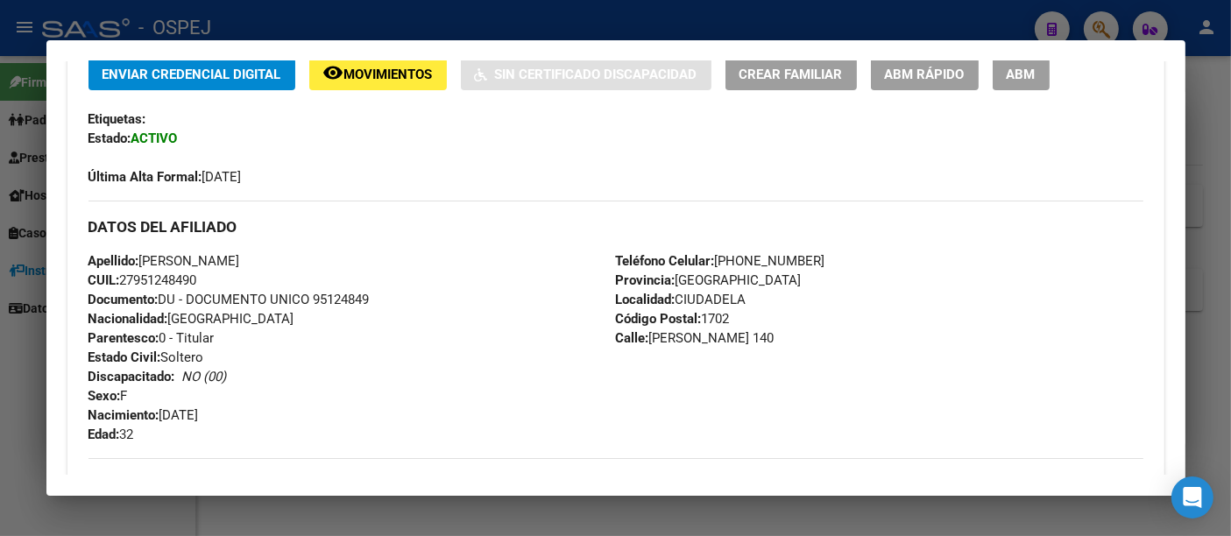
scroll to position [0, 0]
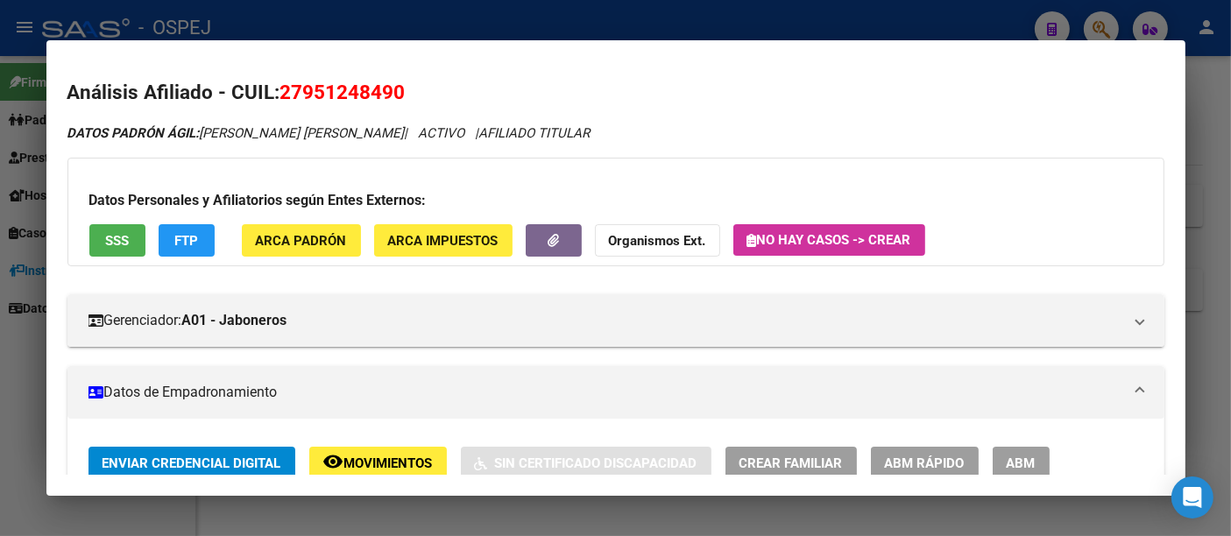
click at [559, 25] on div at bounding box center [615, 268] width 1231 height 536
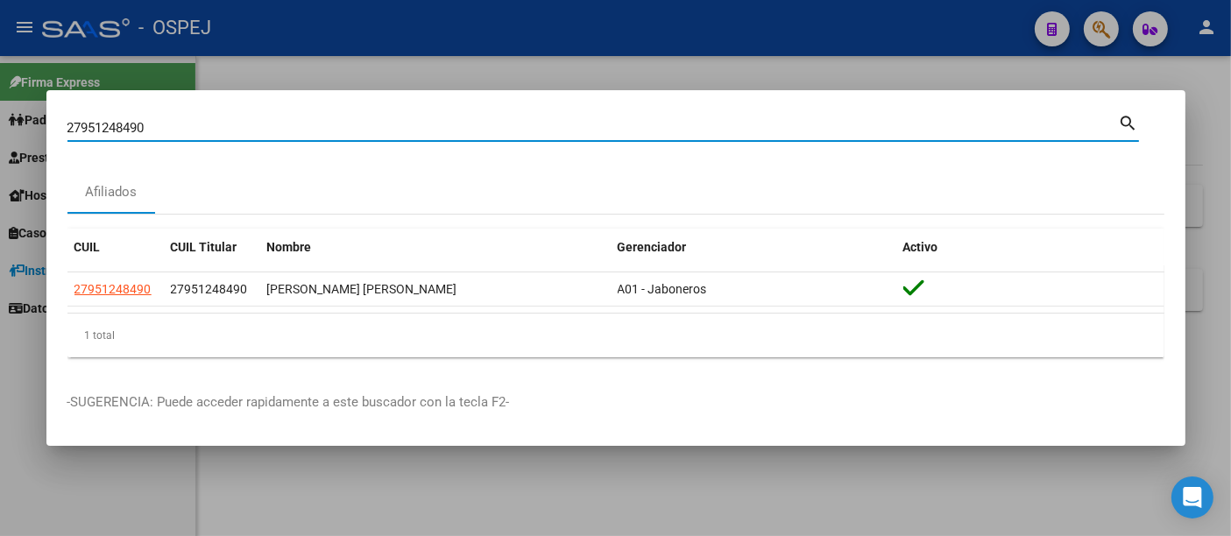
click at [442, 127] on input "27951248490" at bounding box center [592, 128] width 1051 height 16
type input "2"
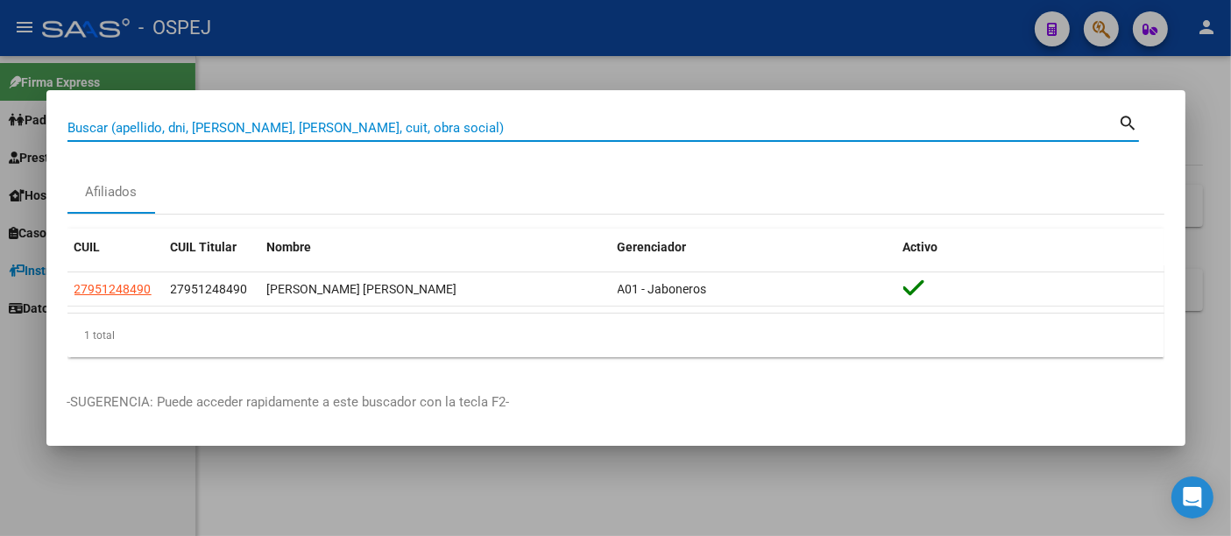
paste input "27-43068553-3"
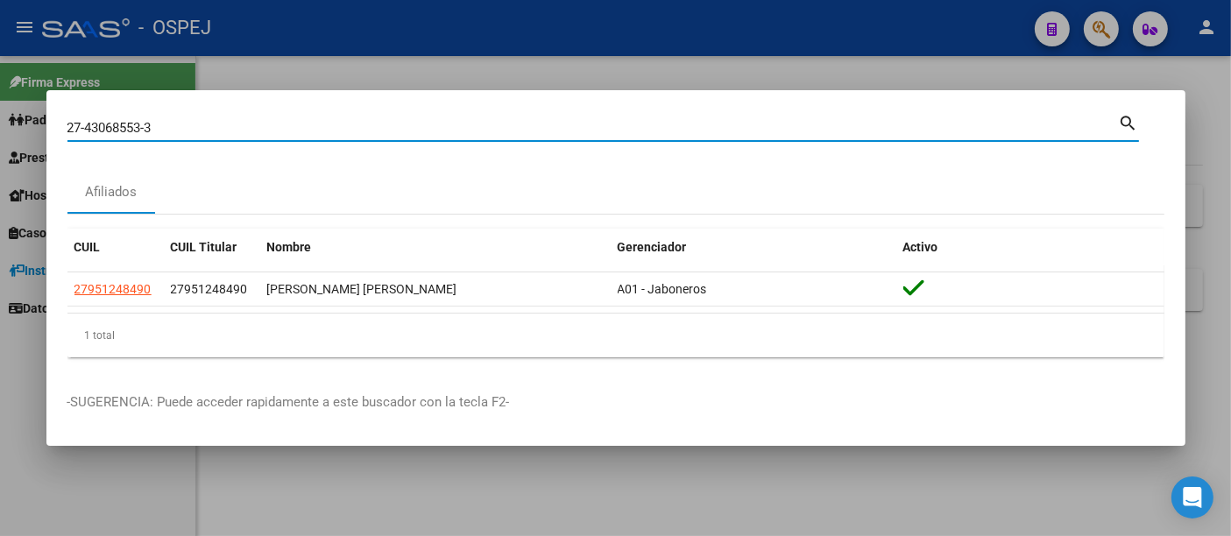
type input "27430685533"
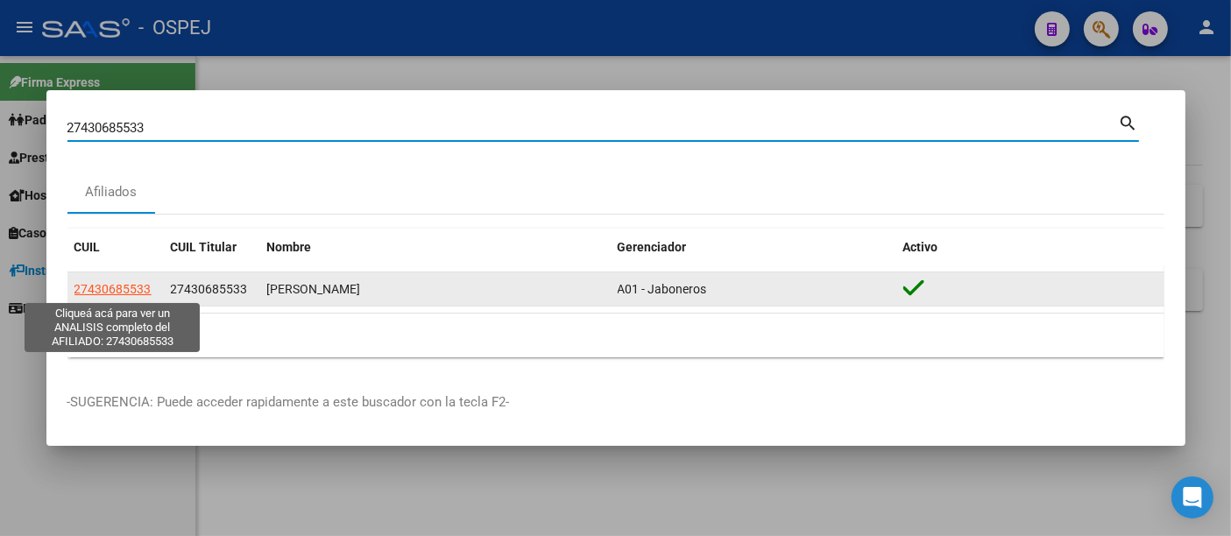
click at [127, 286] on span "27430685533" at bounding box center [112, 289] width 77 height 14
type textarea "27430685533"
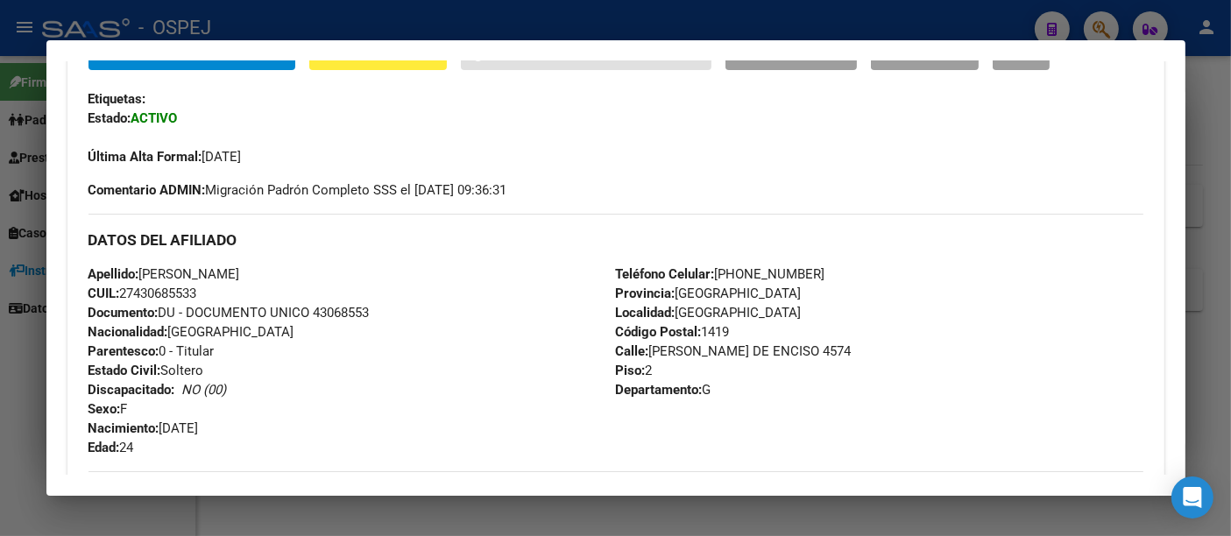
scroll to position [97, 0]
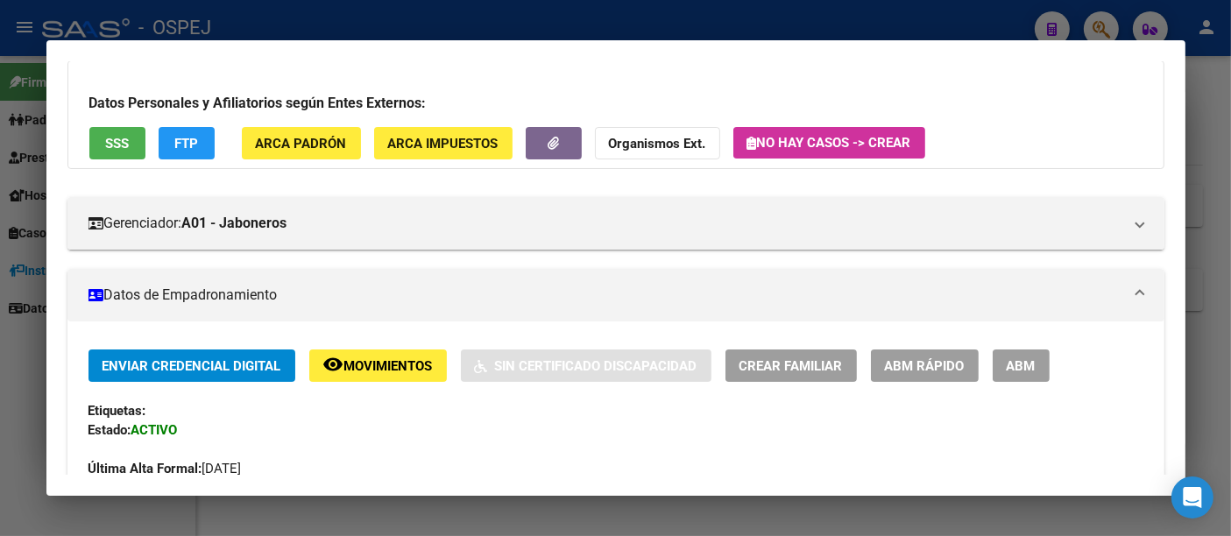
click at [630, 140] on strong "Organismos Ext." at bounding box center [657, 144] width 97 height 16
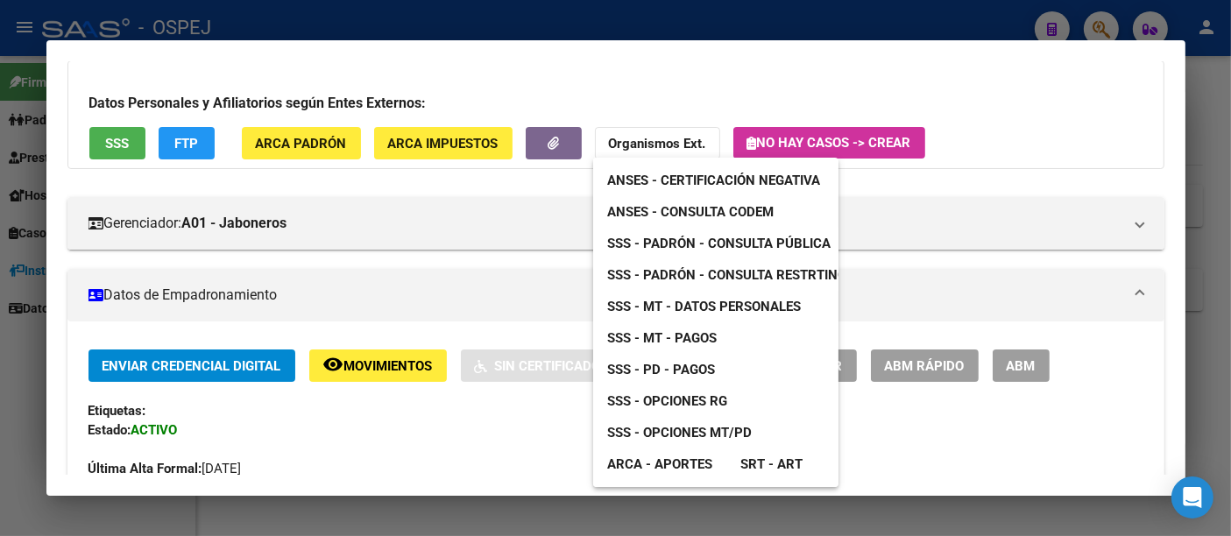
click at [673, 210] on span "ANSES - Consulta CODEM" at bounding box center [690, 212] width 166 height 16
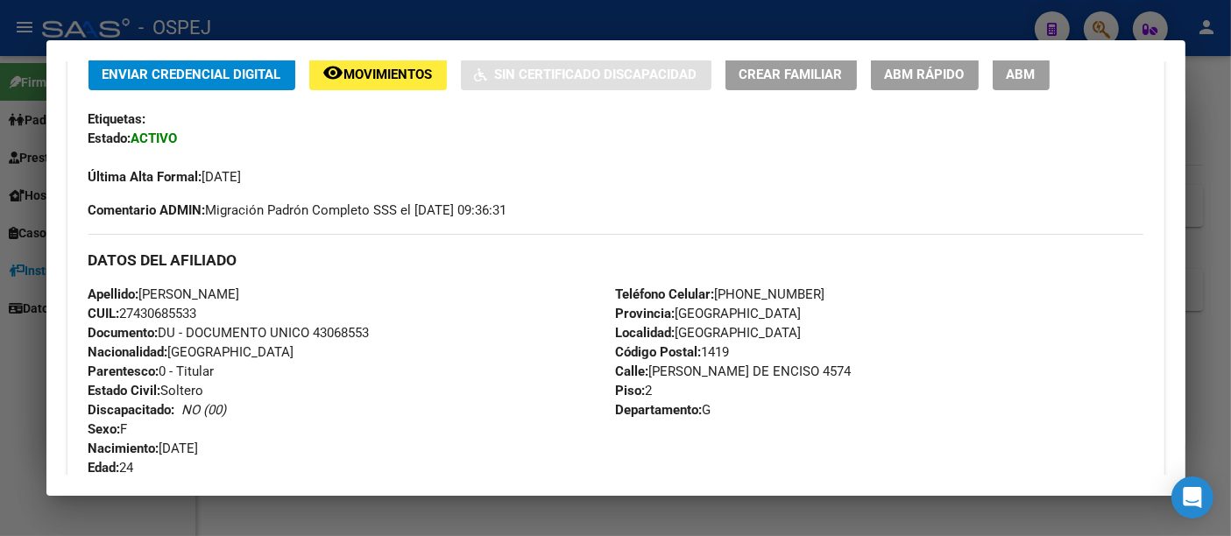
scroll to position [420, 0]
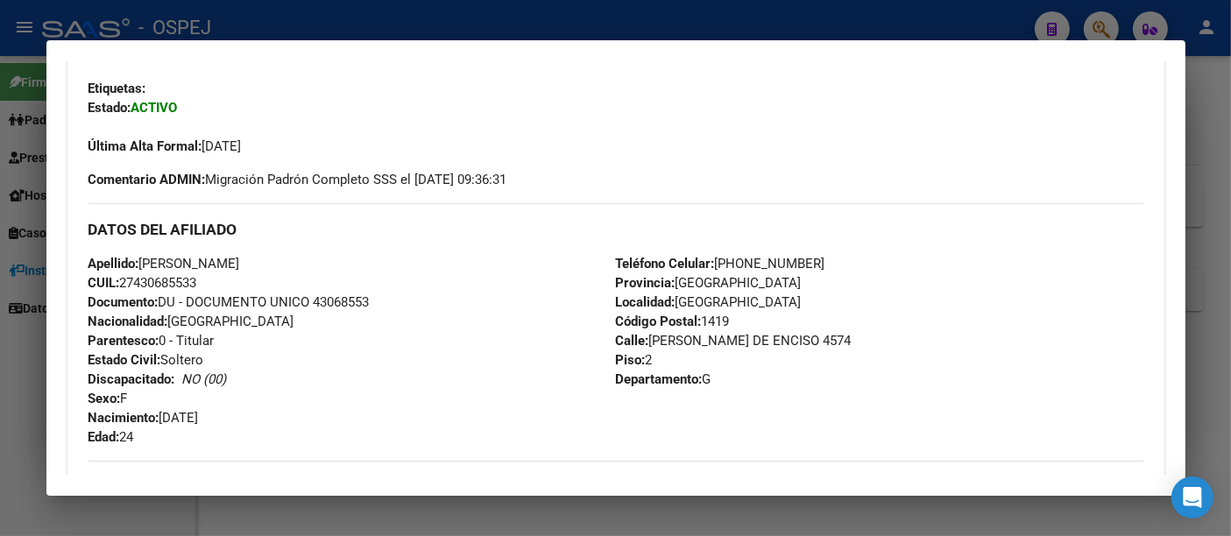
drag, startPoint x: 122, startPoint y: 279, endPoint x: 210, endPoint y: 279, distance: 88.5
click at [210, 279] on div "Apellido: [PERSON_NAME]: 27430685533 Documento: DU - DOCUMENTO UNICO 43068553 N…" at bounding box center [351, 350] width 527 height 193
copy span "27430685533"
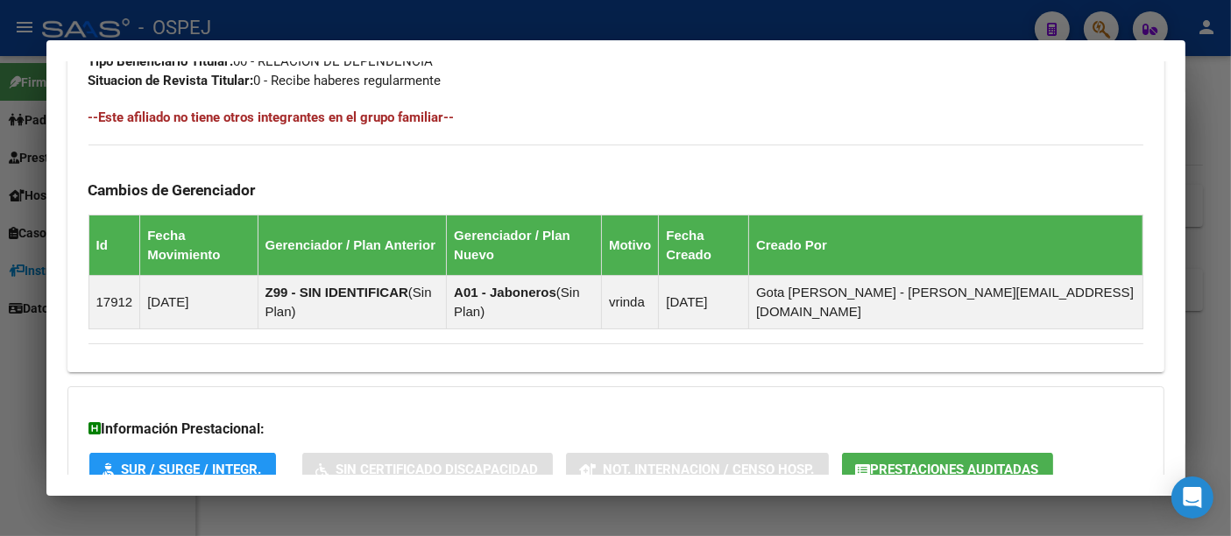
scroll to position [1003, 0]
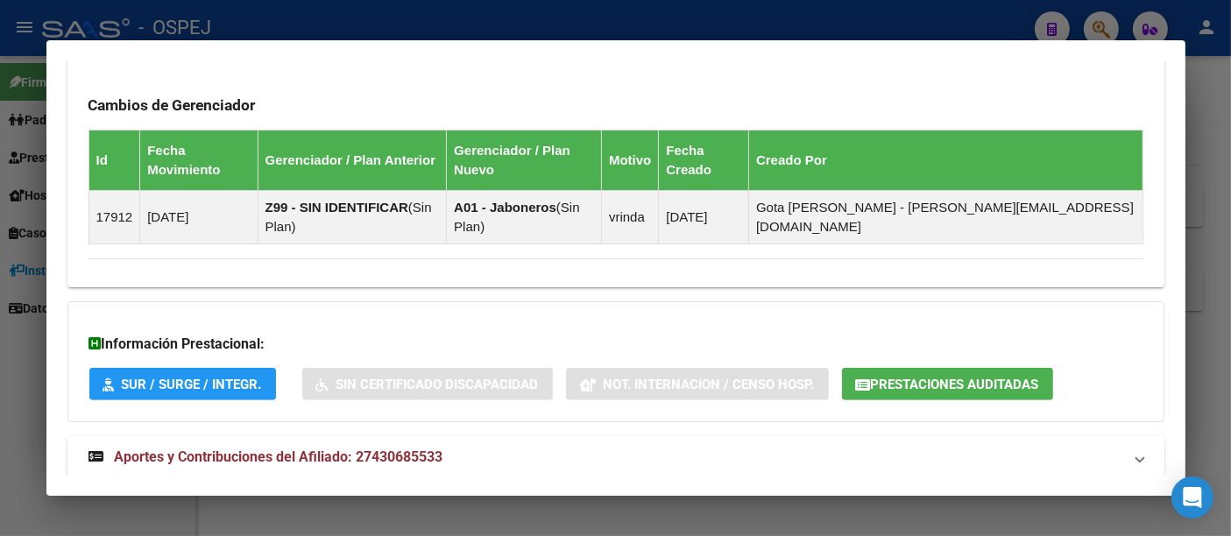
click at [428, 449] on span "Aportes y Contribuciones del Afiliado: 27430685533" at bounding box center [279, 457] width 329 height 17
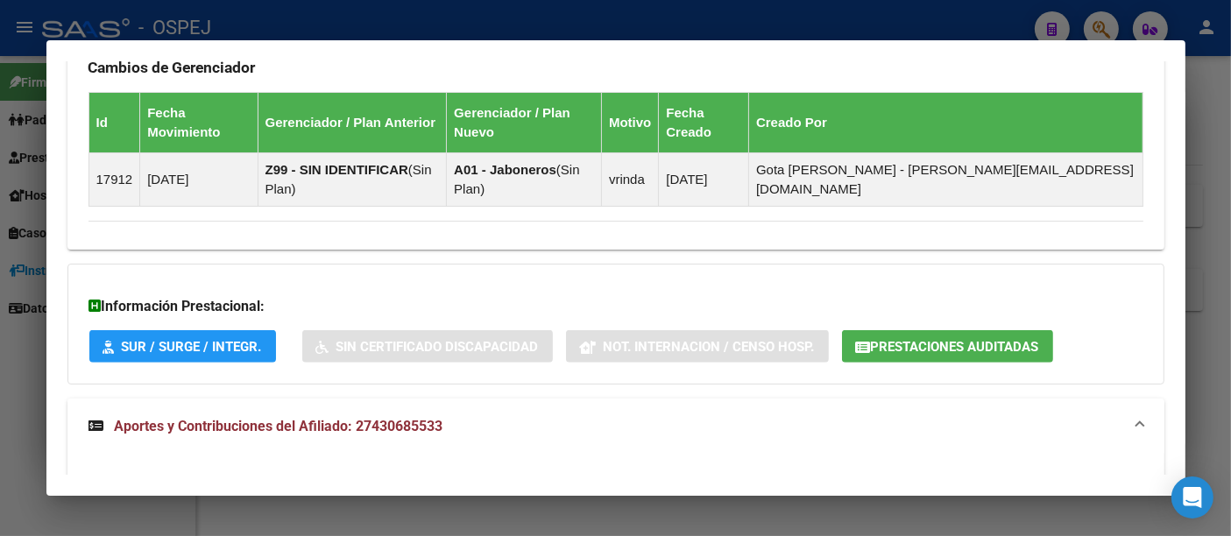
scroll to position [1040, 0]
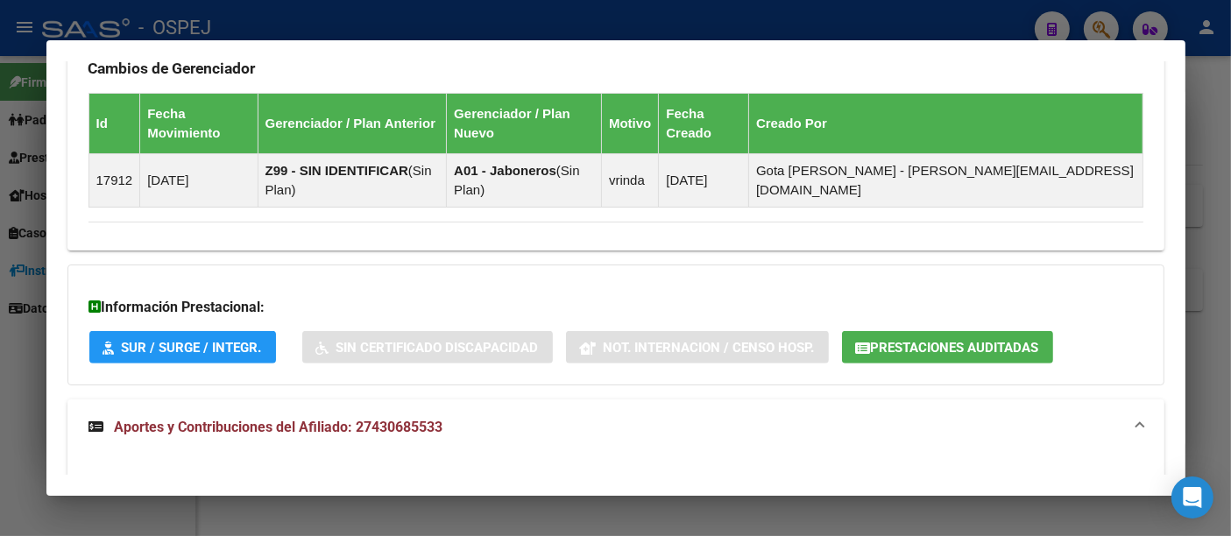
click at [876, 340] on span "Prestaciones Auditadas" at bounding box center [955, 348] width 168 height 16
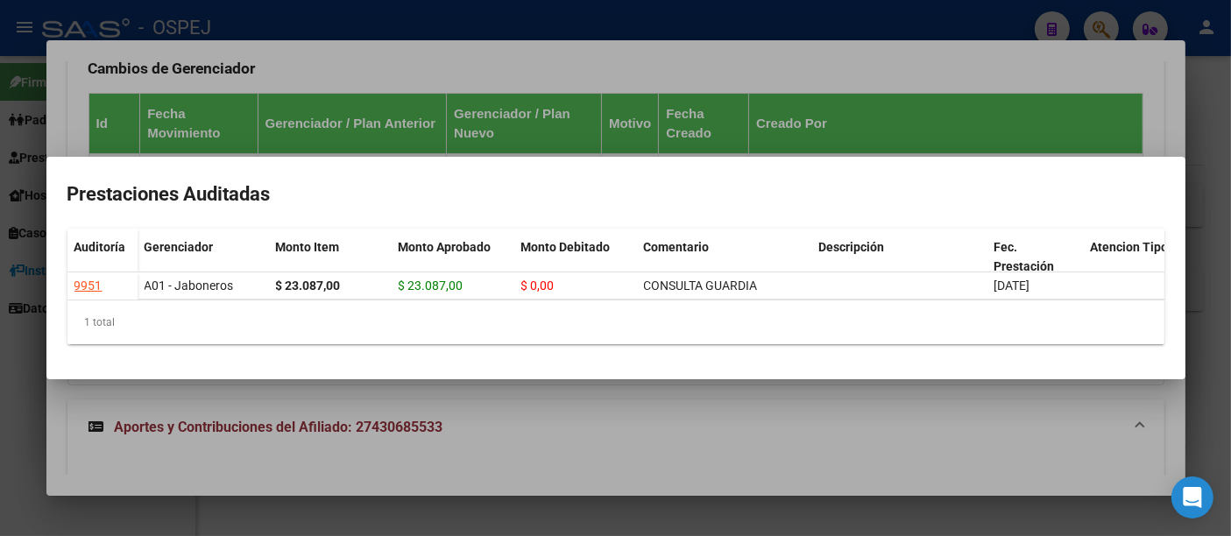
click at [909, 74] on div at bounding box center [615, 268] width 1231 height 536
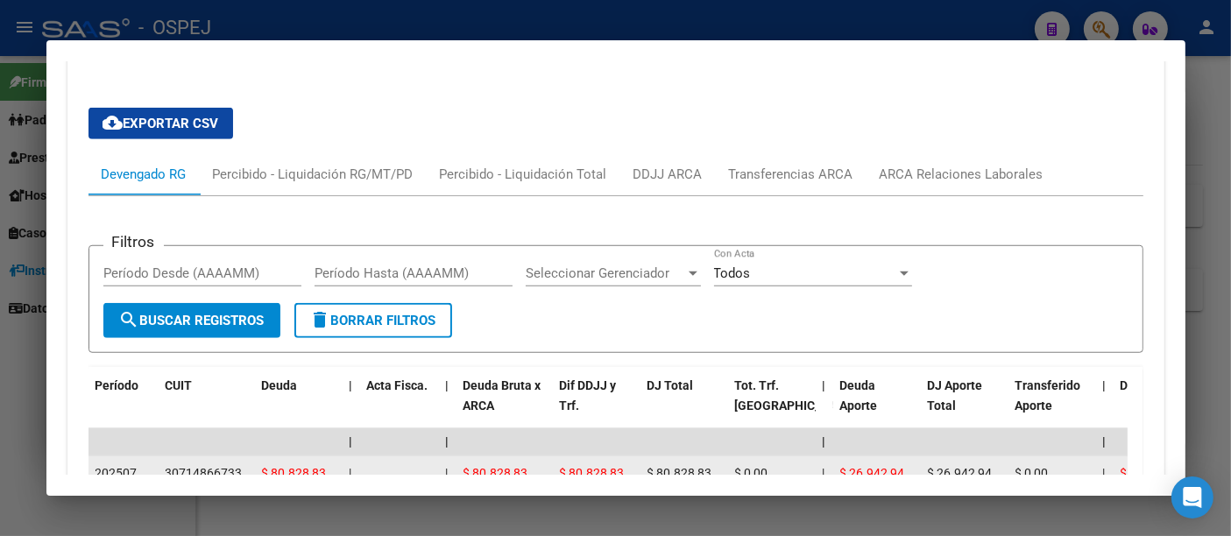
scroll to position [1429, 0]
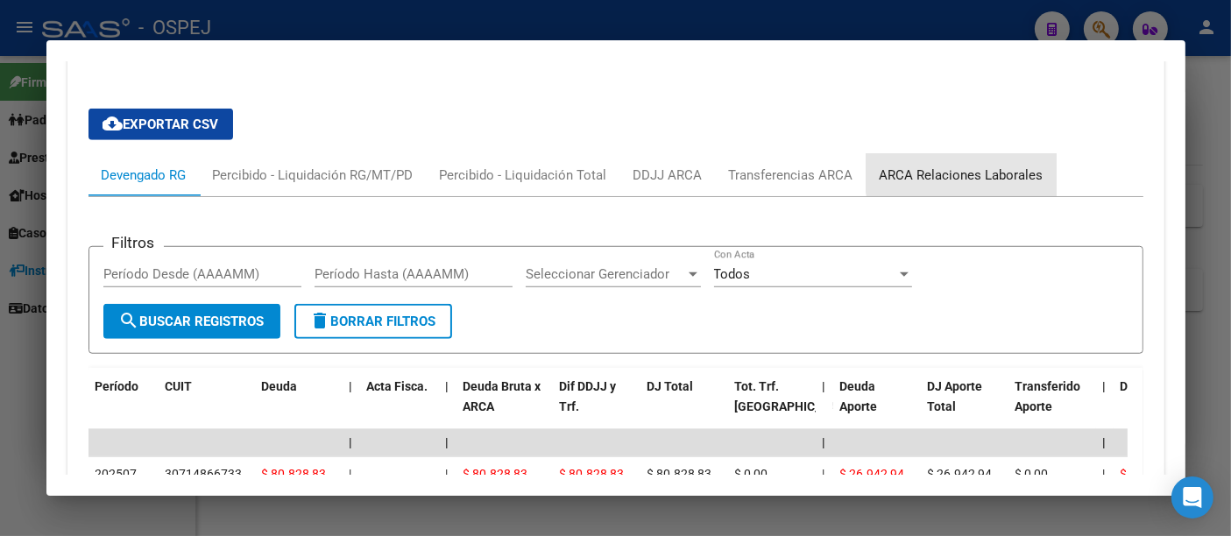
click at [982, 166] on div "ARCA Relaciones Laborales" at bounding box center [962, 175] width 164 height 19
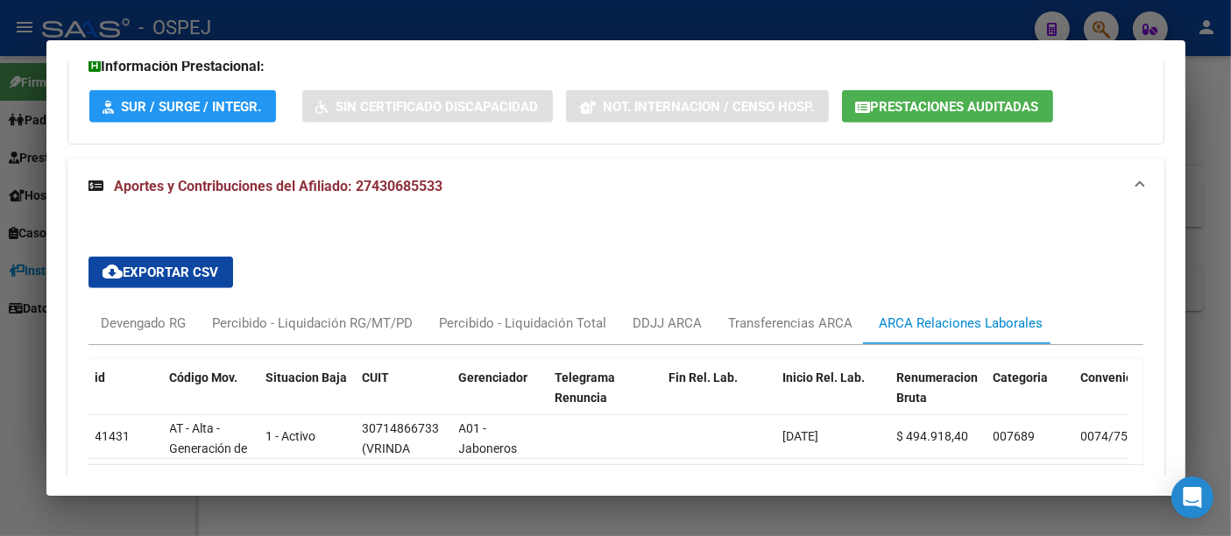
scroll to position [1364, 0]
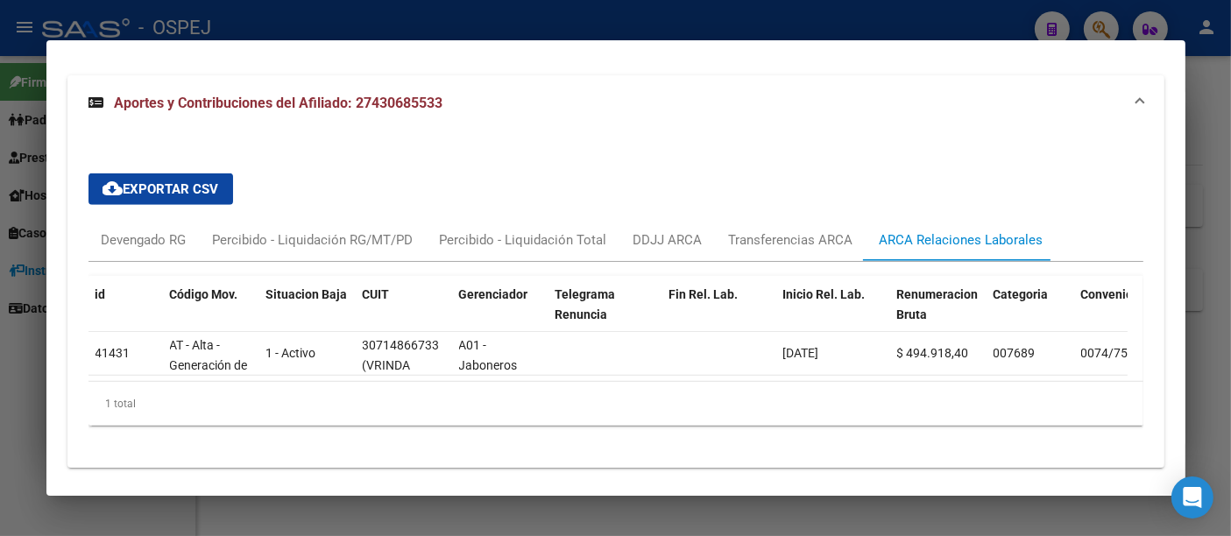
click at [508, 32] on div at bounding box center [615, 268] width 1231 height 536
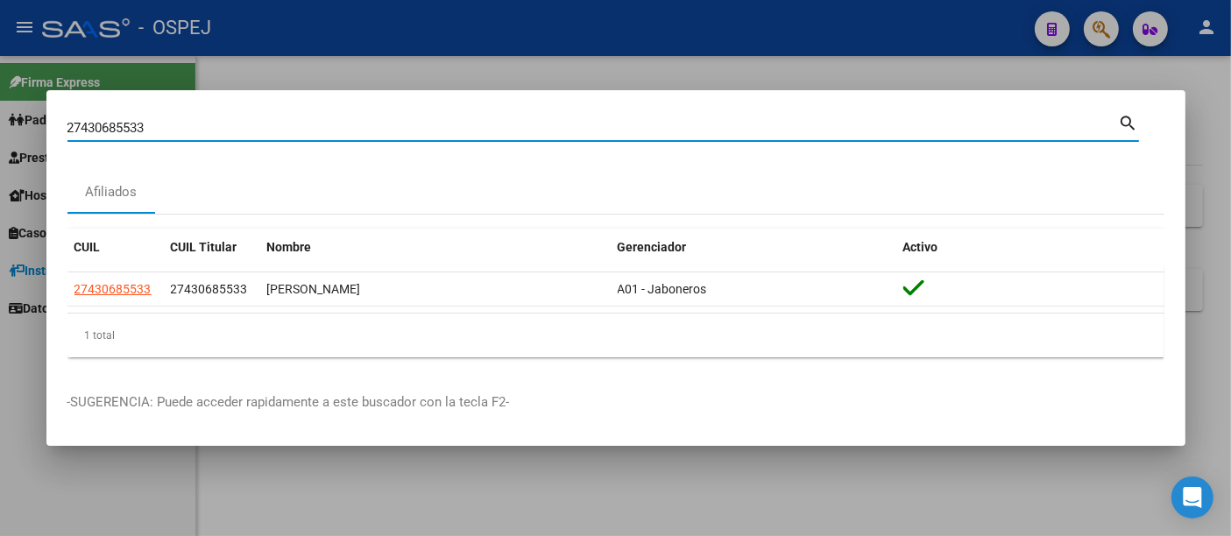
click at [183, 122] on input "27430685533" at bounding box center [592, 128] width 1051 height 16
type input "2"
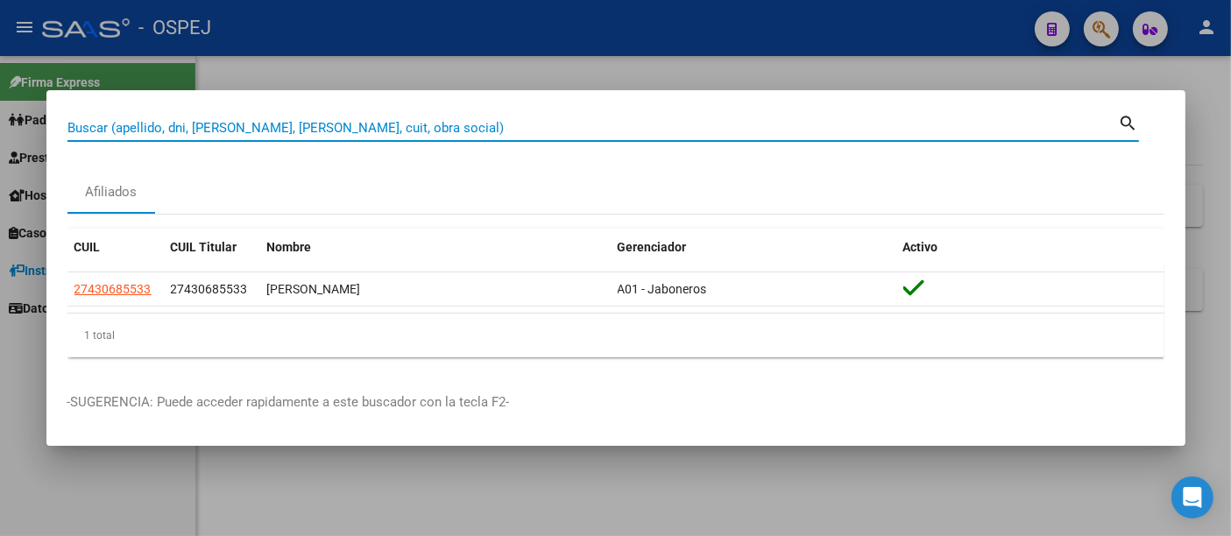
paste input "30221615"
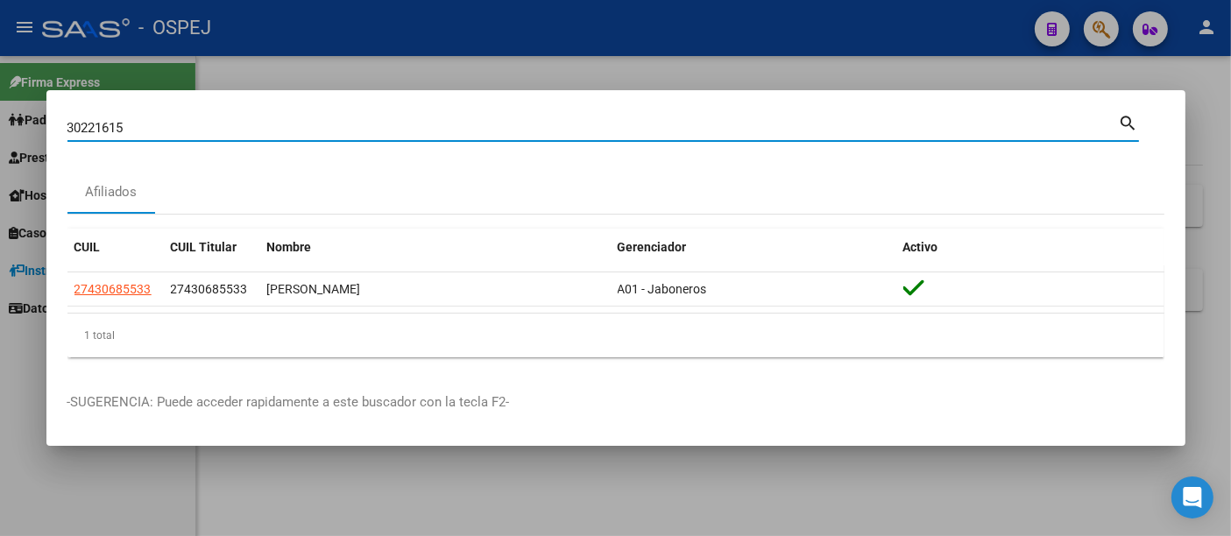
type input "30221615"
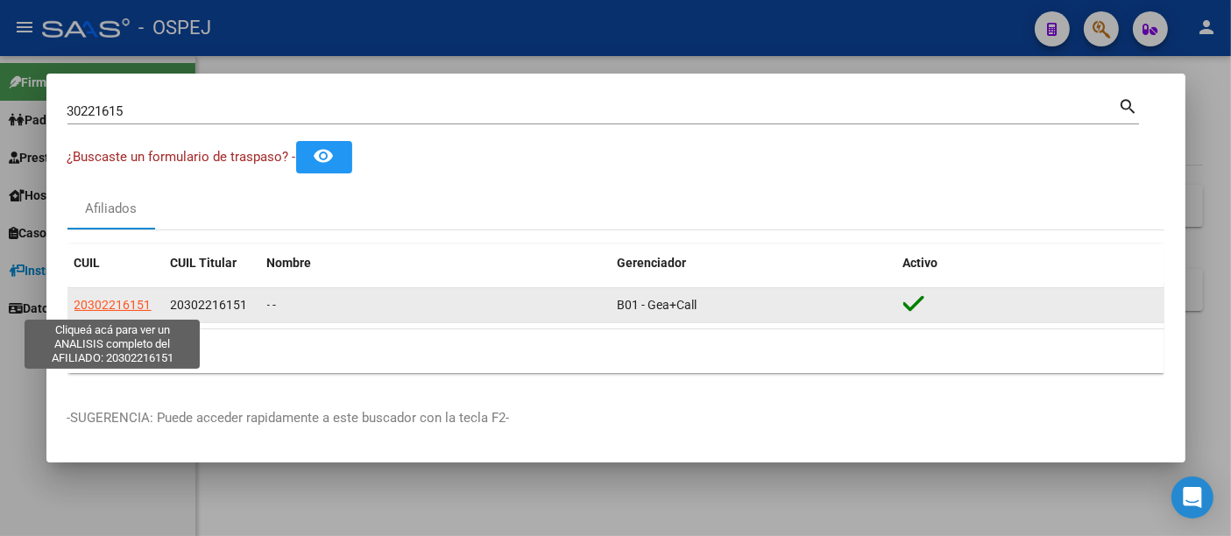
click at [105, 305] on span "20302216151" at bounding box center [112, 305] width 77 height 14
type textarea "20302216151"
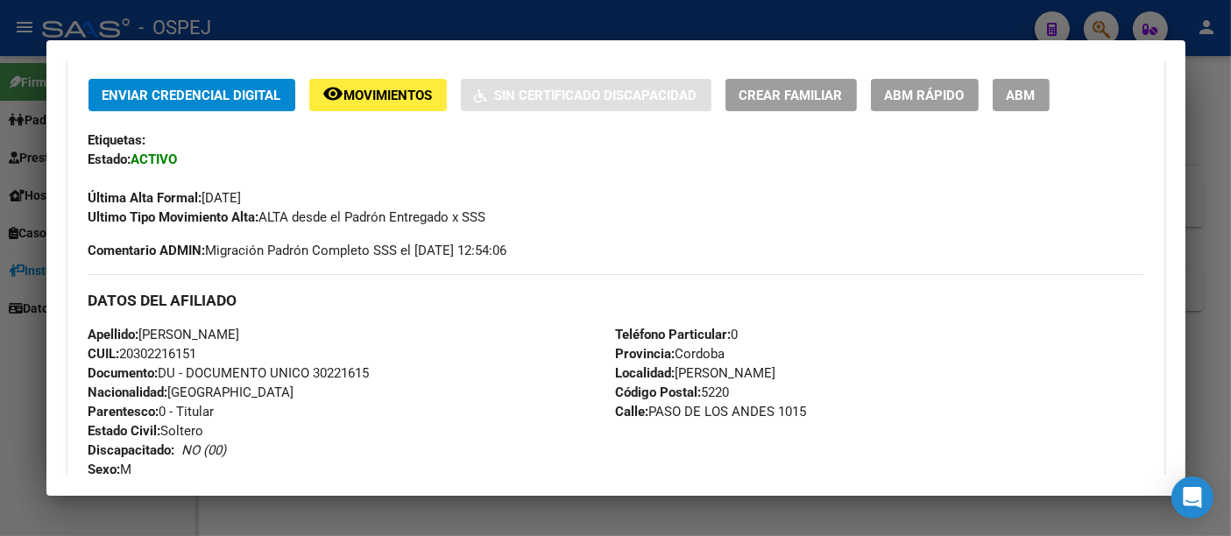
scroll to position [389, 0]
